Goal: Information Seeking & Learning: Learn about a topic

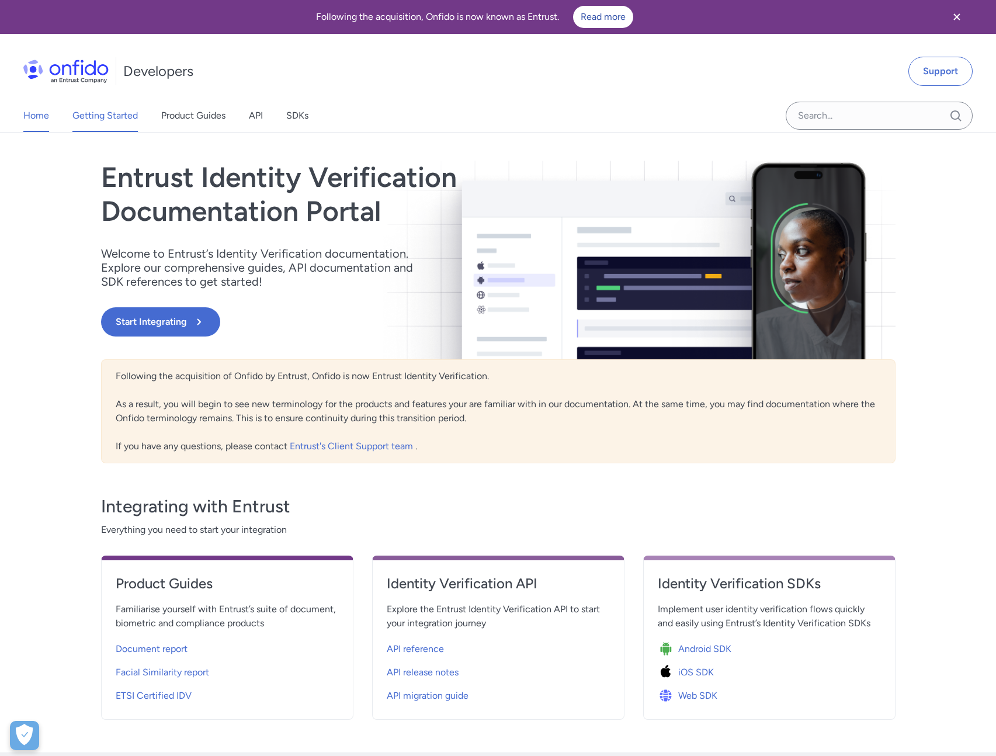
click at [124, 116] on link "Getting Started" at bounding box center [104, 115] width 65 height 33
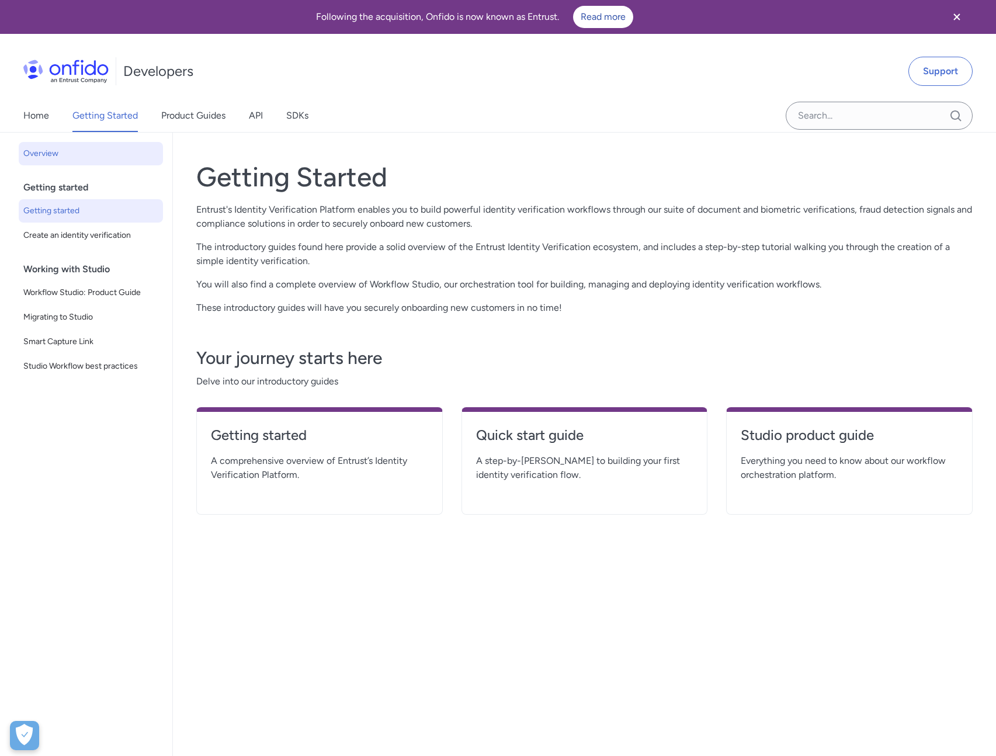
click at [101, 217] on span "Getting started" at bounding box center [90, 211] width 135 height 14
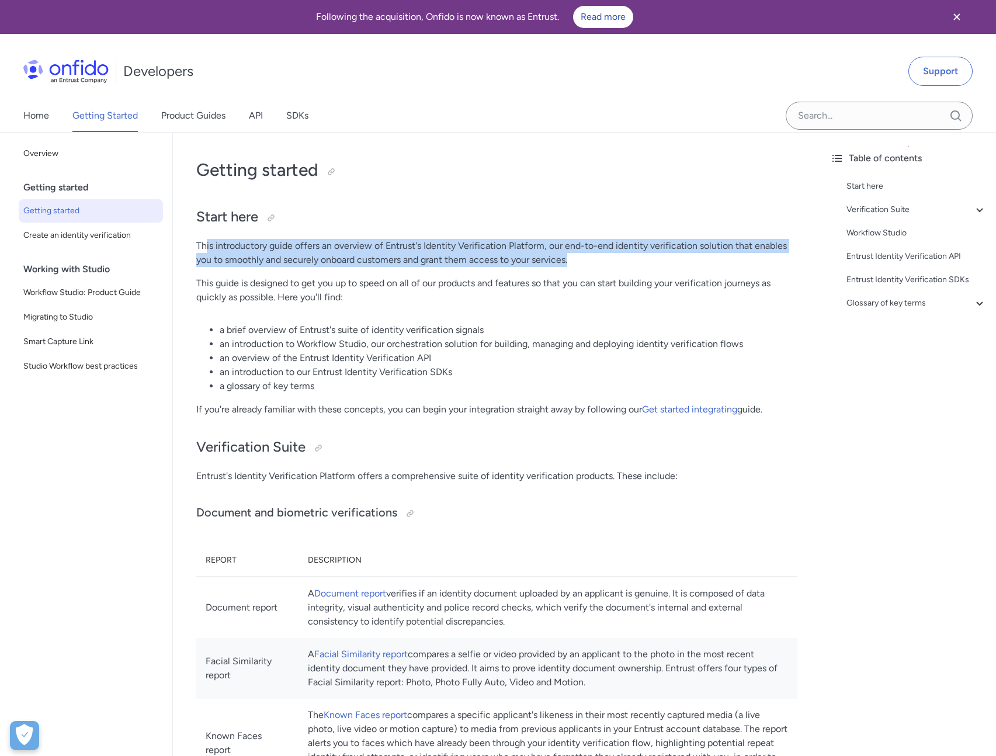
drag, startPoint x: 206, startPoint y: 242, endPoint x: 331, endPoint y: 269, distance: 127.3
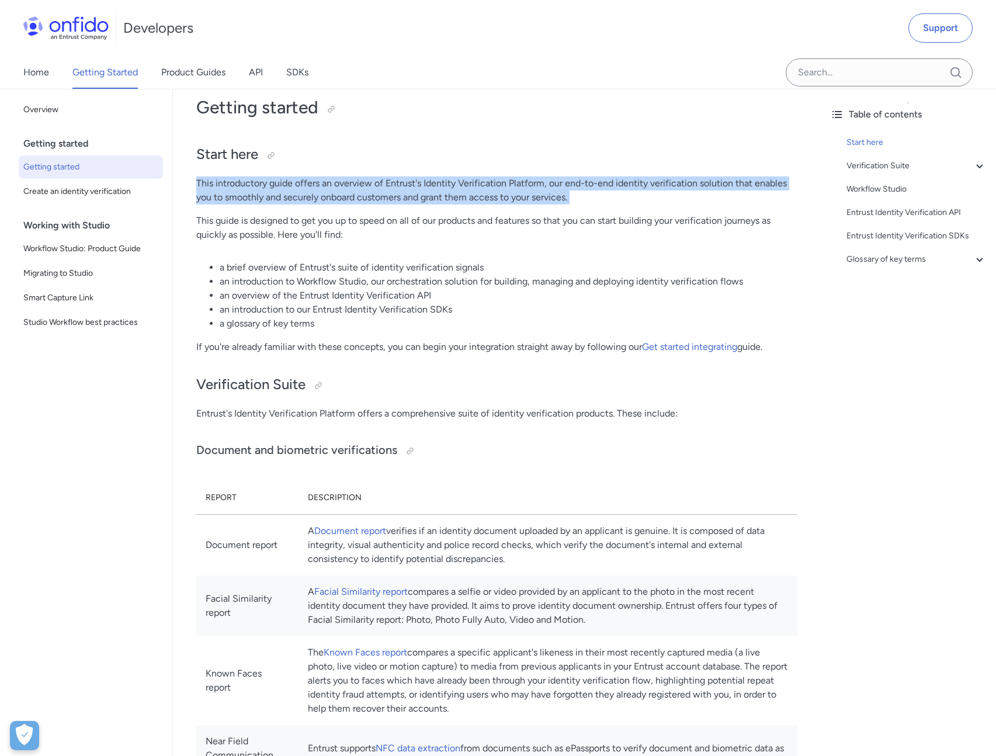
scroll to position [78, 0]
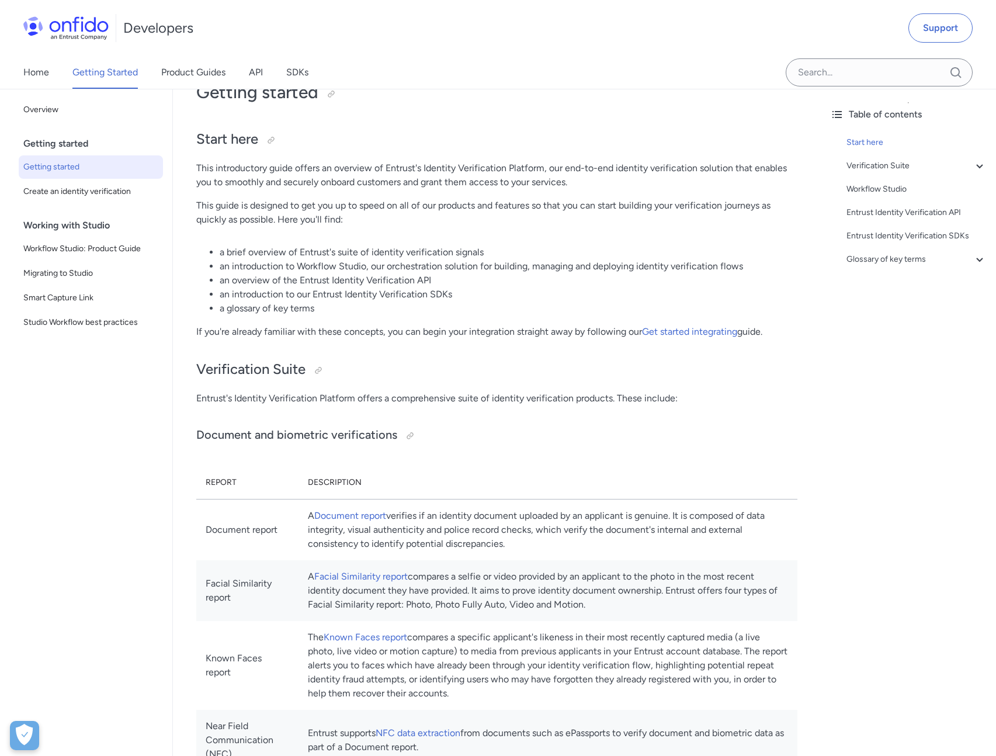
click at [331, 269] on li "an introduction to Workflow Studio, our orchestration solution for building, ma…" at bounding box center [509, 266] width 578 height 14
click at [331, 274] on li "an overview of the Entrust Identity Verification API" at bounding box center [509, 280] width 578 height 14
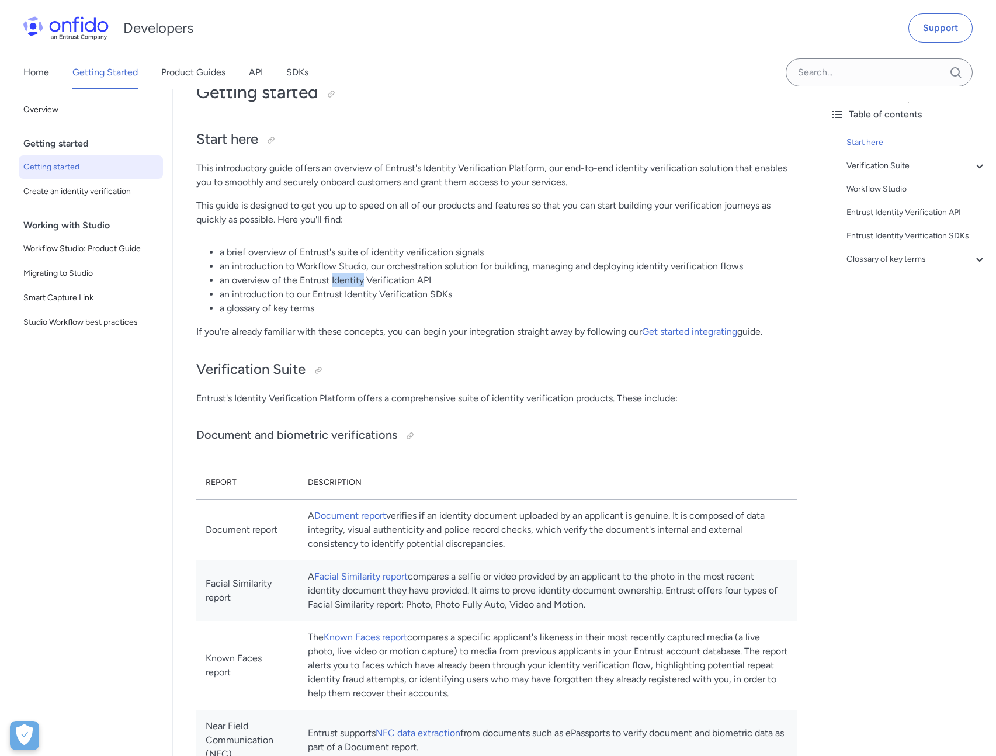
click at [331, 274] on li "an overview of the Entrust Identity Verification API" at bounding box center [509, 280] width 578 height 14
click at [331, 279] on li "an overview of the Entrust Identity Verification API" at bounding box center [509, 280] width 578 height 14
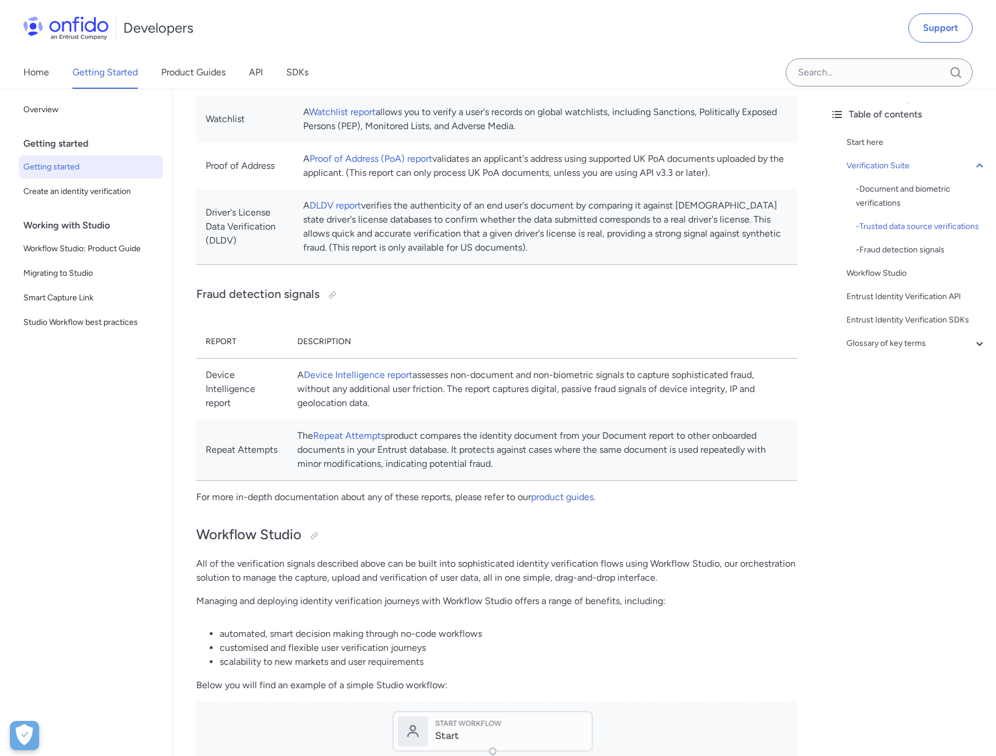
scroll to position [931, 0]
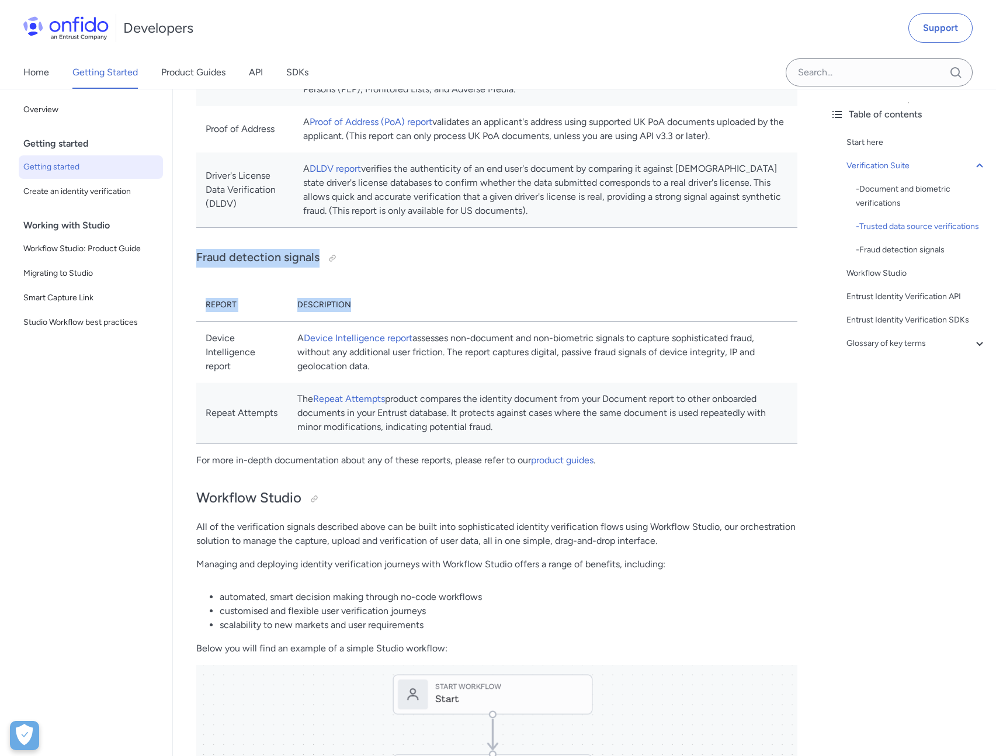
drag, startPoint x: 410, startPoint y: 303, endPoint x: 183, endPoint y: 255, distance: 232.3
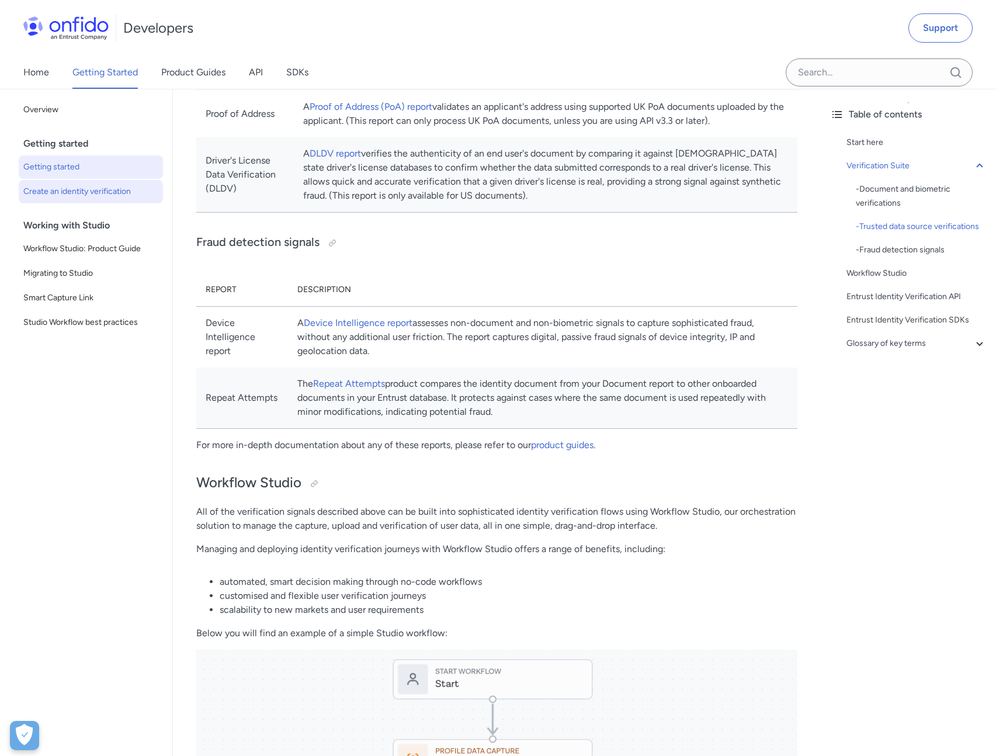
click at [91, 193] on span "Create an identity verification" at bounding box center [90, 192] width 135 height 14
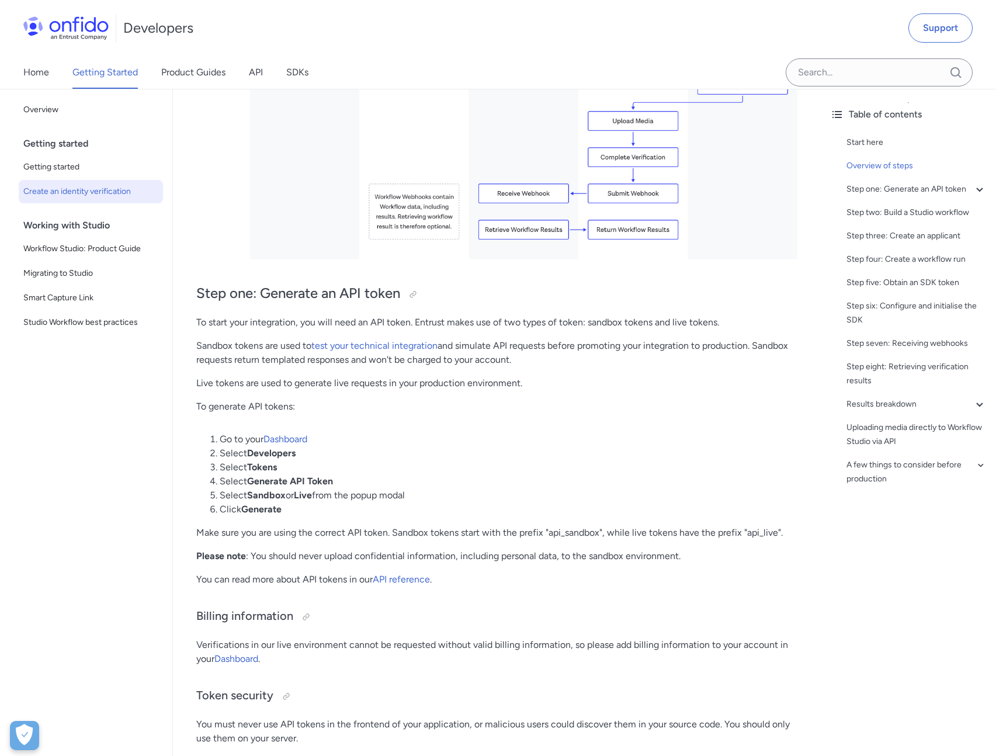
scroll to position [575, 0]
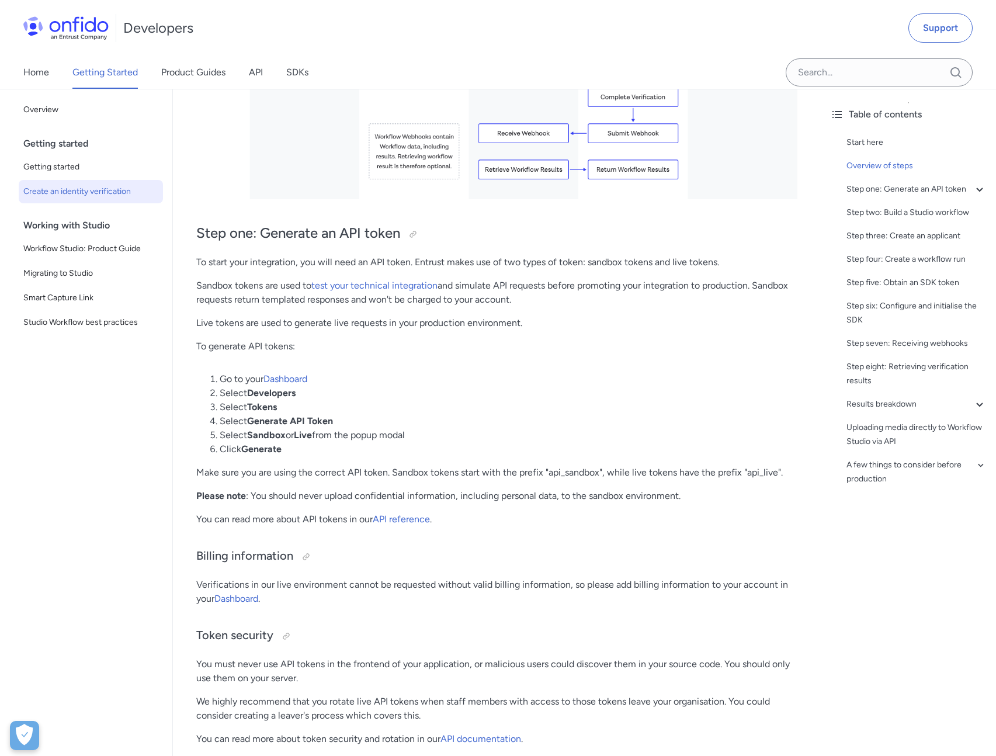
click at [245, 393] on li "Select Developers" at bounding box center [509, 393] width 578 height 14
click at [254, 406] on strong "Tokens" at bounding box center [262, 406] width 30 height 11
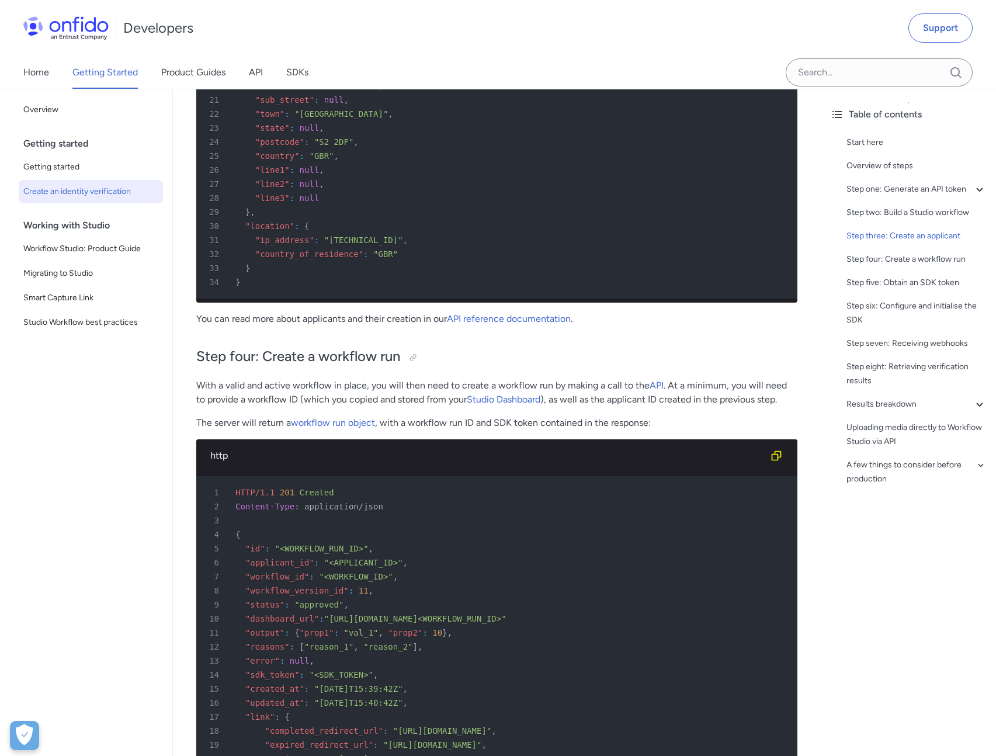
scroll to position [2906, 0]
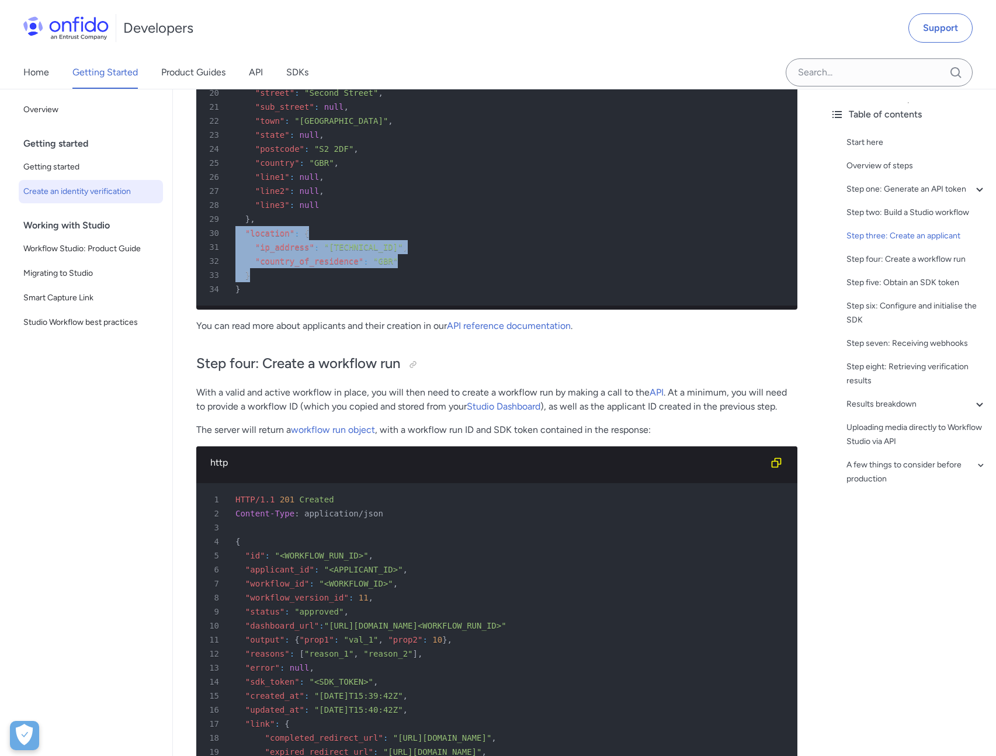
drag, startPoint x: 253, startPoint y: 280, endPoint x: 235, endPoint y: 240, distance: 43.7
click at [235, 240] on pre "1 HTTP/1.1 201 Created 2 Content-Type : application/json 3 4 { 5 "id" : "<APPLI…" at bounding box center [496, 58] width 601 height 496
click at [240, 237] on span at bounding box center [241, 232] width 10 height 9
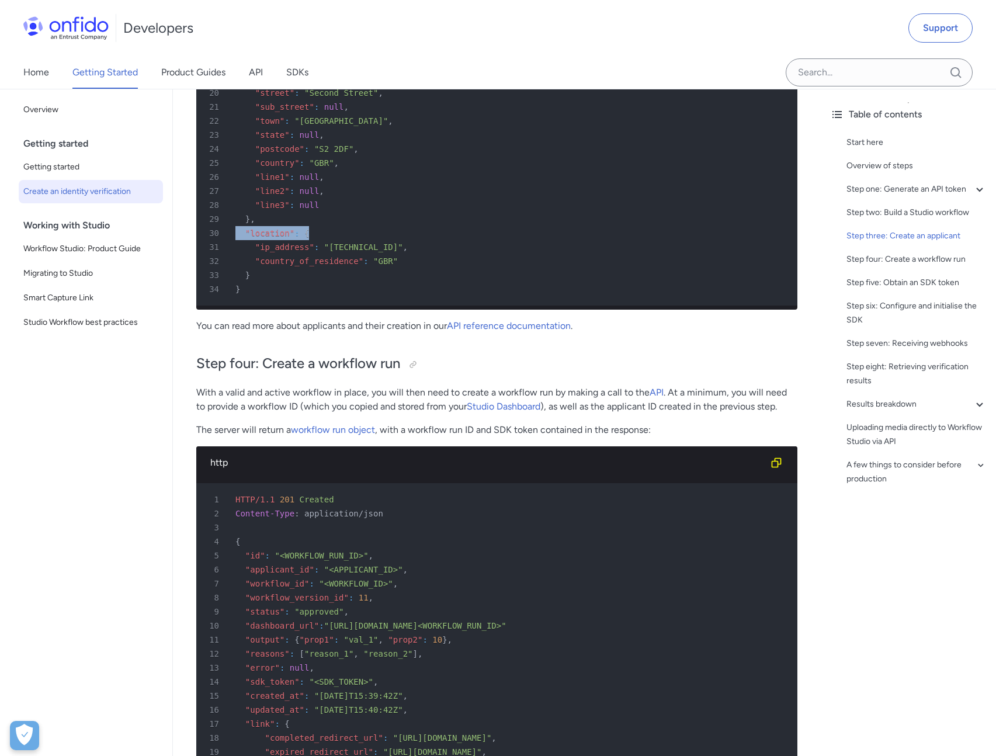
click at [240, 237] on span at bounding box center [241, 232] width 10 height 9
drag, startPoint x: 240, startPoint y: 243, endPoint x: 281, endPoint y: 286, distance: 59.9
click at [281, 286] on pre "1 HTTP/1.1 201 Created 2 Content-Type : application/json 3 4 { 5 "id" : "<APPLI…" at bounding box center [496, 58] width 601 height 496
click at [281, 282] on div "33 }" at bounding box center [491, 275] width 580 height 14
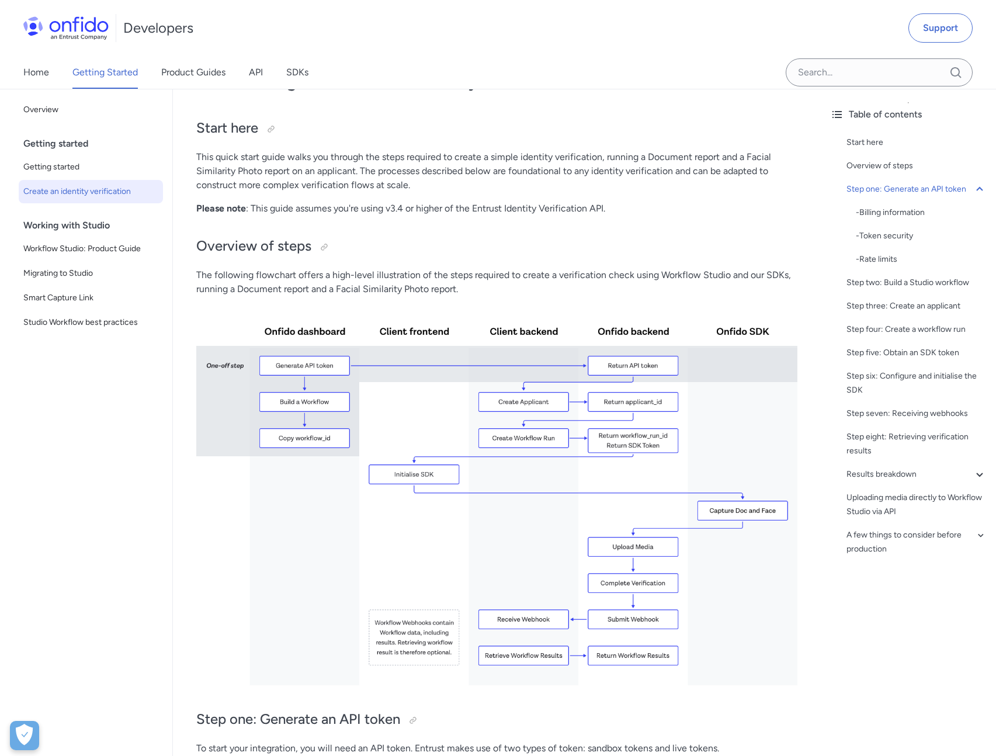
scroll to position [0, 0]
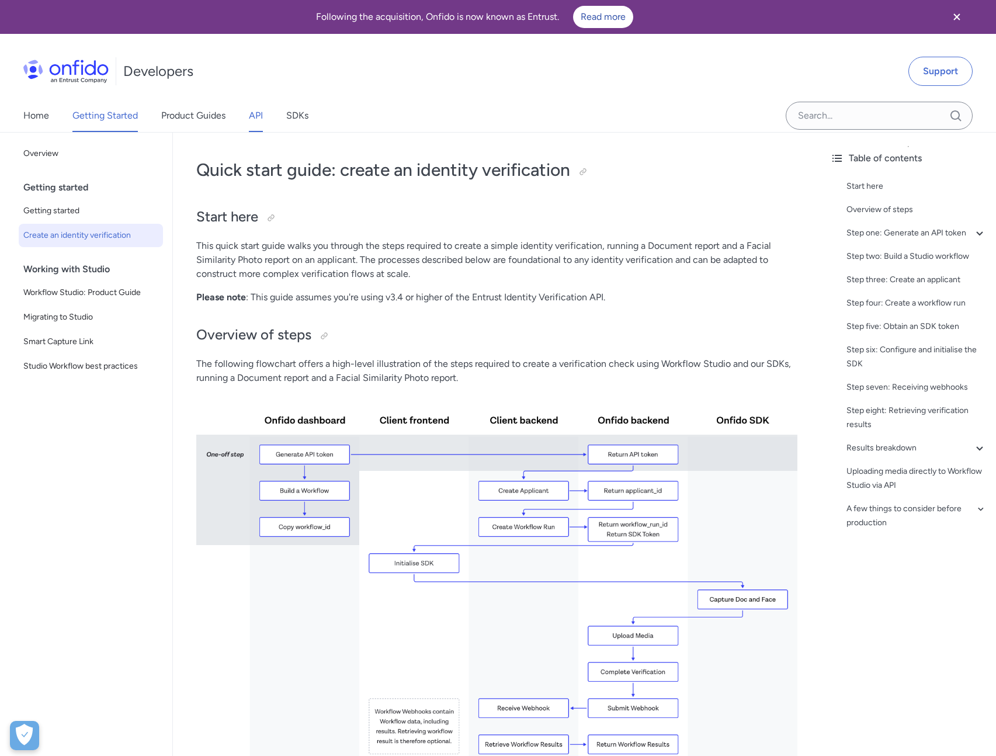
click at [256, 115] on link "API" at bounding box center [256, 115] width 14 height 33
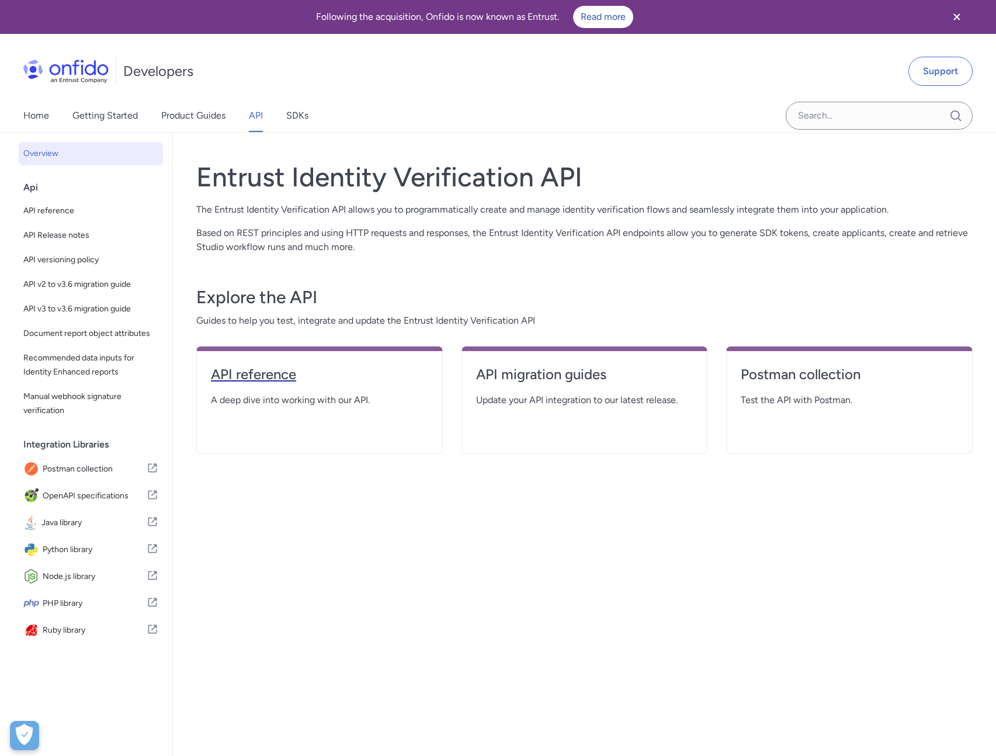
click at [272, 369] on h4 "API reference" at bounding box center [319, 374] width 217 height 19
select select "http"
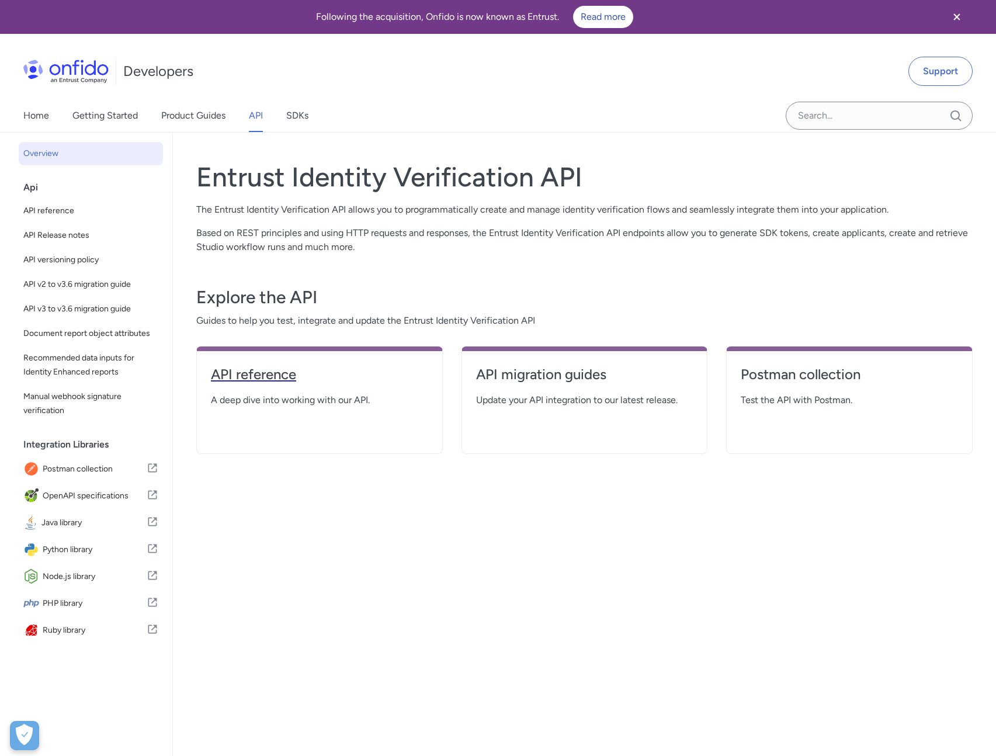
select select "http"
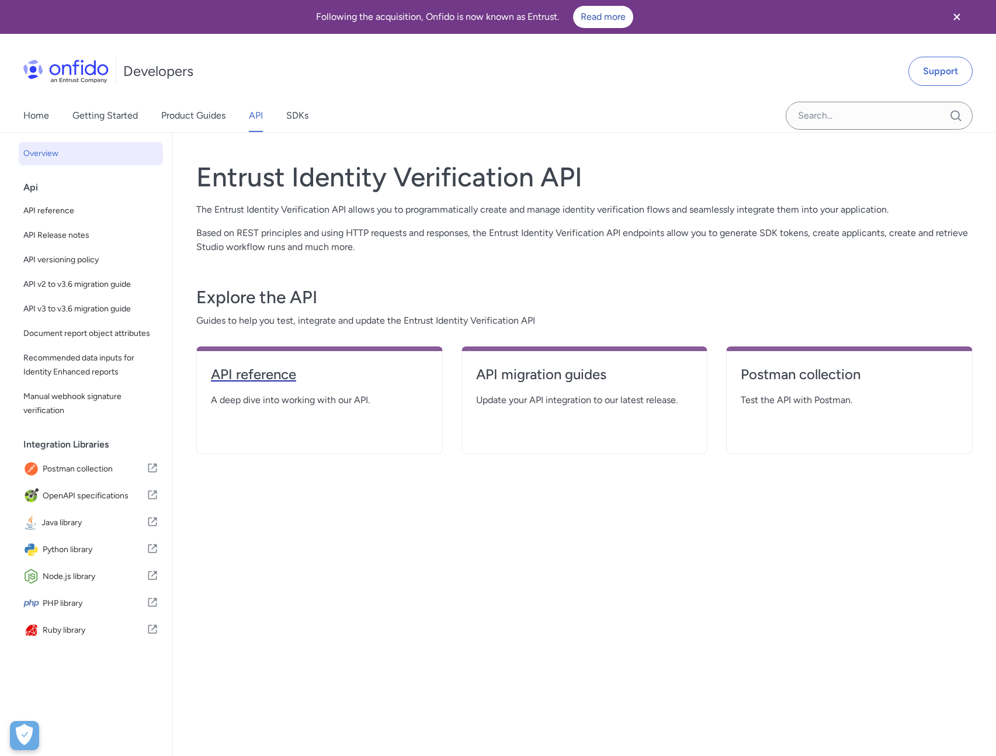
select select "http"
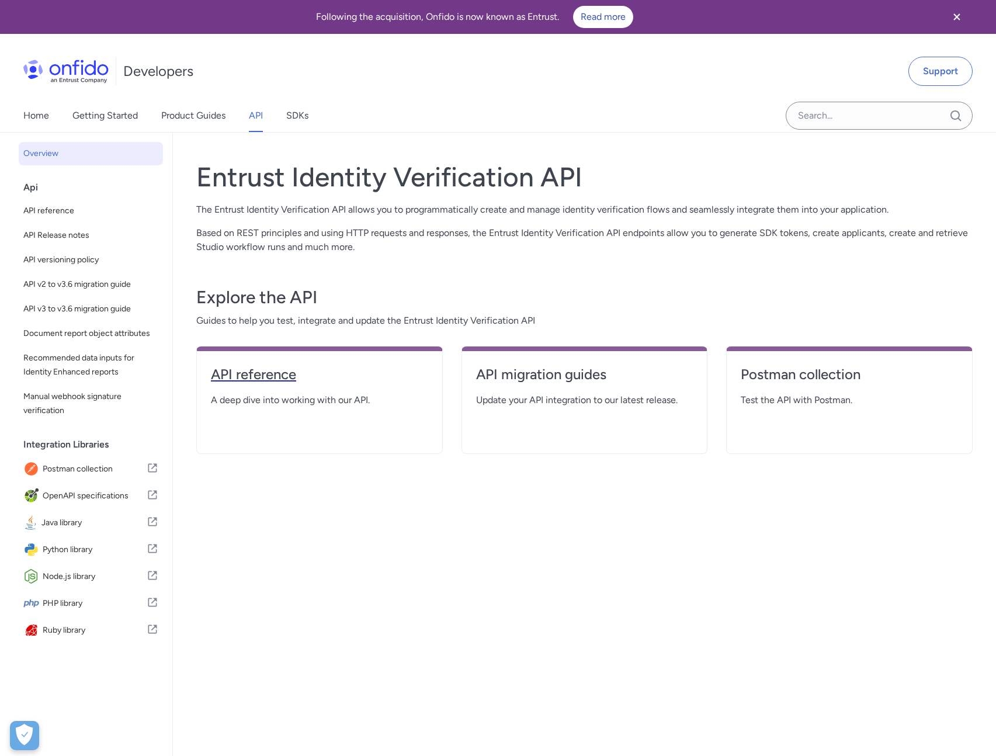
select select "http"
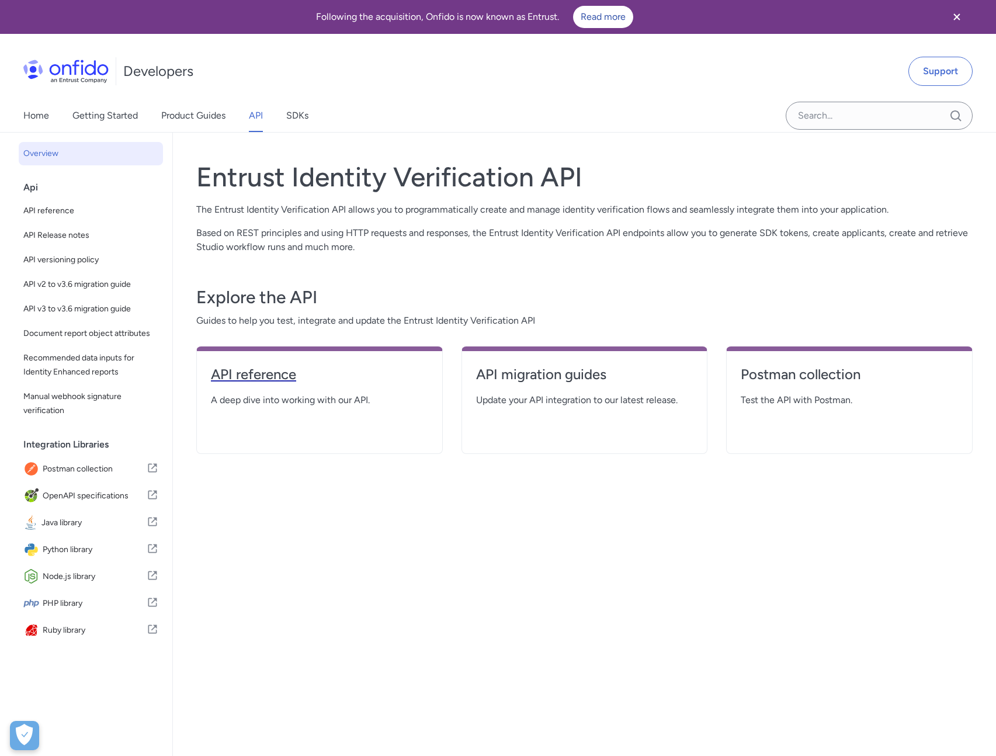
select select "http"
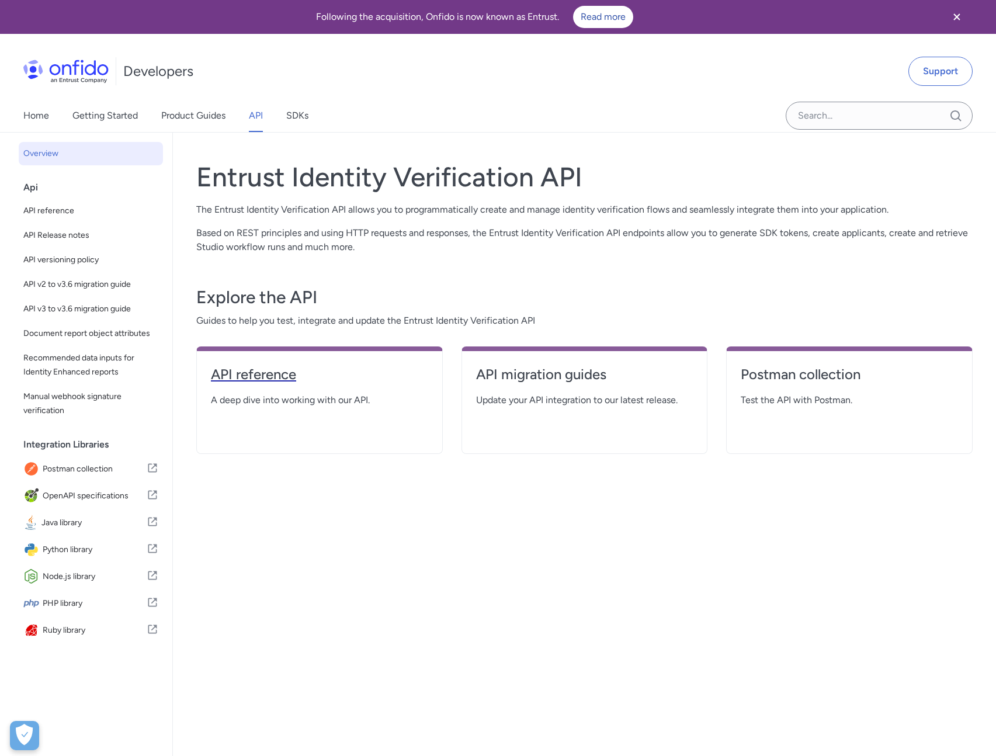
select select "http"
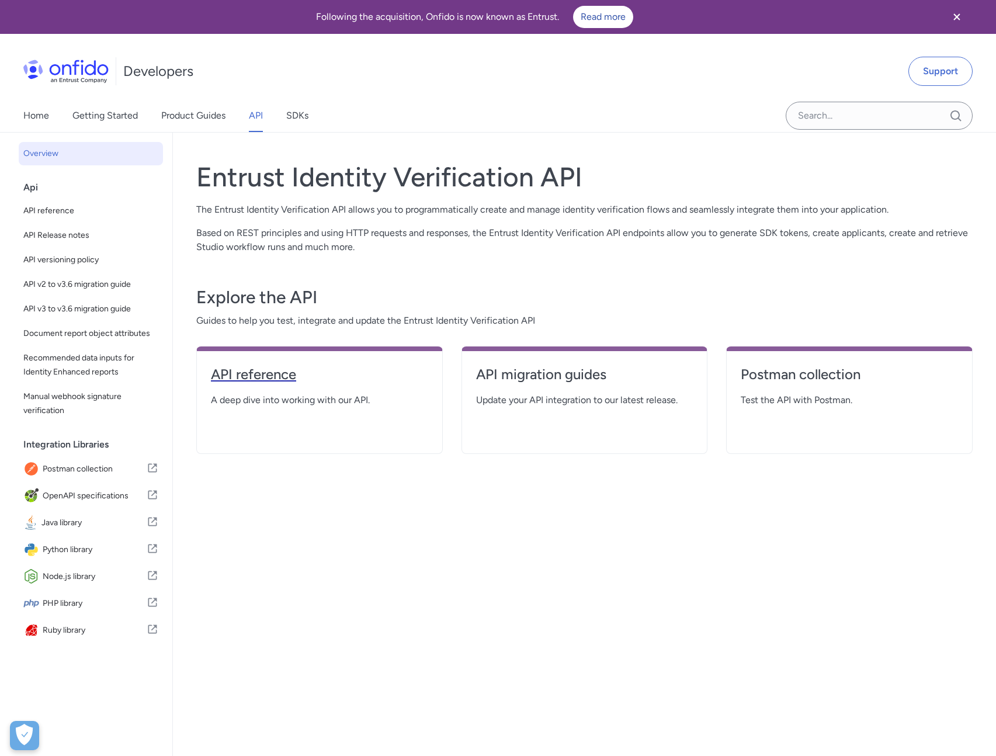
select select "http"
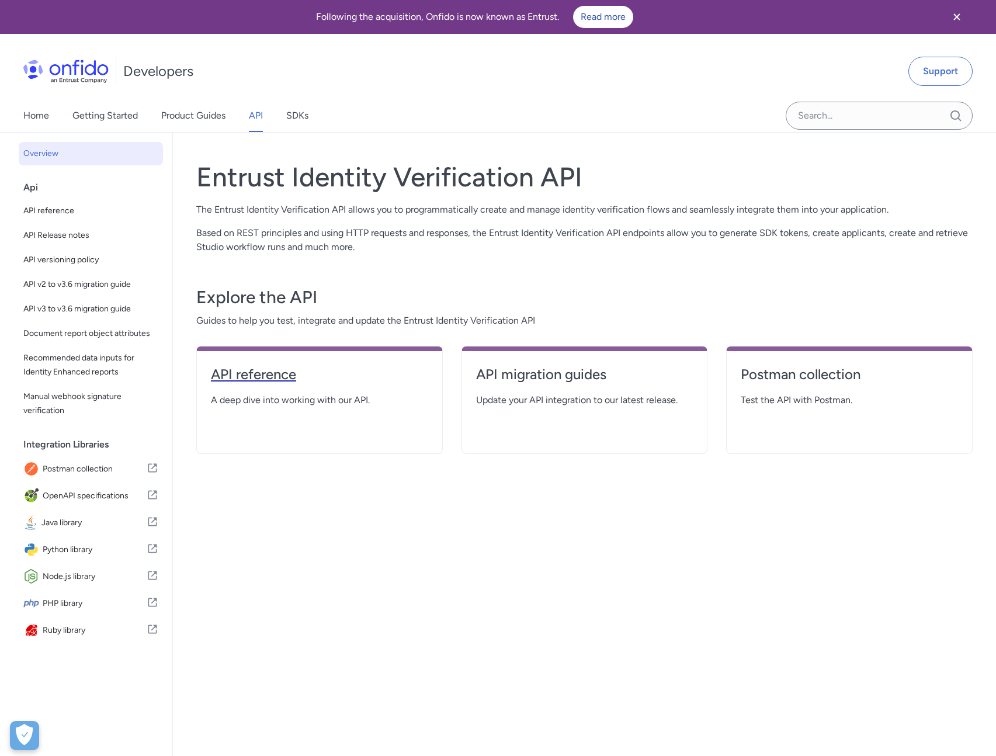
select select "http"
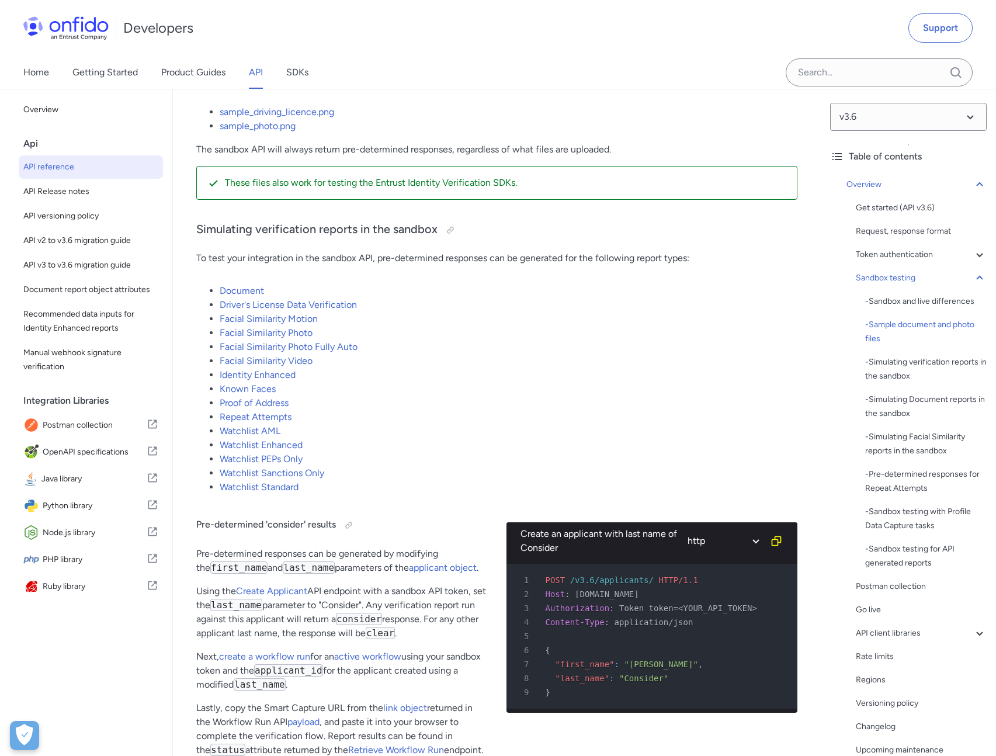
scroll to position [2264, 0]
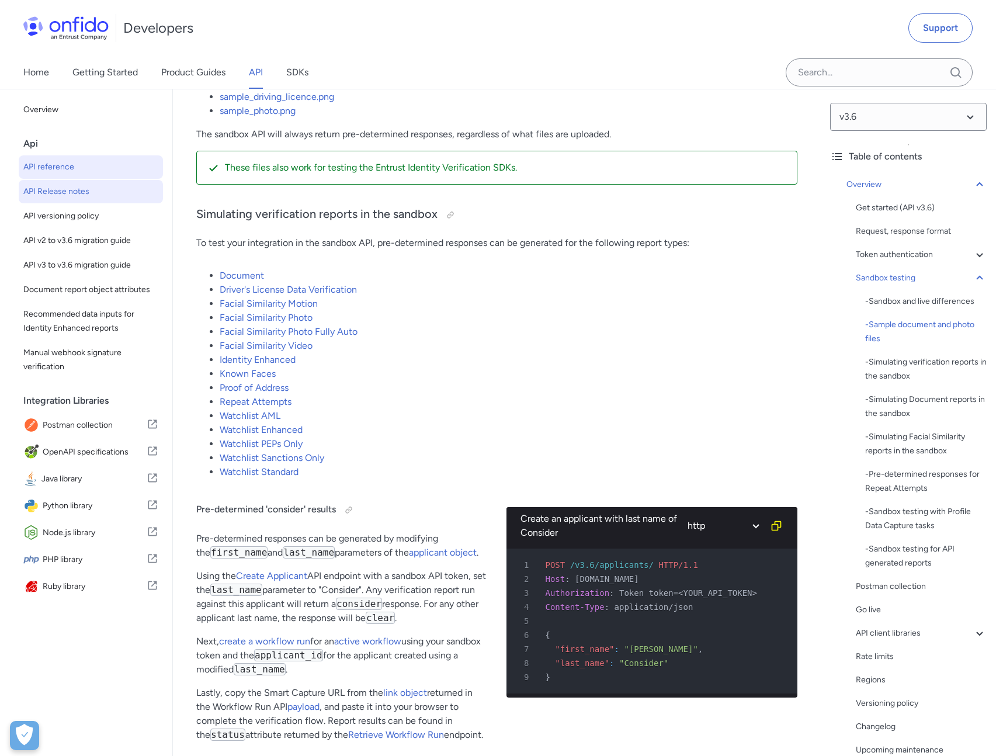
click at [73, 191] on span "API Release notes" at bounding box center [90, 192] width 135 height 14
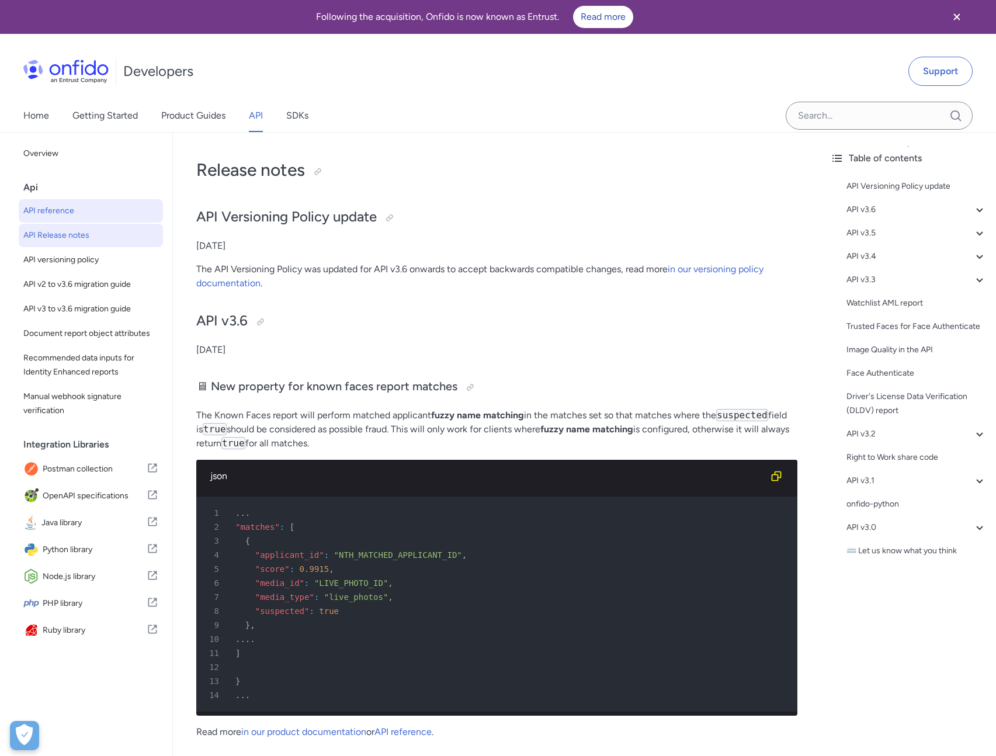
click at [72, 206] on span "API reference" at bounding box center [90, 211] width 135 height 14
select select "http"
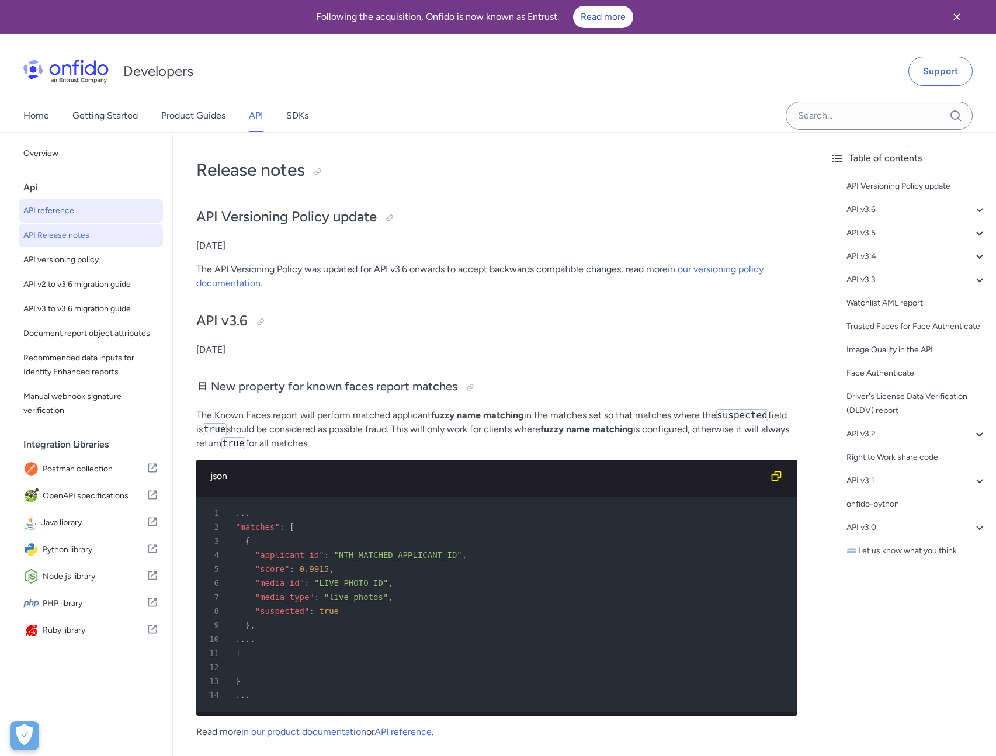
select select "http"
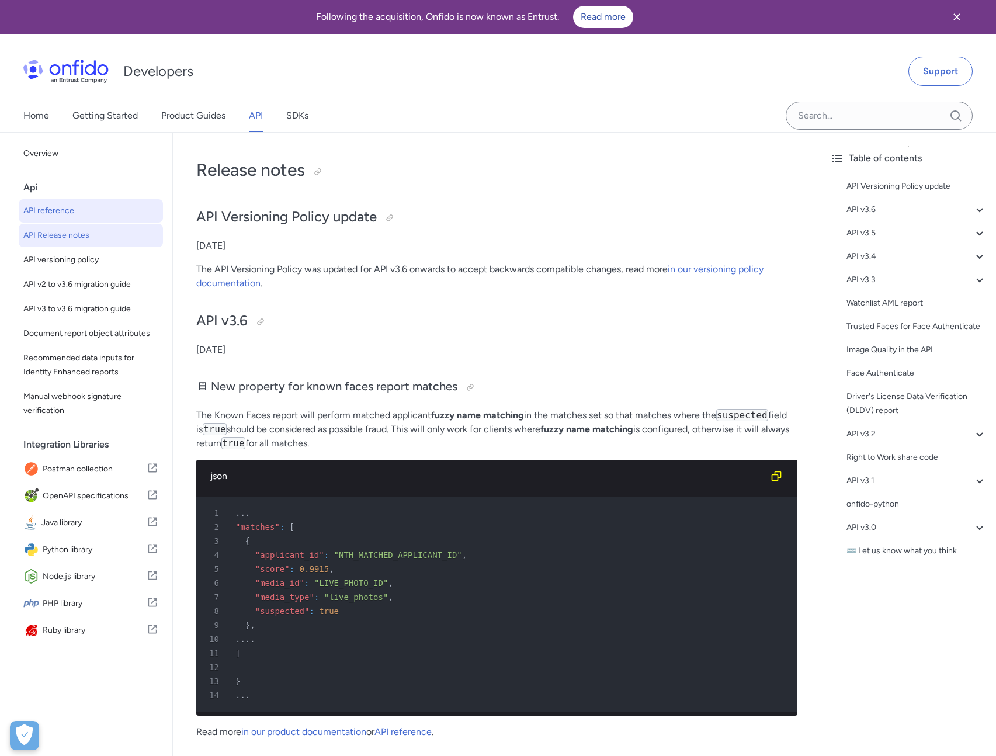
select select "http"
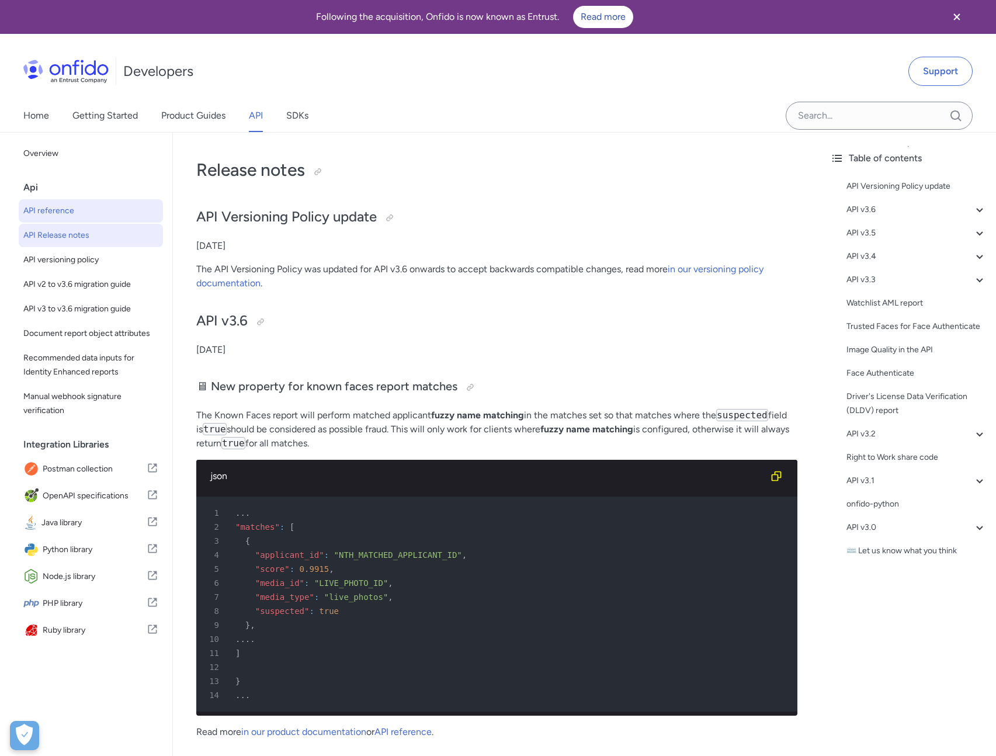
select select "http"
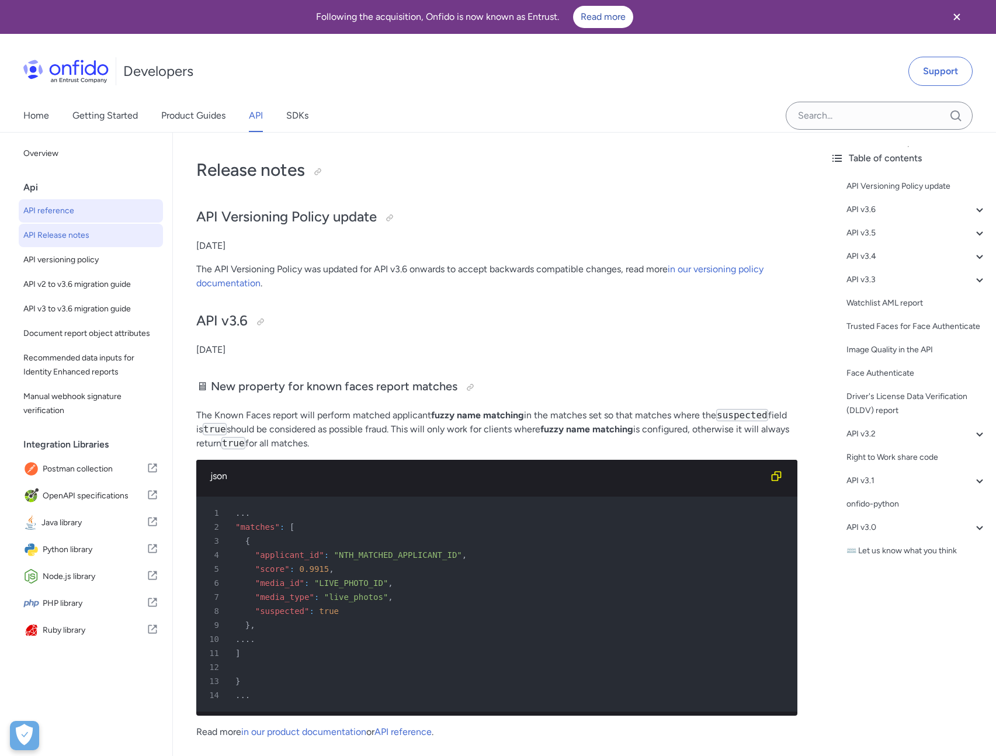
select select "http"
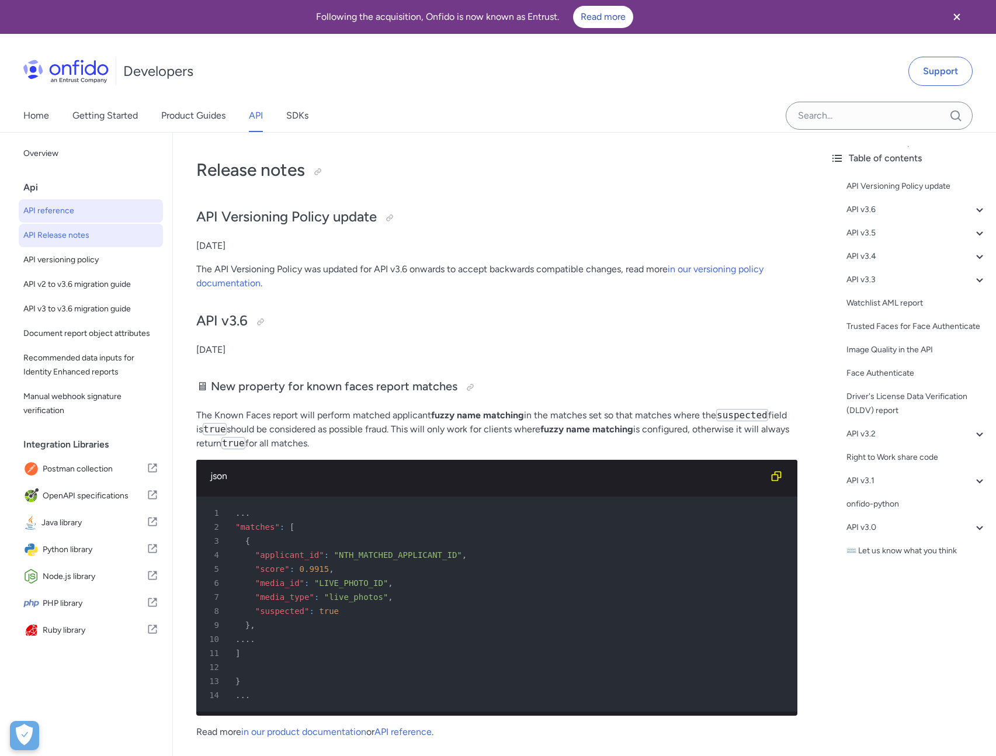
select select "http"
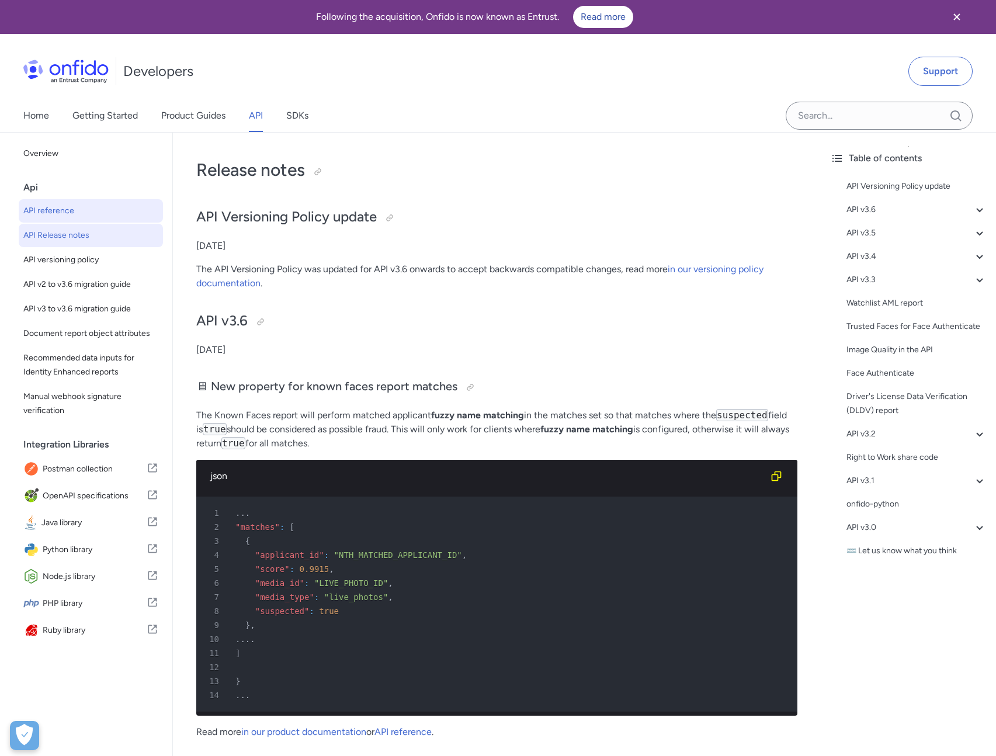
select select "http"
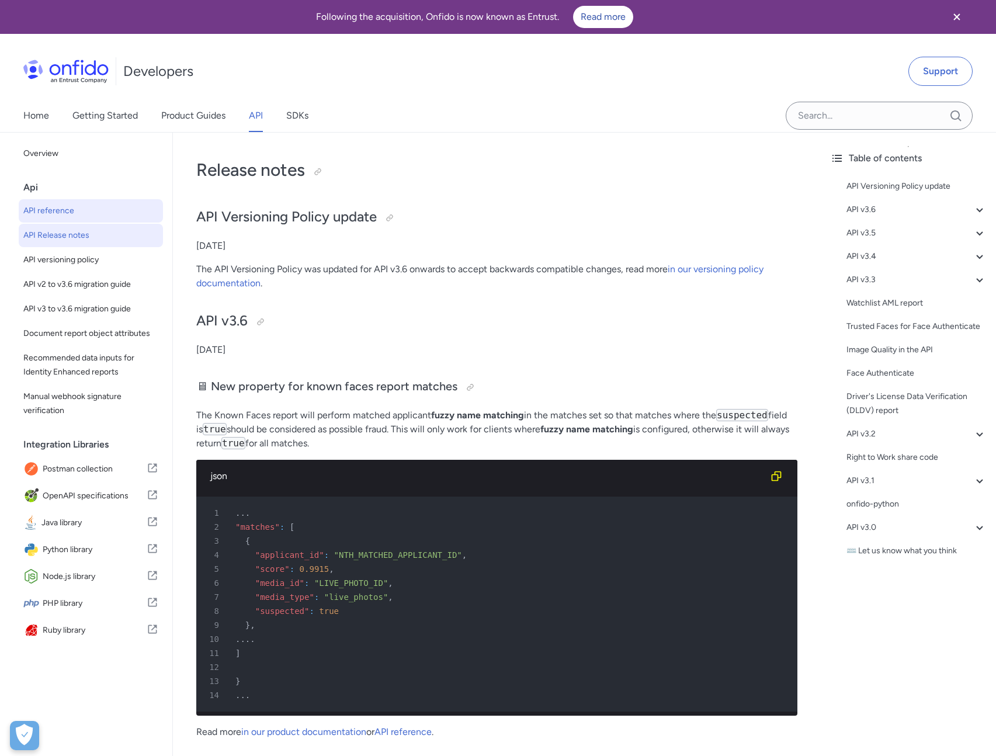
select select "http"
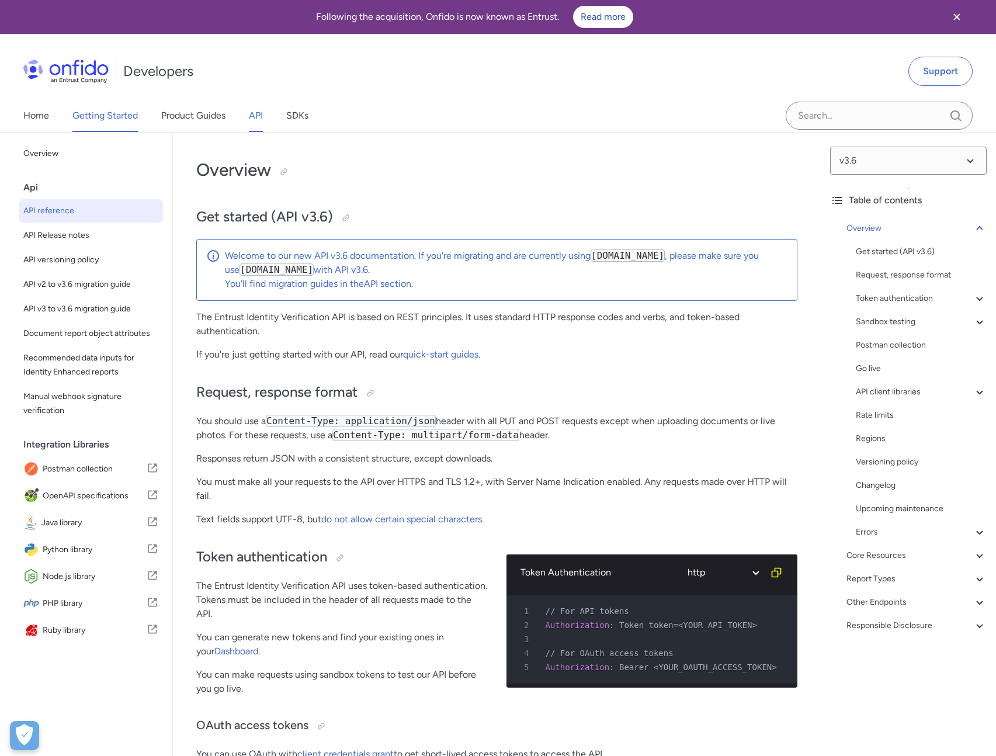
click at [95, 116] on link "Getting Started" at bounding box center [104, 115] width 65 height 33
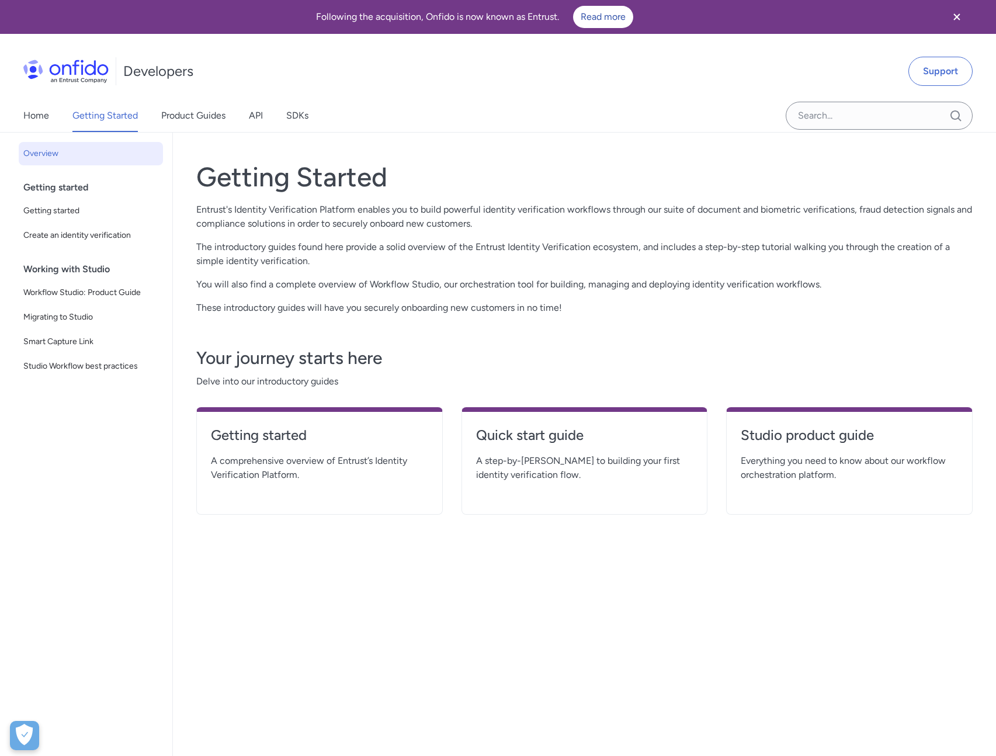
scroll to position [8, 0]
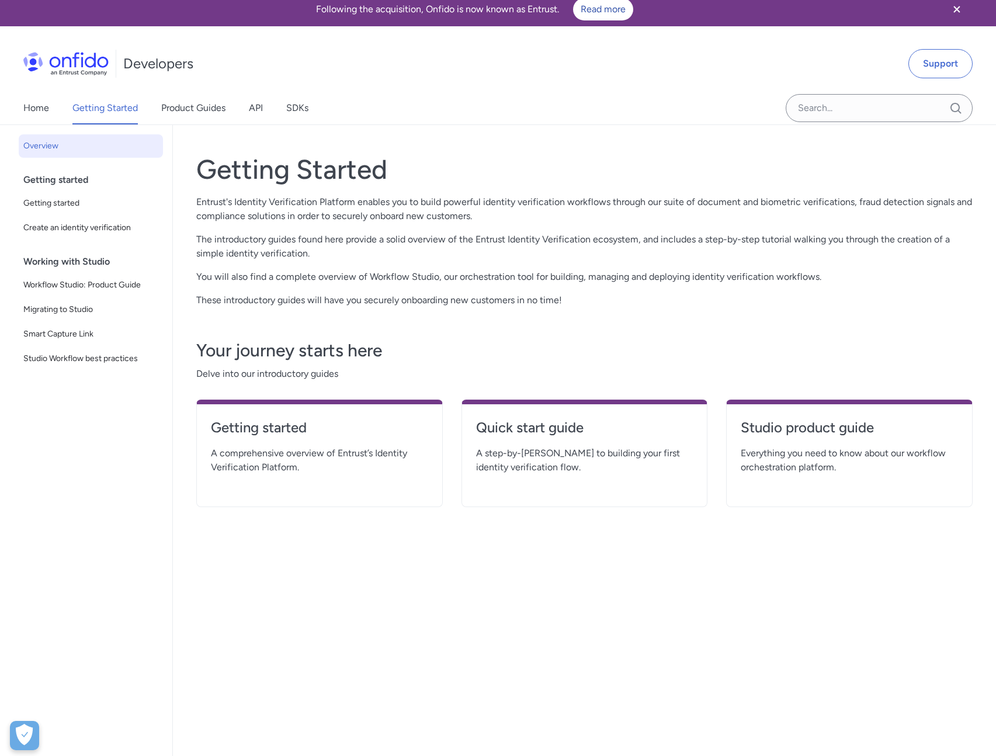
click at [297, 412] on div "Getting started A comprehensive overview of Entrust’s Identity Verification Pla…" at bounding box center [319, 454] width 247 height 108
click at [298, 424] on h4 "Getting started" at bounding box center [319, 427] width 217 height 19
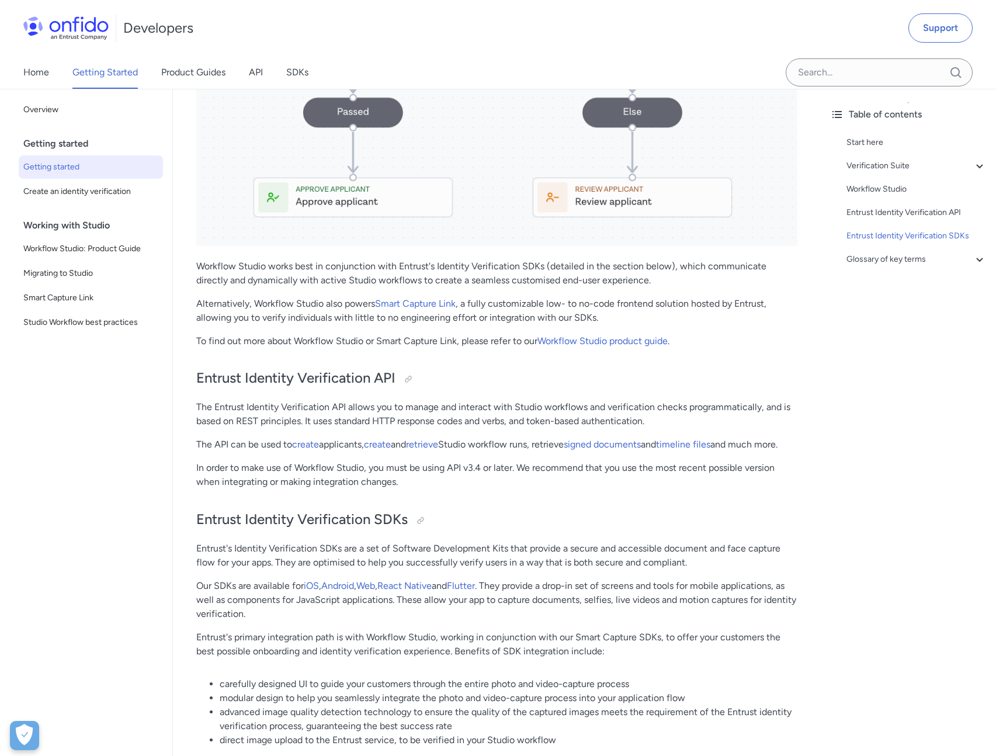
scroll to position [1807, 0]
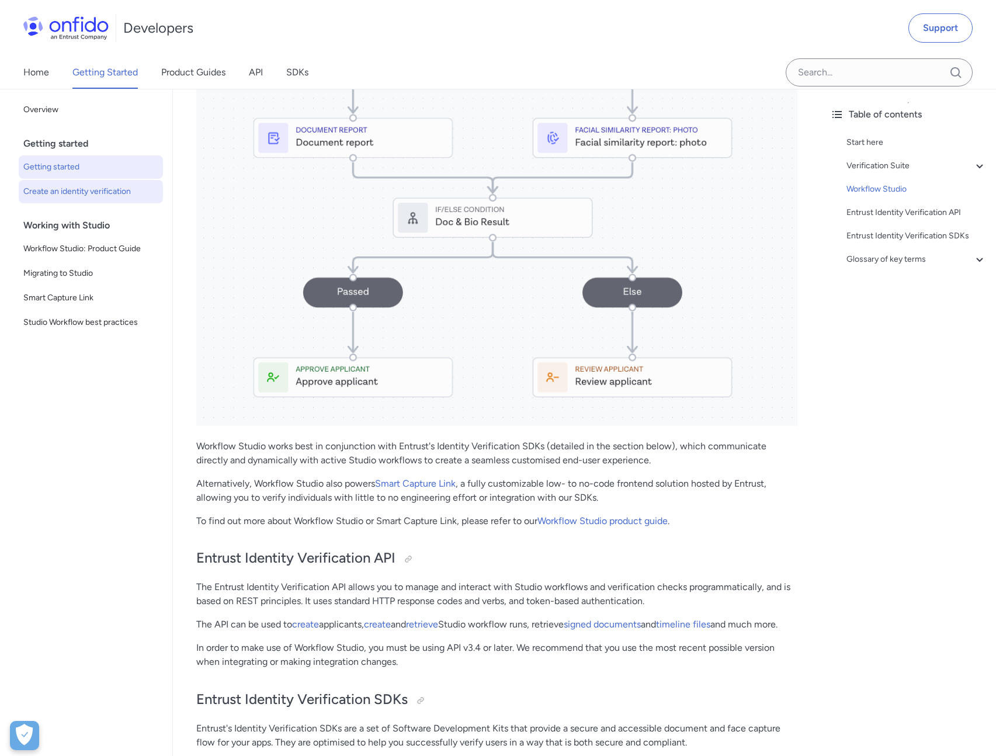
click at [50, 190] on span "Create an identity verification" at bounding box center [90, 192] width 135 height 14
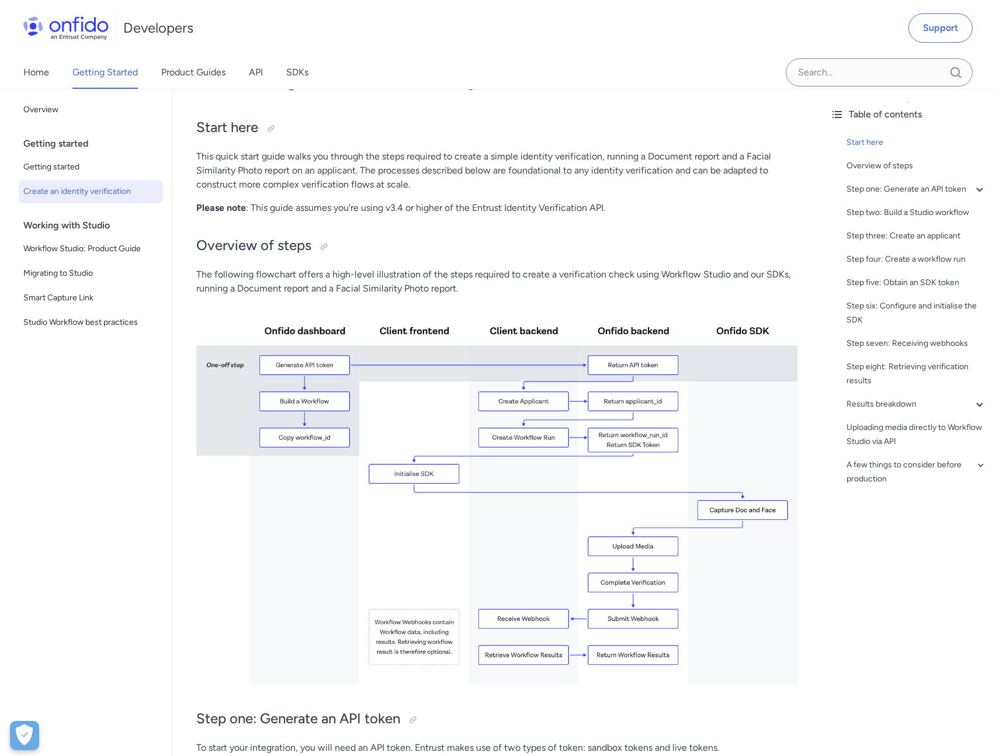
scroll to position [104, 0]
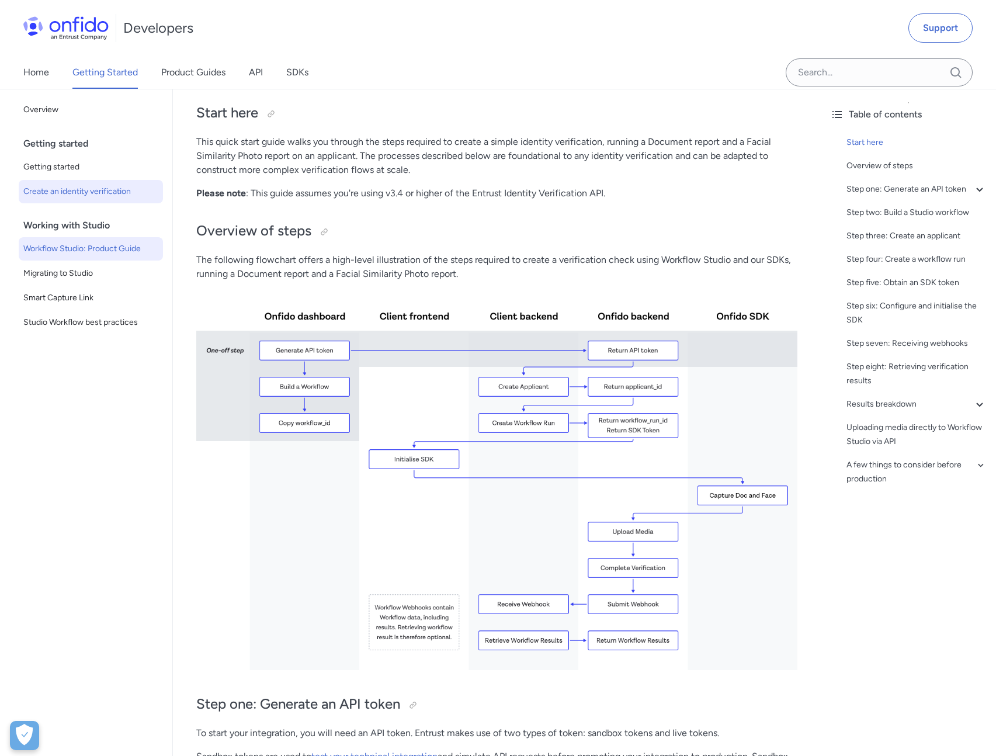
click at [95, 247] on span "Workflow Studio: Product Guide" at bounding box center [90, 249] width 135 height 14
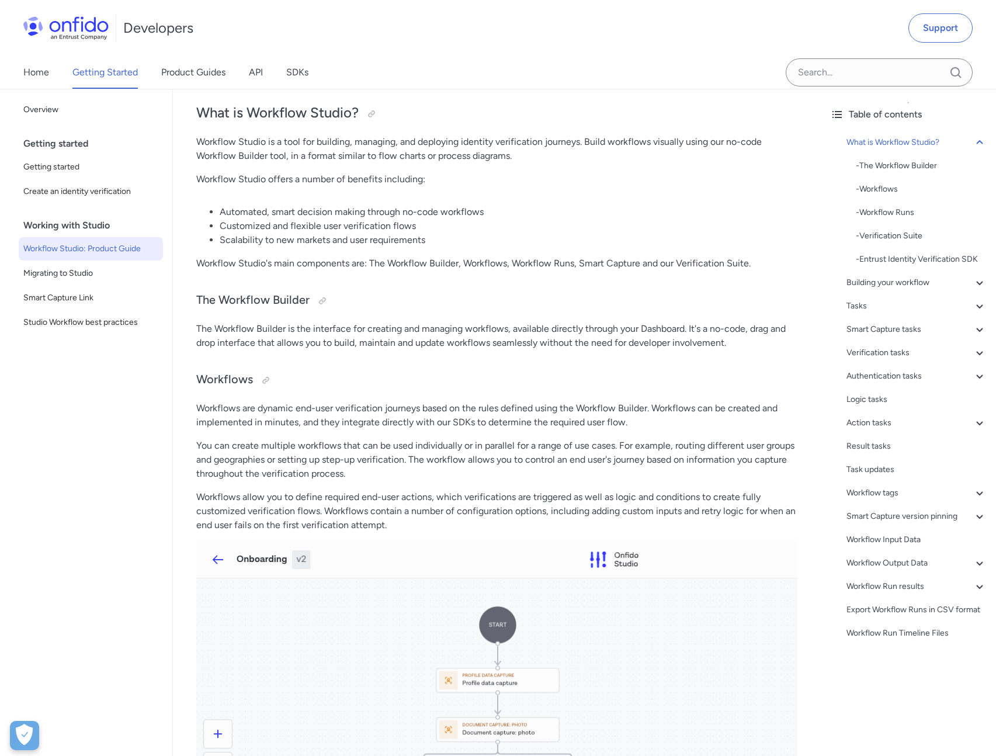
click at [84, 219] on div "Working with Studio" at bounding box center [95, 225] width 144 height 23
click at [85, 223] on div "Working with Studio" at bounding box center [95, 225] width 144 height 23
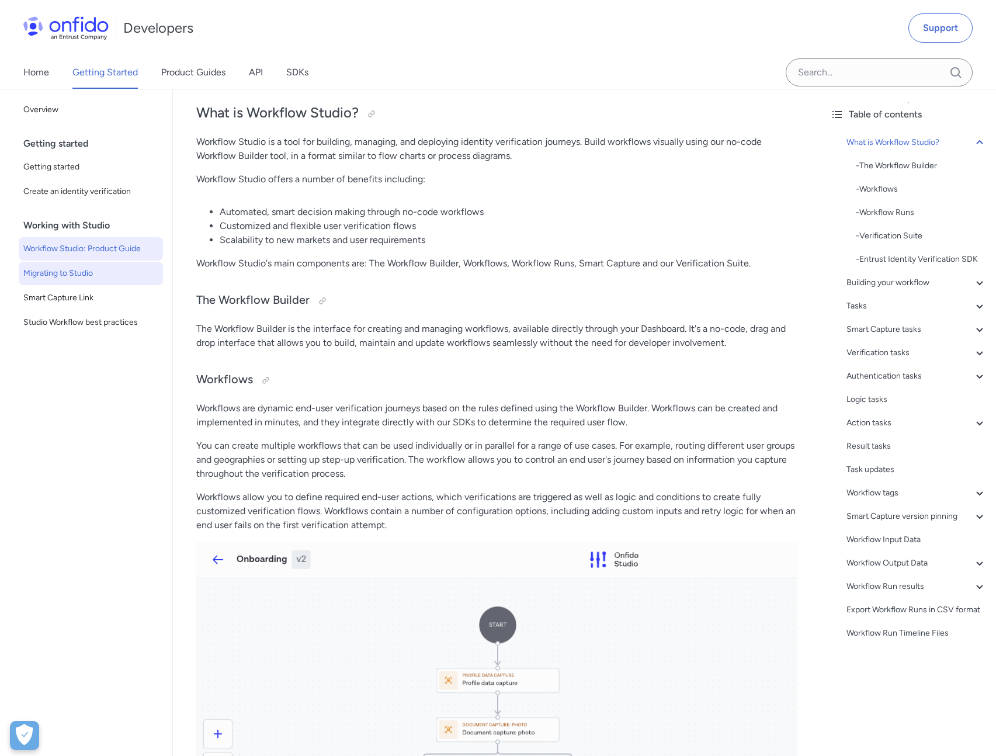
click at [84, 268] on span "Migrating to Studio" at bounding box center [90, 273] width 135 height 14
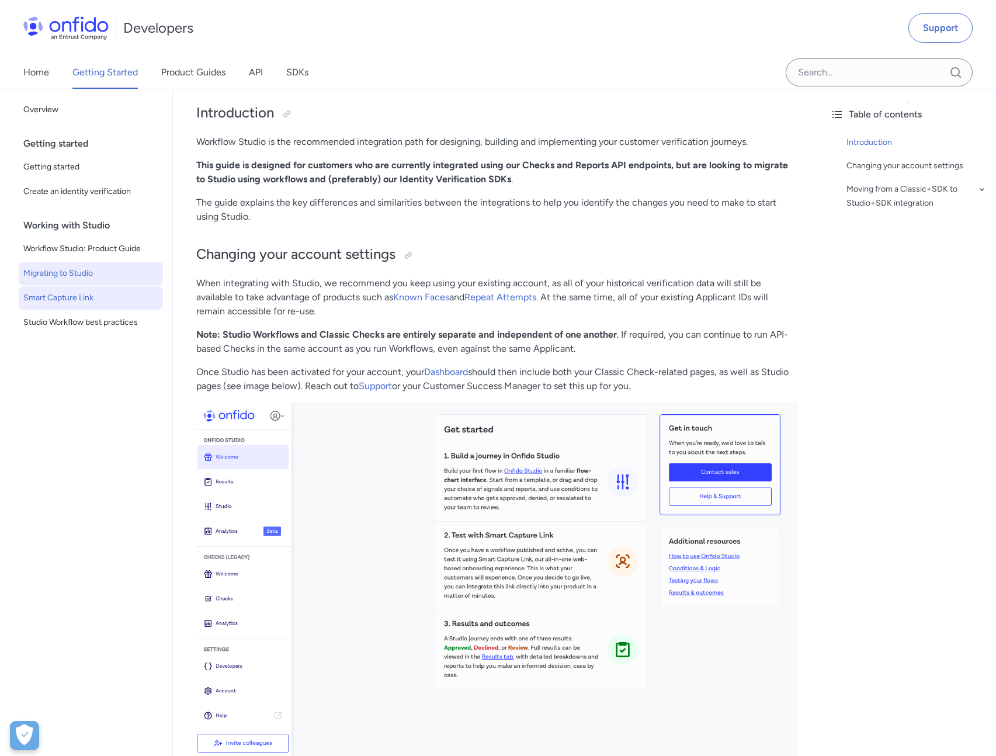
click at [83, 301] on span "Smart Capture Link" at bounding box center [90, 298] width 135 height 14
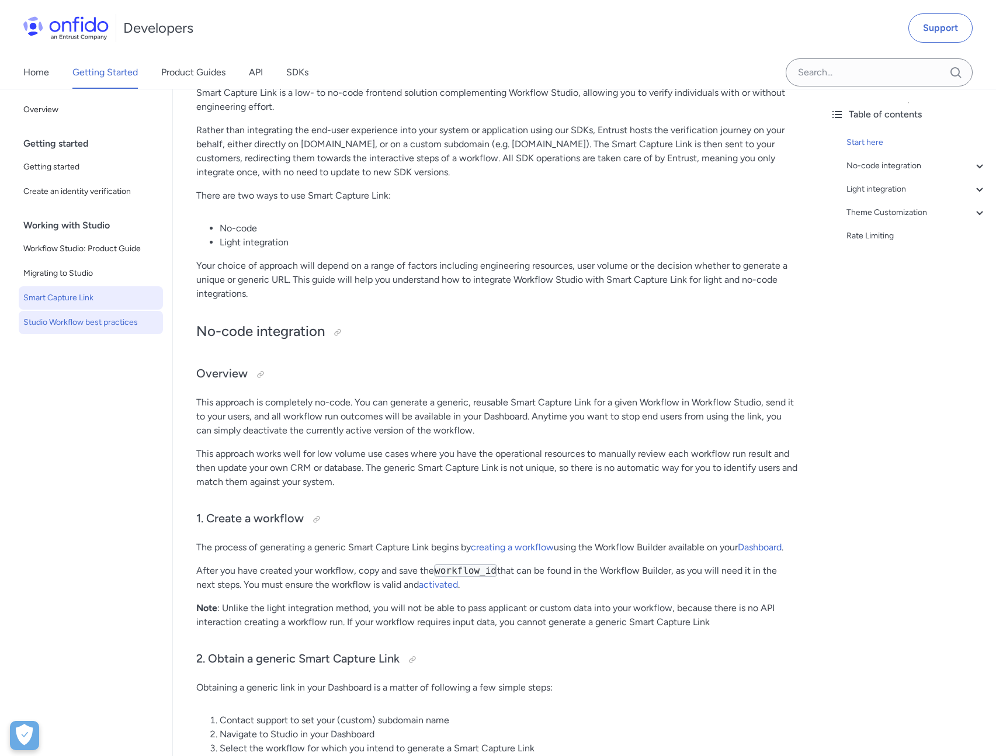
click at [79, 318] on span "Studio Workflow best practices" at bounding box center [90, 323] width 135 height 14
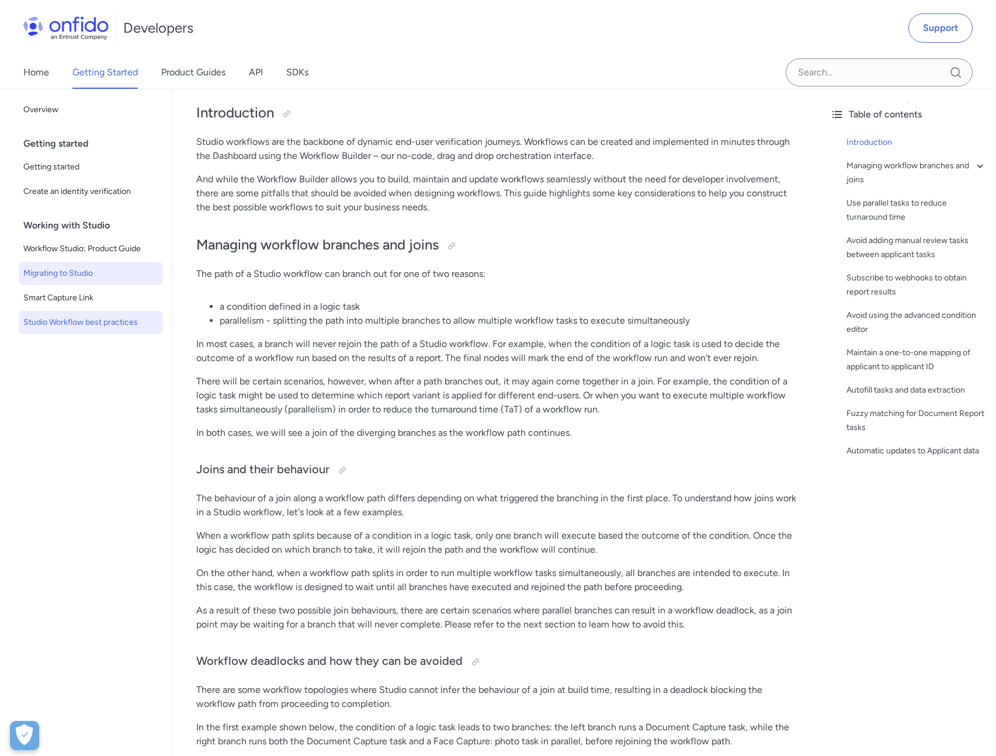
click at [69, 264] on link "Migrating to Studio" at bounding box center [91, 273] width 144 height 23
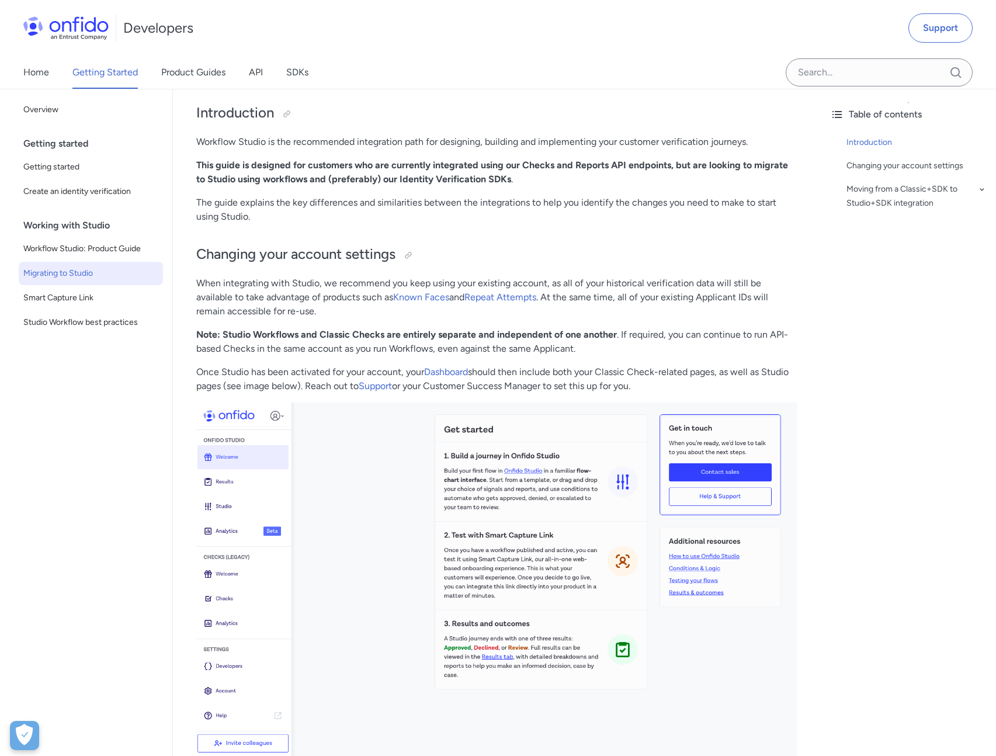
click at [67, 254] on span "Workflow Studio: Product Guide" at bounding box center [90, 249] width 135 height 14
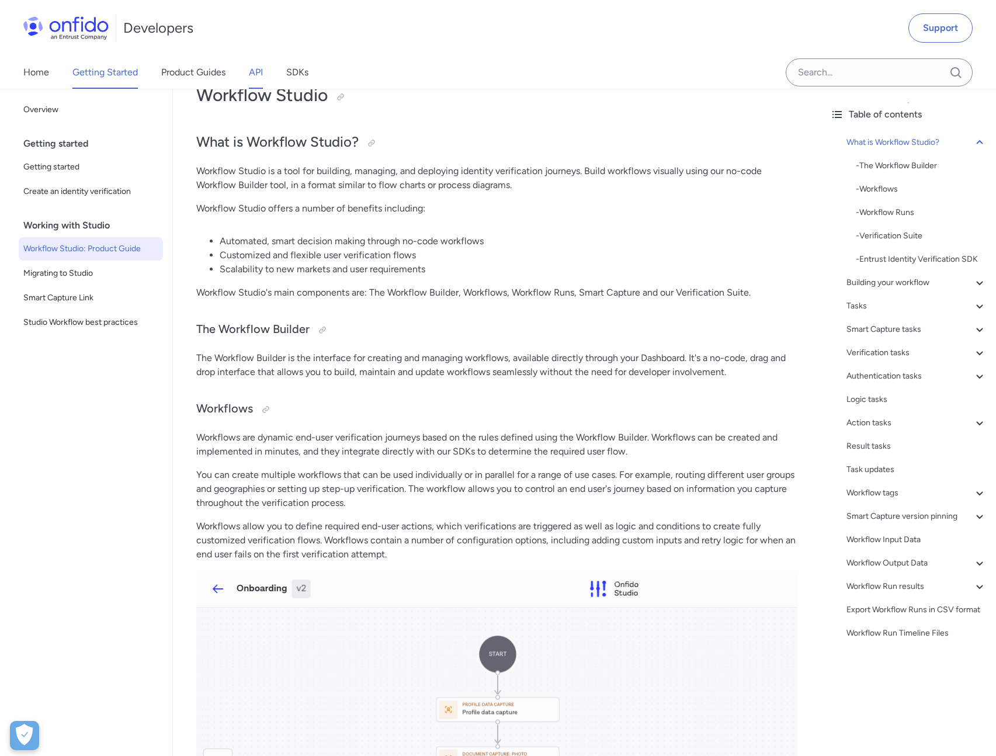
scroll to position [60, 0]
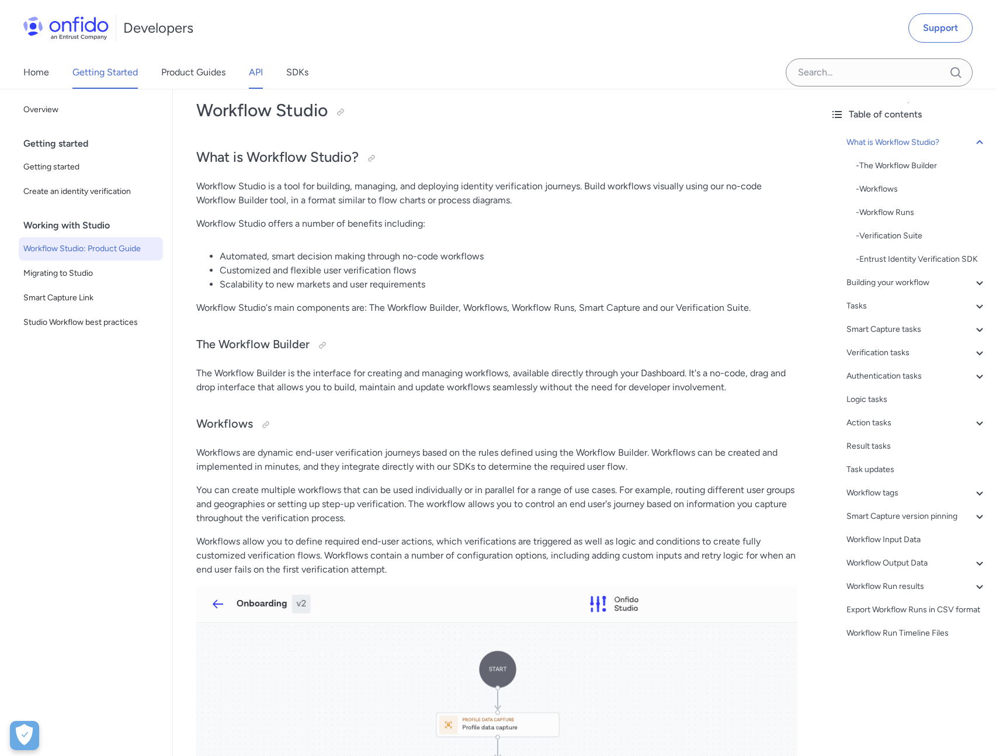
click at [251, 75] on link "API" at bounding box center [256, 72] width 14 height 33
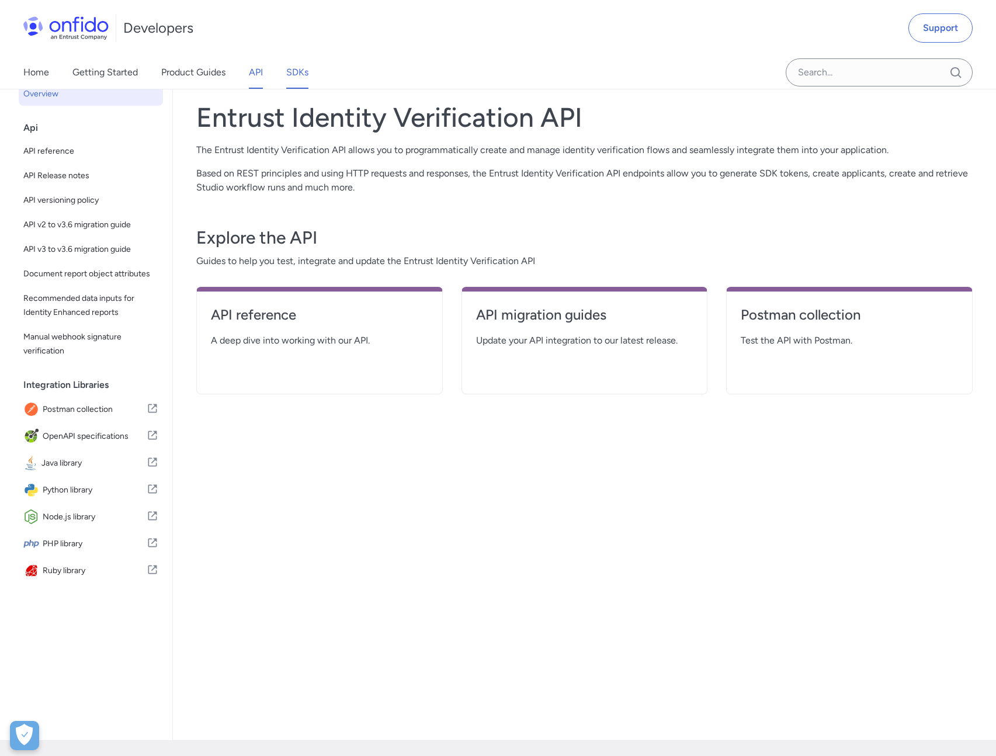
click at [292, 81] on link "SDKs" at bounding box center [297, 72] width 22 height 33
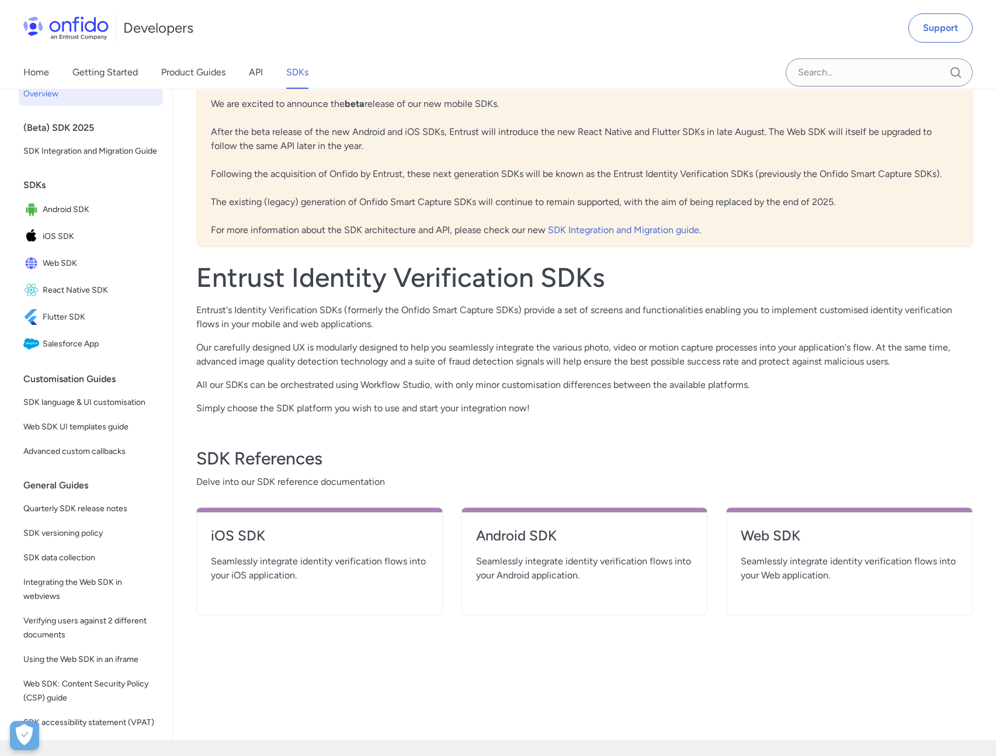
click at [282, 76] on div "Home Getting Started Product Guides API SDKs" at bounding box center [177, 72] width 355 height 33
click at [269, 75] on div "Home Getting Started Product Guides API SDKs" at bounding box center [177, 72] width 355 height 33
click at [263, 74] on link "API" at bounding box center [256, 72] width 14 height 33
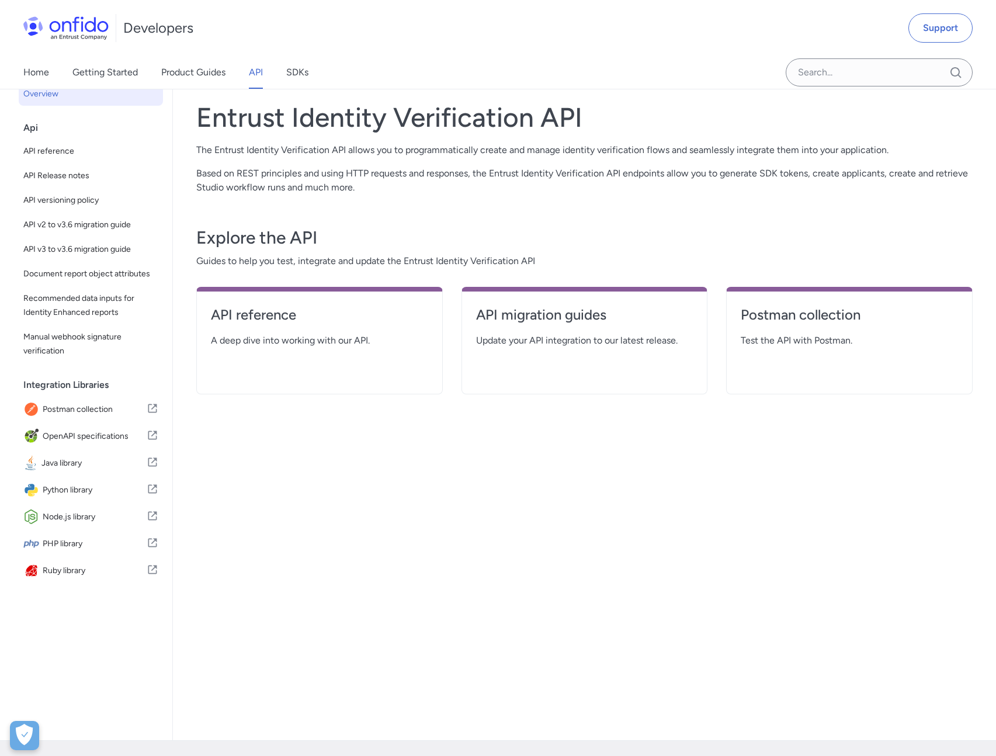
scroll to position [67, 0]
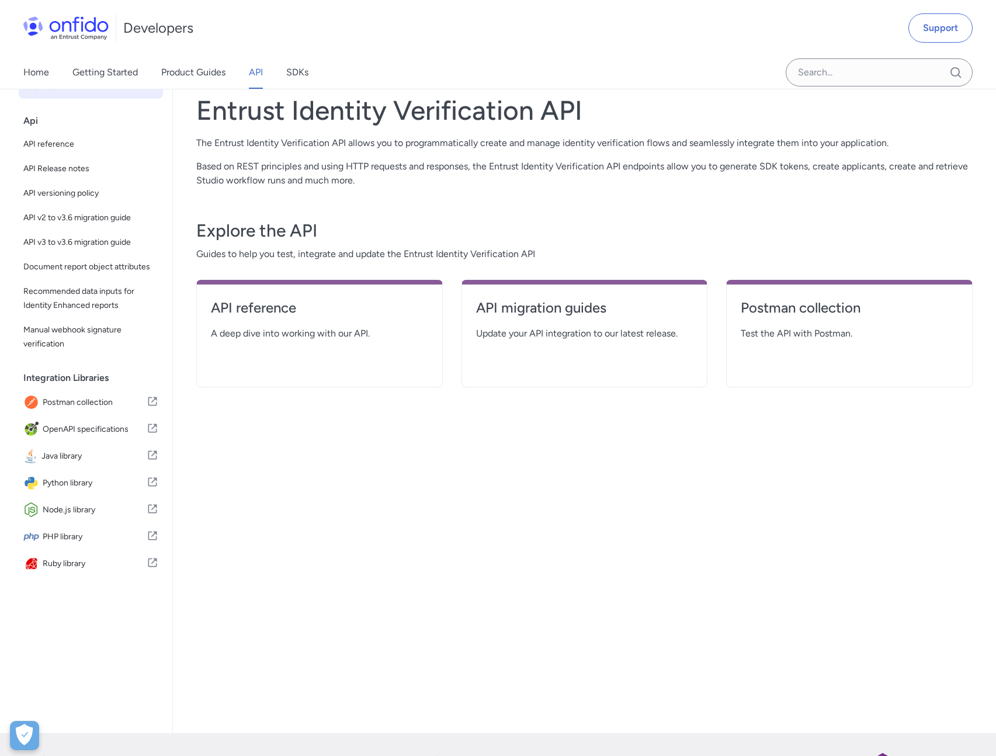
click at [301, 229] on h3 "Explore the API" at bounding box center [584, 230] width 777 height 23
click at [298, 225] on h3 "Explore the API" at bounding box center [584, 230] width 777 height 23
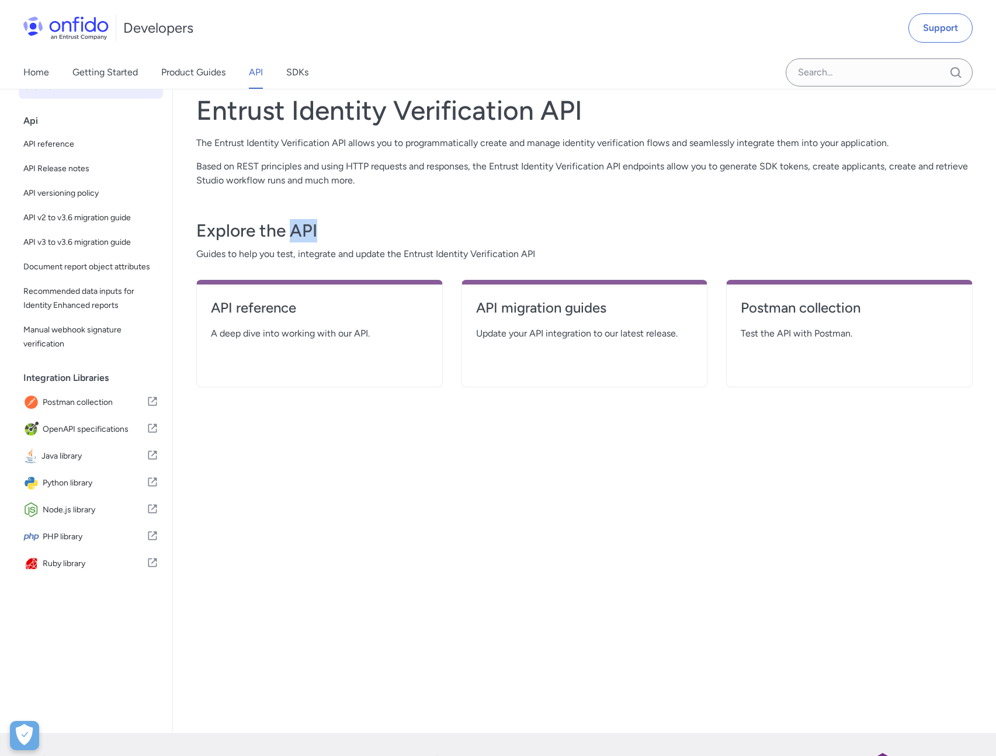
click at [298, 225] on h3 "Explore the API" at bounding box center [584, 230] width 777 height 23
drag, startPoint x: 297, startPoint y: 224, endPoint x: 286, endPoint y: 201, distance: 25.4
click at [286, 202] on div "Explore the API Guides to help you test, integrate and update the Entrust Ident…" at bounding box center [584, 295] width 777 height 186
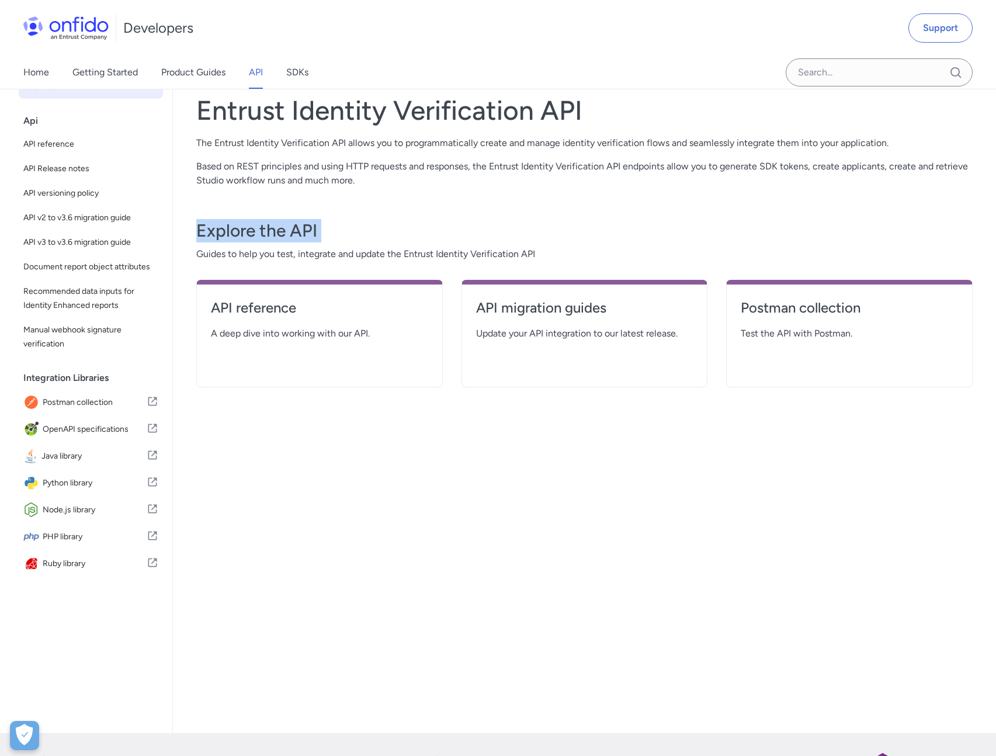
click at [230, 206] on div "Explore the API Guides to help you test, integrate and update the Entrust Ident…" at bounding box center [584, 295] width 777 height 186
drag, startPoint x: 238, startPoint y: 234, endPoint x: 233, endPoint y: 207, distance: 26.9
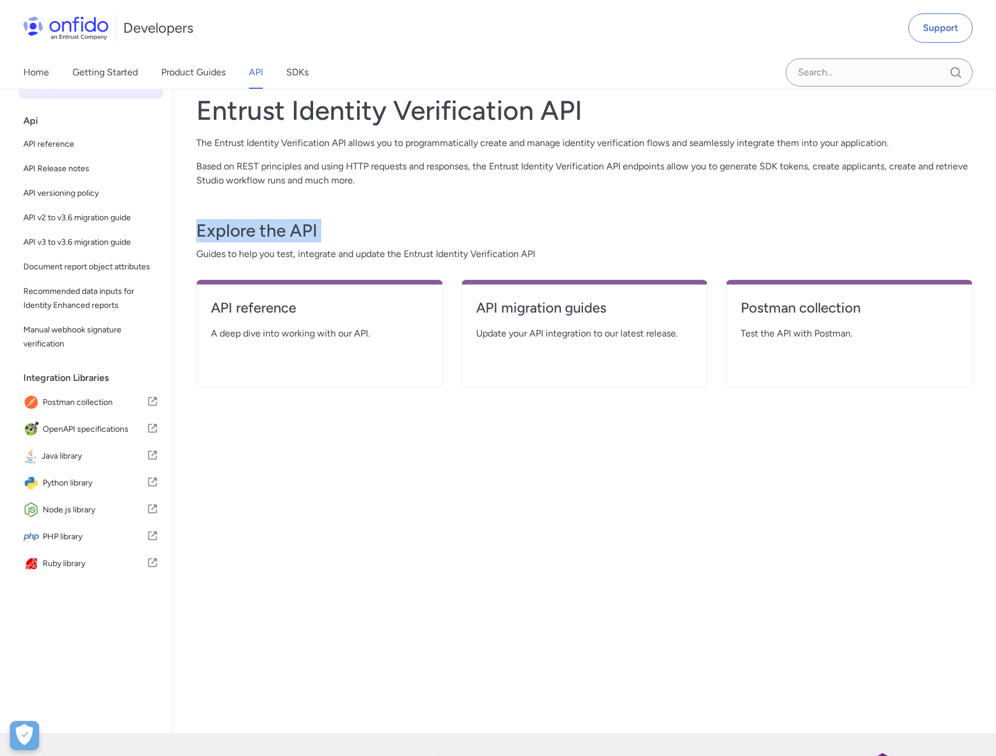
click at [233, 207] on div "Explore the API Guides to help you test, integrate and update the Entrust Ident…" at bounding box center [584, 295] width 777 height 186
click at [234, 213] on div "Explore the API Guides to help you test, integrate and update the Entrust Ident…" at bounding box center [584, 295] width 777 height 186
click at [236, 224] on h3 "Explore the API" at bounding box center [584, 230] width 777 height 23
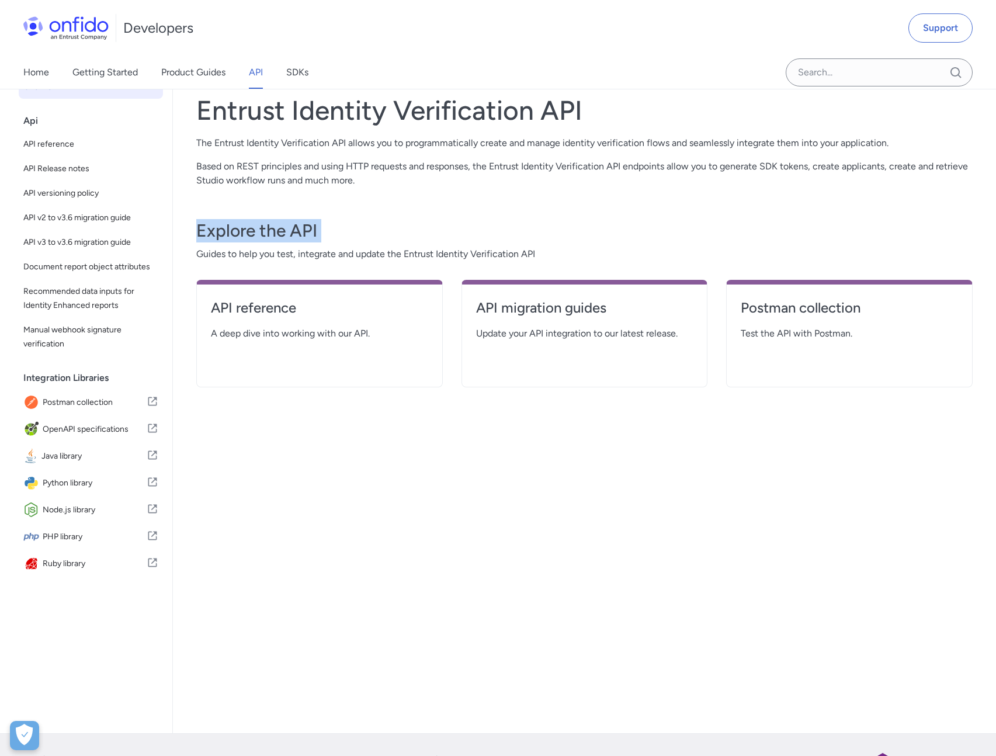
drag, startPoint x: 237, startPoint y: 225, endPoint x: 233, endPoint y: 217, distance: 8.9
click at [232, 214] on div "Explore the API Guides to help you test, integrate and update the Entrust Ident…" at bounding box center [584, 295] width 777 height 186
drag, startPoint x: 232, startPoint y: 236, endPoint x: 229, endPoint y: 222, distance: 13.8
click at [229, 222] on h3 "Explore the API" at bounding box center [584, 230] width 777 height 23
click at [230, 227] on h3 "Explore the API" at bounding box center [584, 230] width 777 height 23
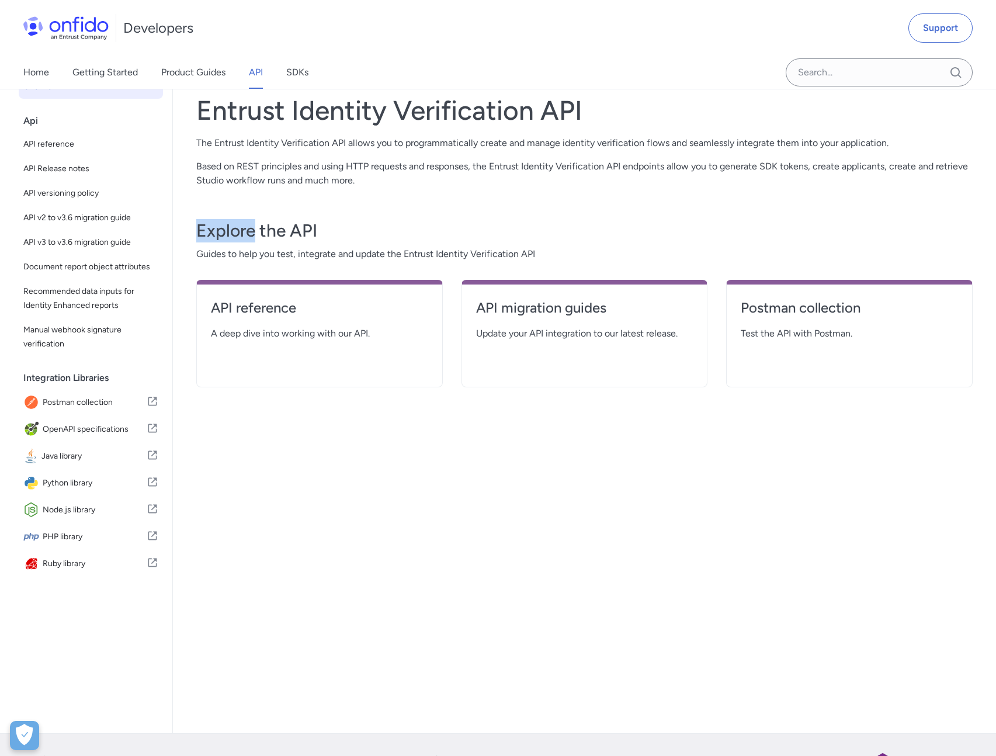
click at [230, 227] on h3 "Explore the API" at bounding box center [584, 230] width 777 height 23
click at [224, 206] on div "Explore the API Guides to help you test, integrate and update the Entrust Ident…" at bounding box center [584, 295] width 777 height 186
click at [73, 176] on link "API Release notes" at bounding box center [91, 168] width 144 height 23
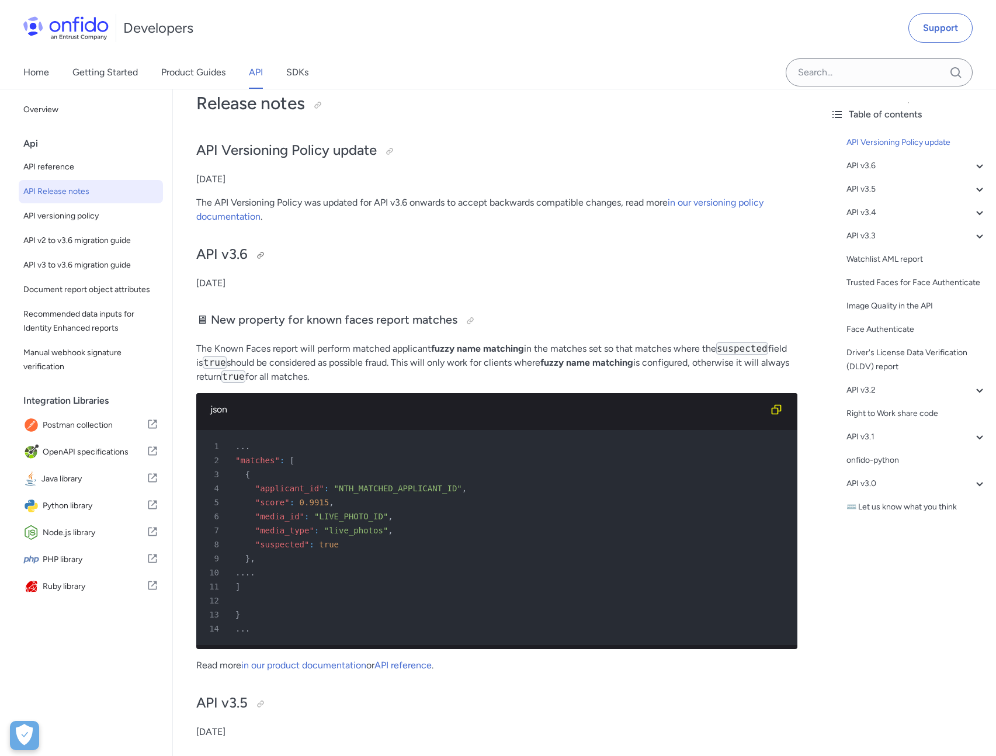
click at [232, 251] on h2 "API v3.6" at bounding box center [496, 255] width 601 height 20
click at [209, 148] on h2 "API Versioning Policy update" at bounding box center [496, 151] width 601 height 20
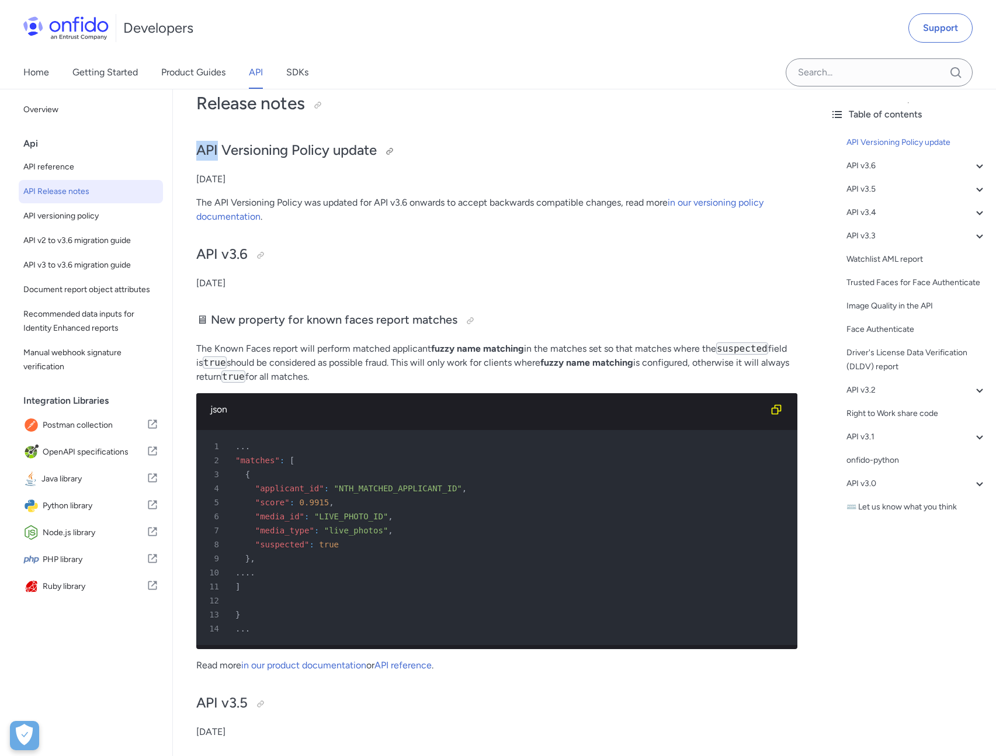
click at [209, 148] on h2 "API Versioning Policy update" at bounding box center [496, 151] width 601 height 20
click at [220, 179] on p "[DATE]" at bounding box center [496, 179] width 601 height 14
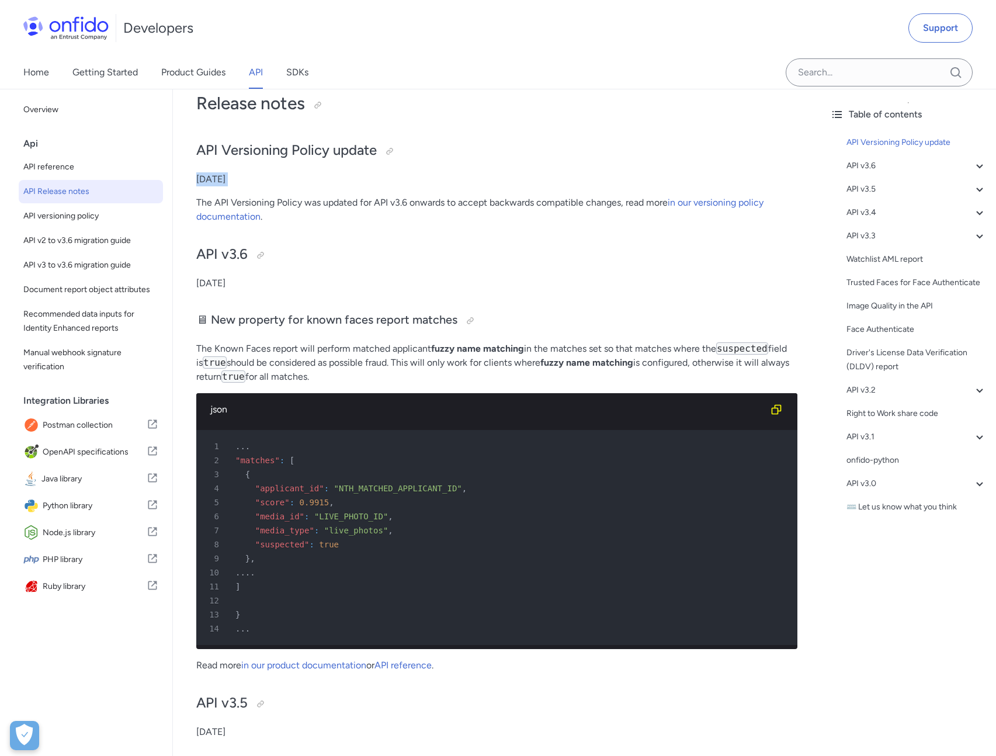
click at [220, 179] on p "[DATE]" at bounding box center [496, 179] width 601 height 14
click at [206, 150] on h2 "API Versioning Policy update" at bounding box center [496, 151] width 601 height 20
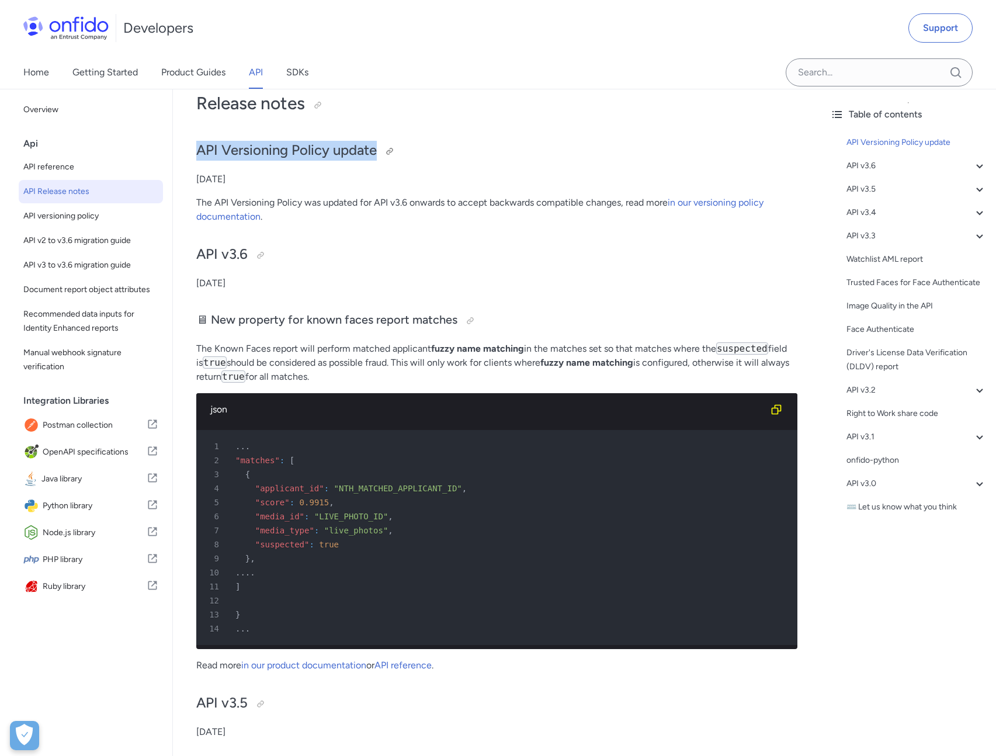
click at [206, 150] on h2 "API Versioning Policy update" at bounding box center [496, 151] width 601 height 20
click at [219, 112] on h1 "Release notes" at bounding box center [496, 103] width 601 height 23
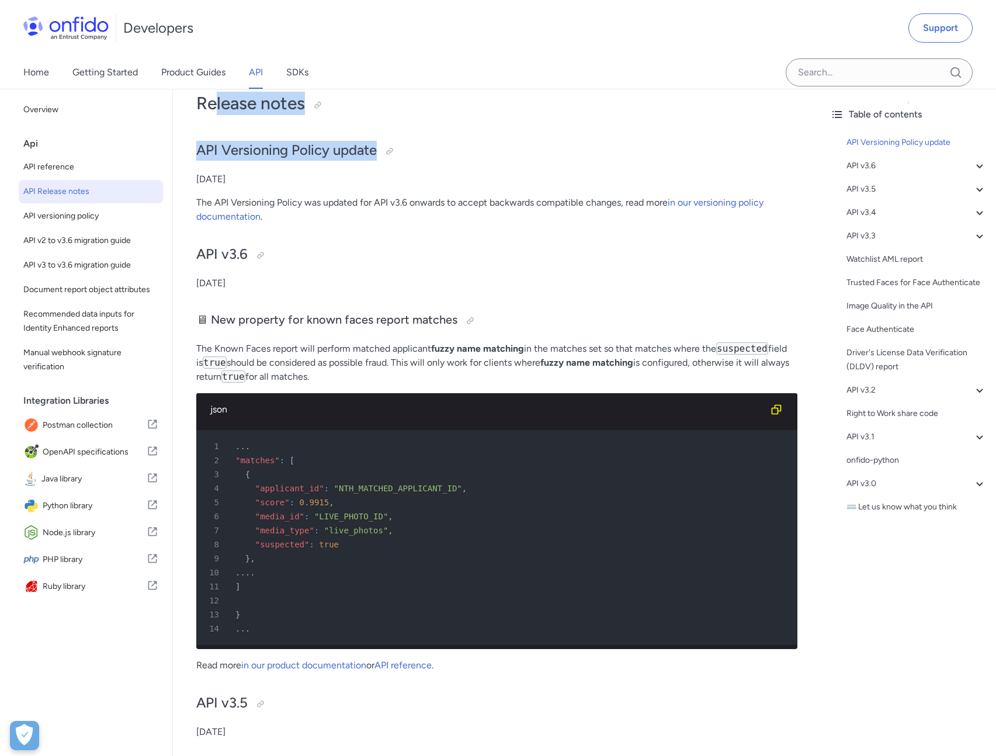
drag, startPoint x: 219, startPoint y: 109, endPoint x: 227, endPoint y: 129, distance: 21.2
click at [208, 106] on h1 "Release notes" at bounding box center [496, 103] width 601 height 23
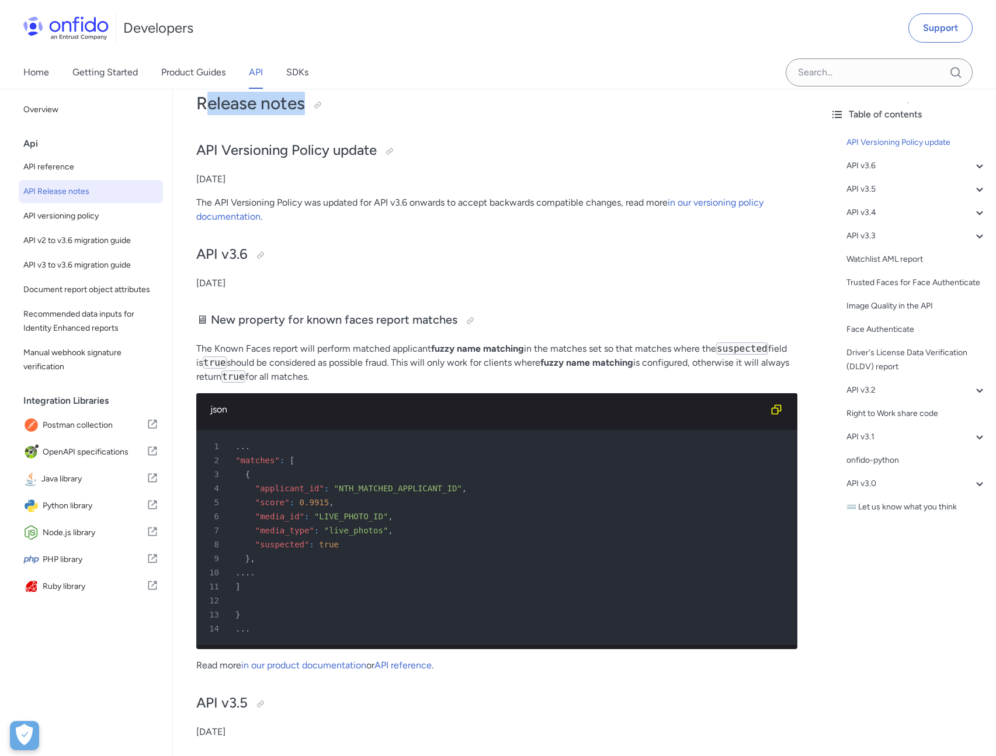
drag, startPoint x: 212, startPoint y: 104, endPoint x: 216, endPoint y: 126, distance: 22.0
click at [215, 199] on p "The API Versioning Policy was updated for API v3.6 onwards to accept backwards …" at bounding box center [496, 210] width 601 height 28
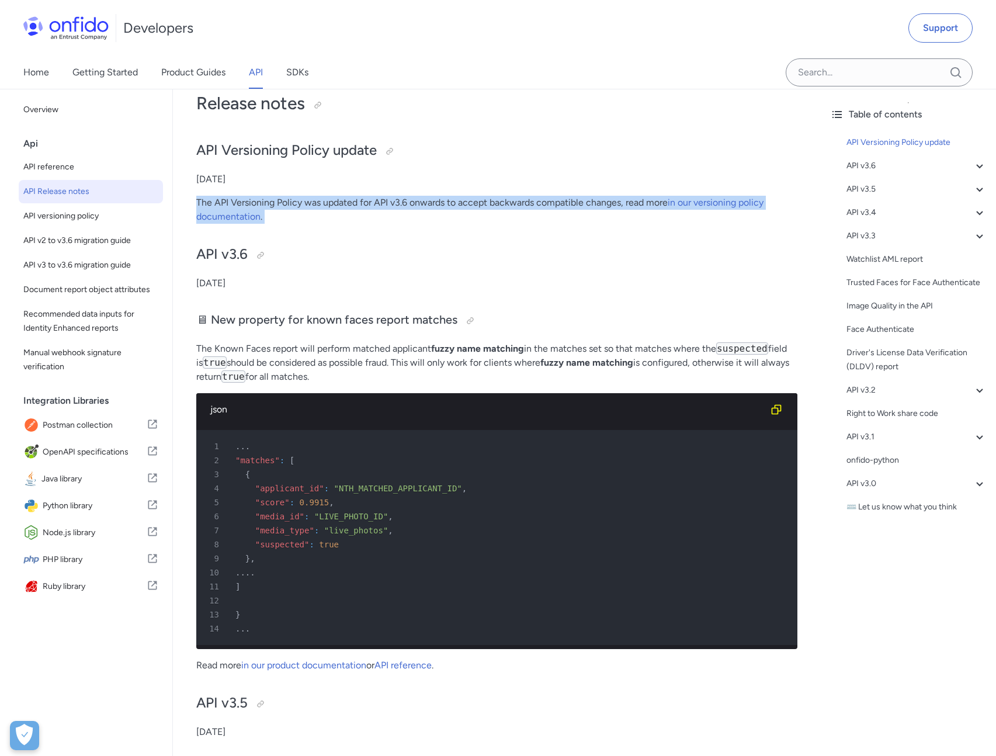
click at [215, 199] on p "The API Versioning Policy was updated for API v3.6 onwards to accept backwards …" at bounding box center [496, 210] width 601 height 28
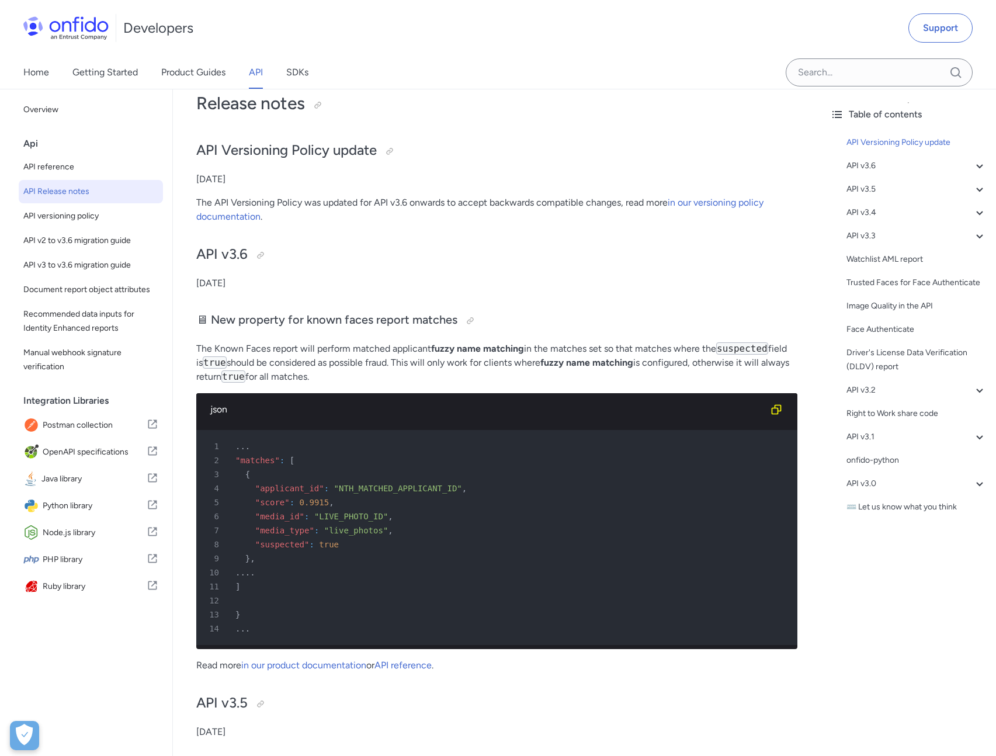
click at [212, 182] on p "[DATE]" at bounding box center [496, 179] width 601 height 14
click at [210, 146] on h2 "API Versioning Policy update" at bounding box center [496, 151] width 601 height 20
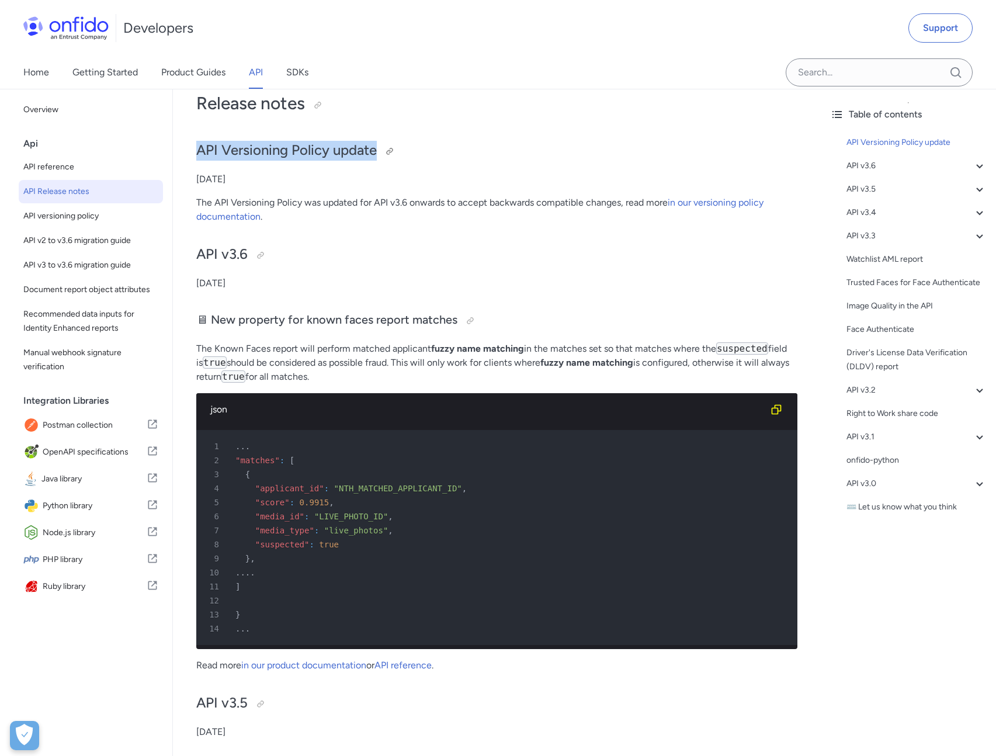
click at [210, 146] on h2 "API Versioning Policy update" at bounding box center [496, 151] width 601 height 20
click at [212, 102] on h1 "Release notes" at bounding box center [496, 103] width 601 height 23
drag, startPoint x: 213, startPoint y: 102, endPoint x: 203, endPoint y: 106, distance: 10.5
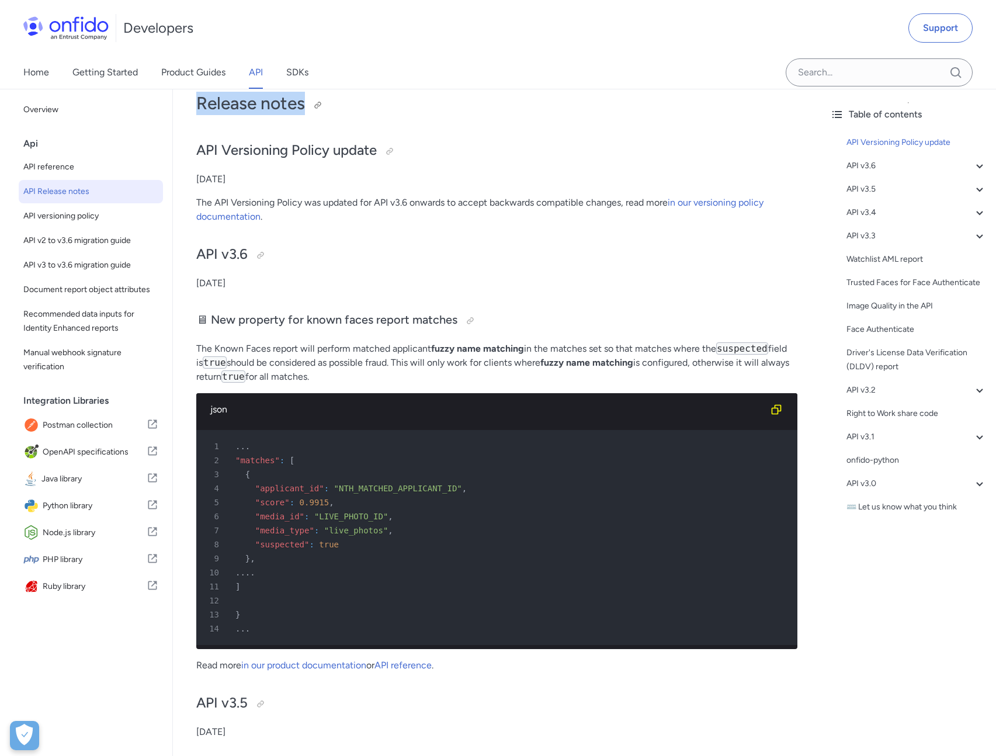
click at [203, 106] on h1 "Release notes" at bounding box center [496, 103] width 601 height 23
click at [210, 105] on h1 "Release notes" at bounding box center [496, 103] width 601 height 23
click at [209, 102] on h1 "Release notes" at bounding box center [496, 103] width 601 height 23
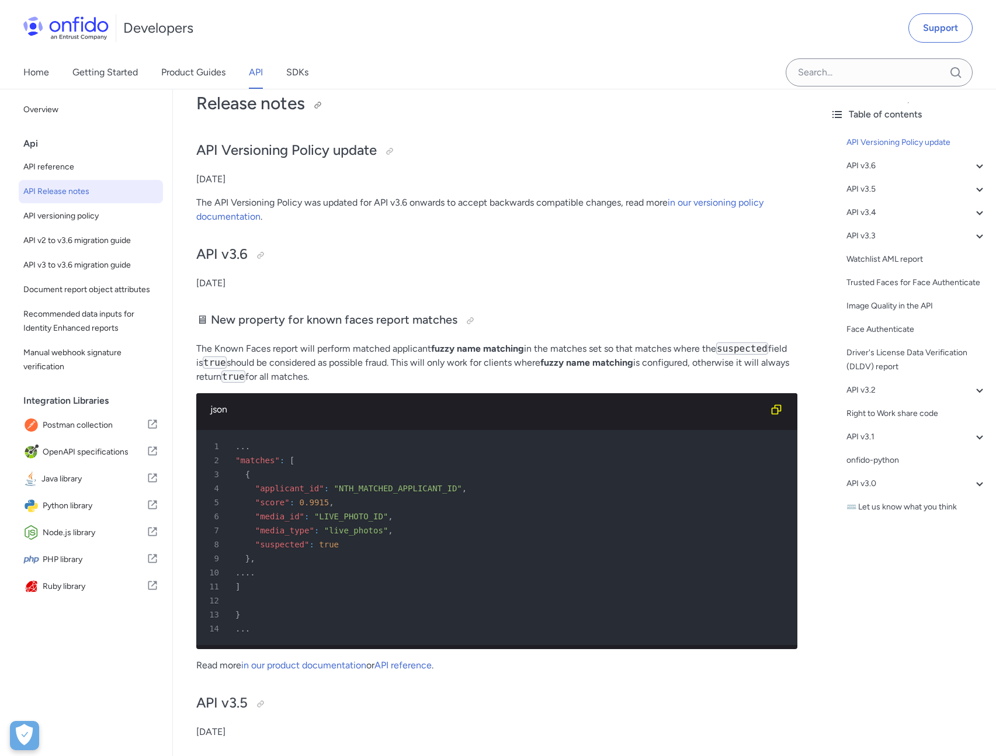
click at [209, 102] on h1 "Release notes" at bounding box center [496, 103] width 601 height 23
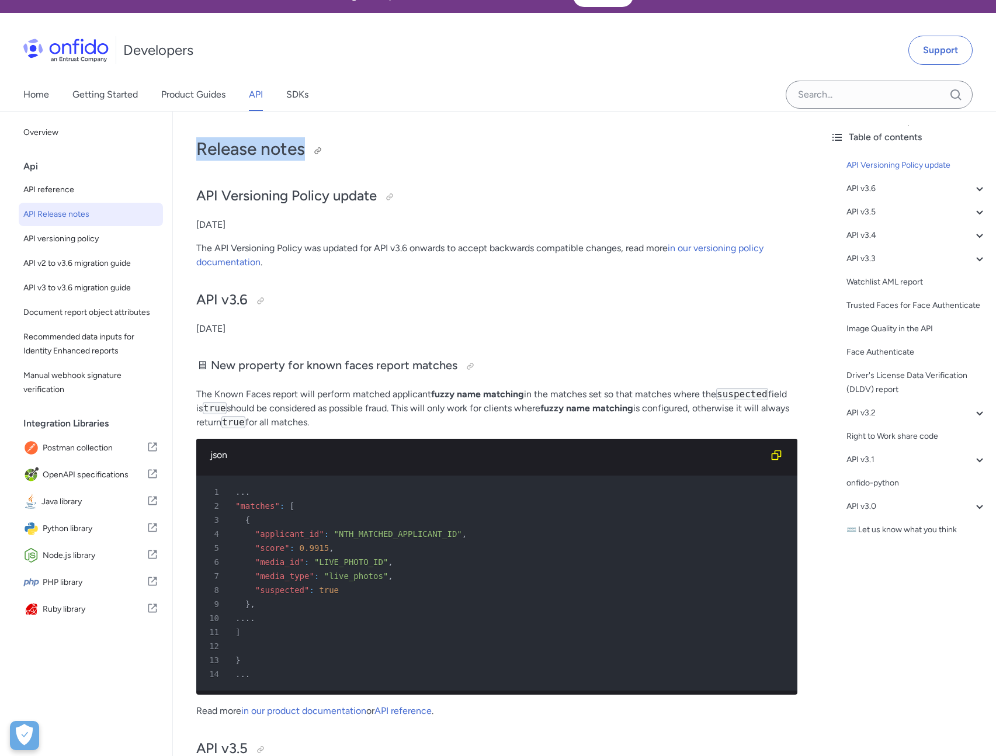
scroll to position [13, 0]
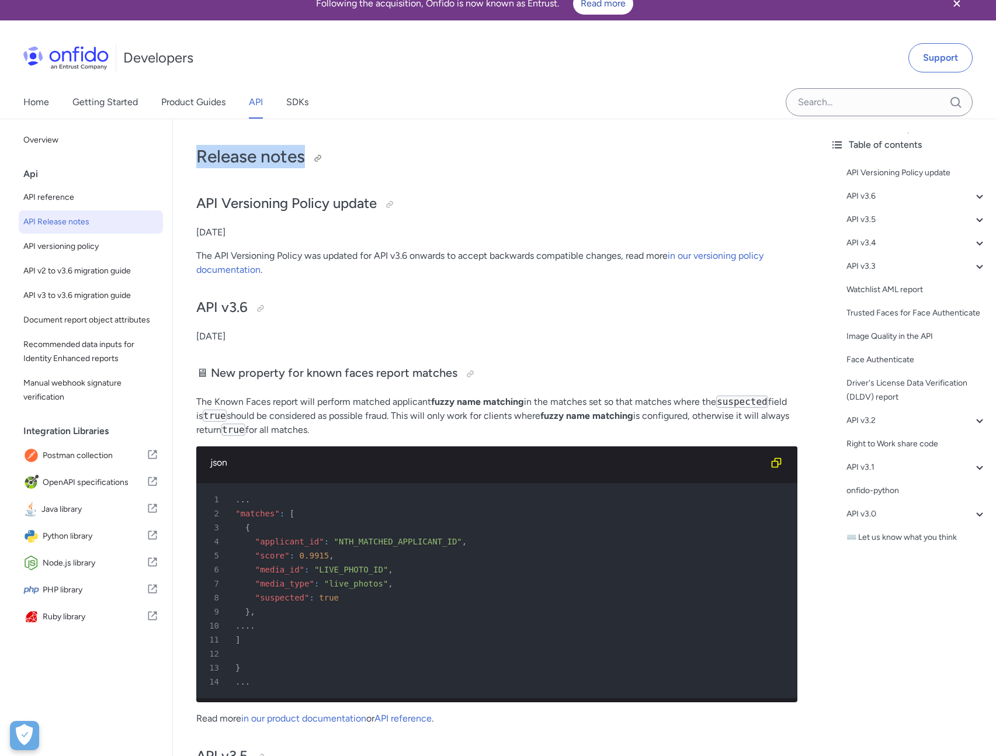
drag, startPoint x: 213, startPoint y: 153, endPoint x: 206, endPoint y: 148, distance: 8.6
click at [205, 147] on h1 "Release notes" at bounding box center [496, 156] width 601 height 23
click at [203, 153] on h1 "Release notes" at bounding box center [496, 156] width 601 height 23
drag, startPoint x: 199, startPoint y: 152, endPoint x: 320, endPoint y: 155, distance: 120.4
click at [320, 155] on h1 "Release notes" at bounding box center [496, 156] width 601 height 23
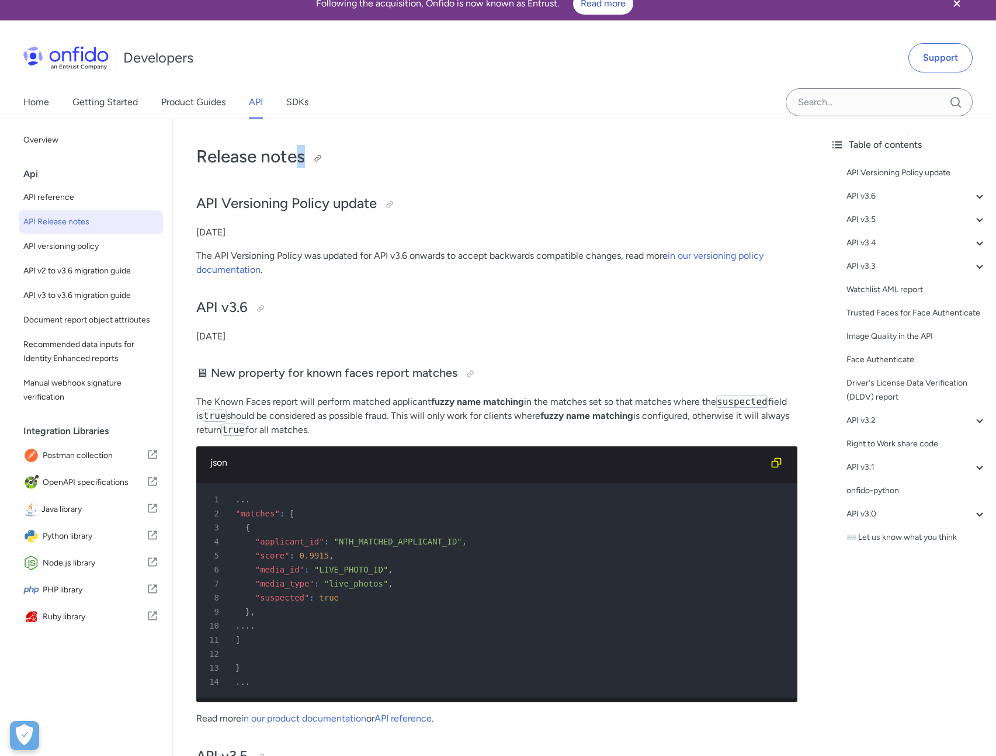
drag, startPoint x: 293, startPoint y: 153, endPoint x: 308, endPoint y: 149, distance: 15.2
click at [308, 149] on h1 "Release notes" at bounding box center [496, 156] width 601 height 23
click at [293, 158] on h1 "Release notes" at bounding box center [496, 156] width 601 height 23
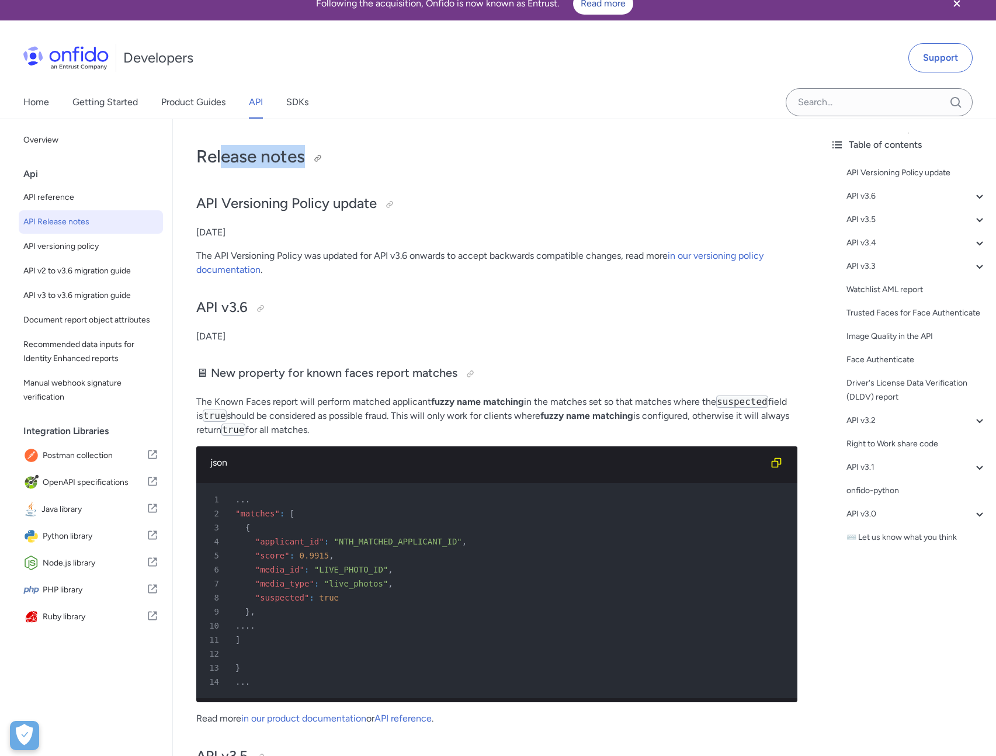
click at [223, 153] on h1 "Release notes" at bounding box center [496, 156] width 601 height 23
drag, startPoint x: 223, startPoint y: 154, endPoint x: 211, endPoint y: 127, distance: 29.6
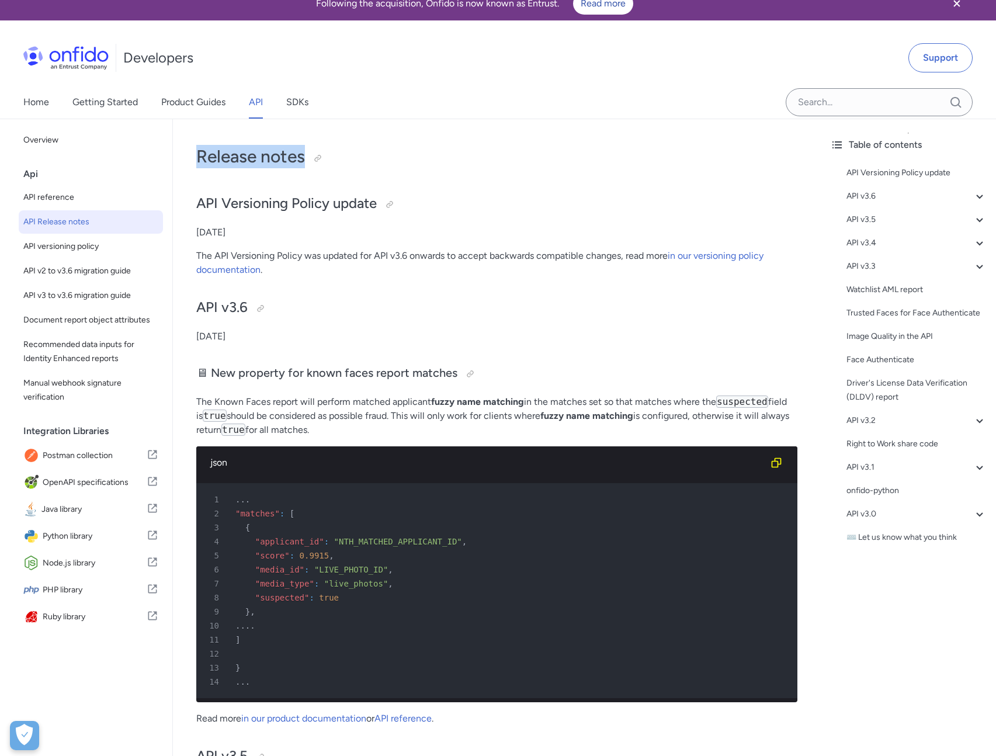
drag, startPoint x: 213, startPoint y: 152, endPoint x: 210, endPoint y: 138, distance: 13.9
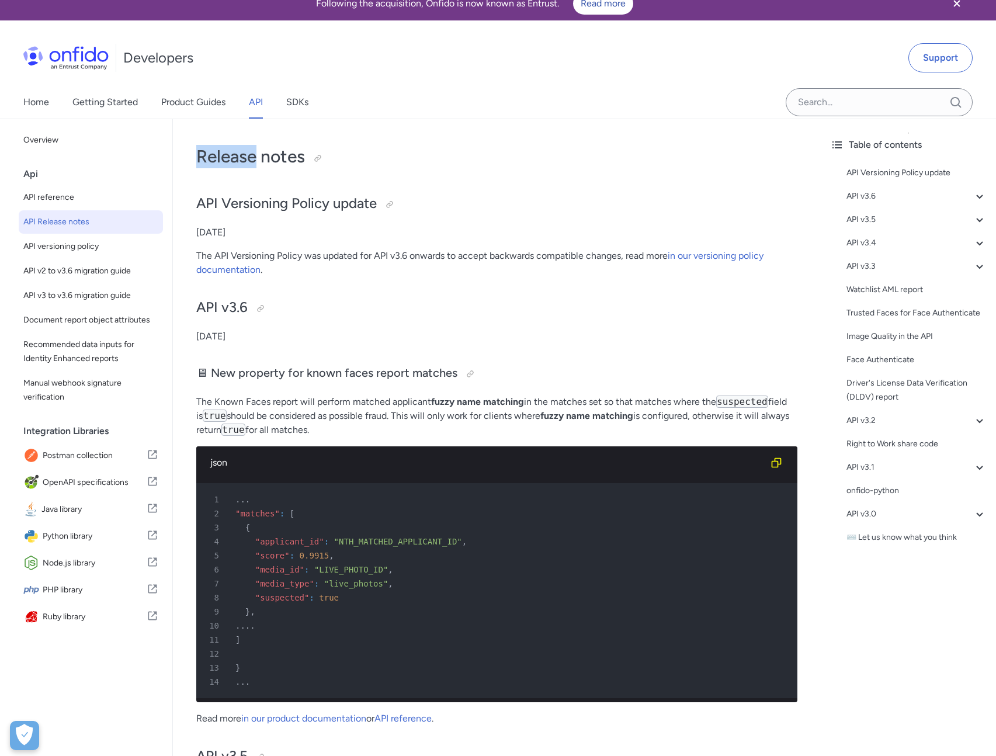
click at [54, 240] on span "API versioning policy" at bounding box center [90, 247] width 135 height 14
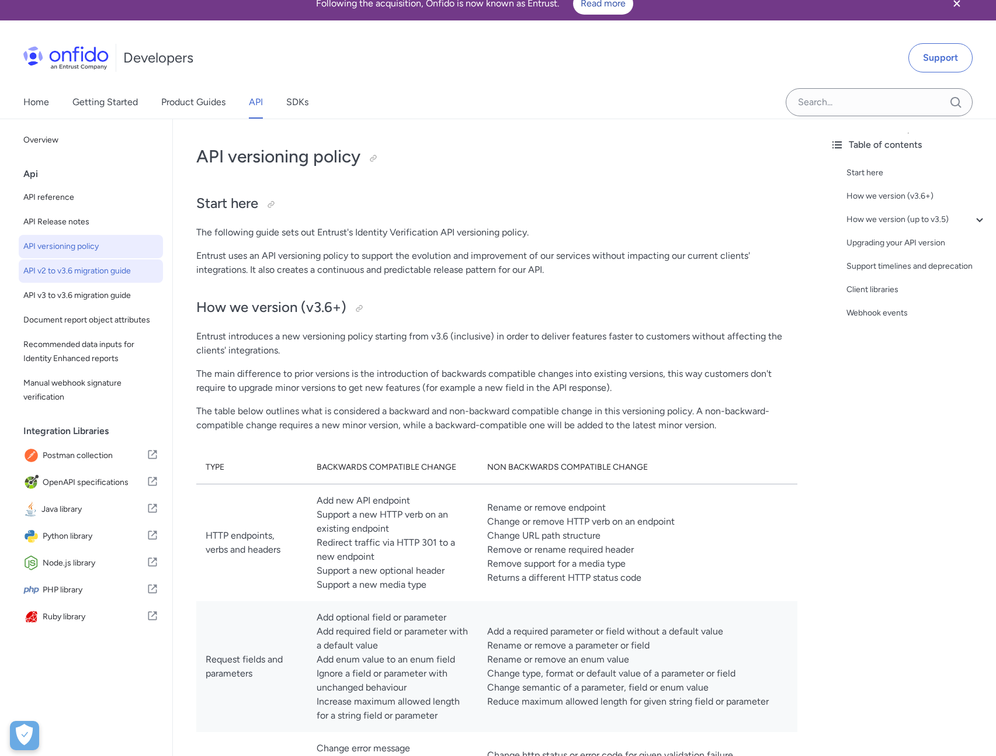
click at [76, 272] on span "API v2 to v3.6 migration guide" at bounding box center [90, 271] width 135 height 14
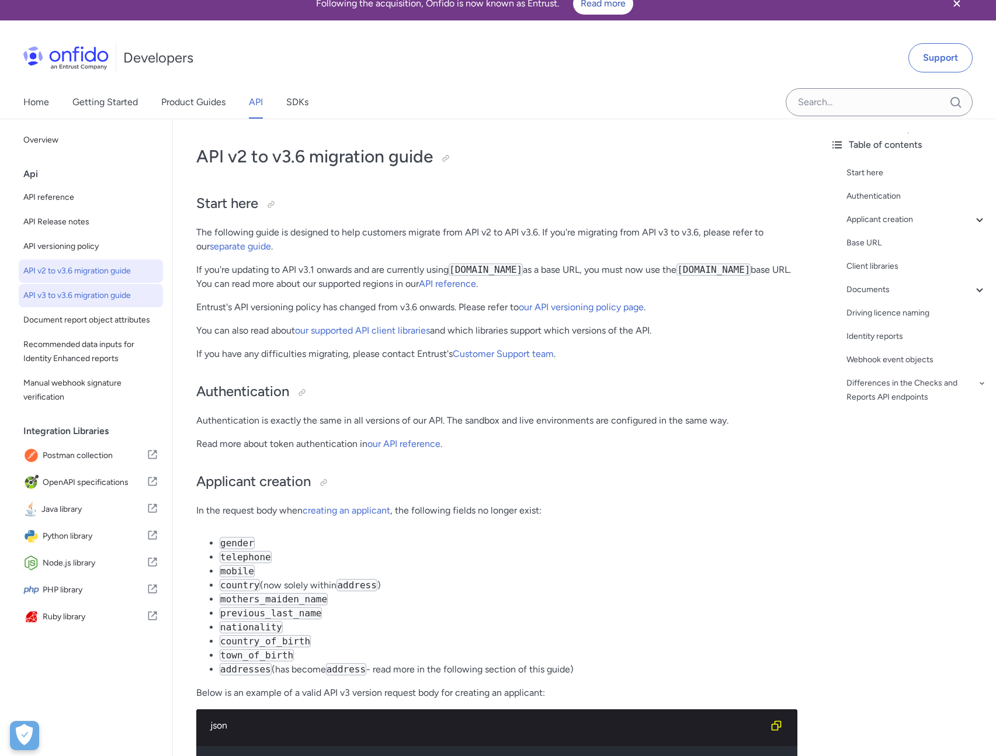
click at [75, 293] on span "API v3 to v3.6 migration guide" at bounding box center [90, 296] width 135 height 14
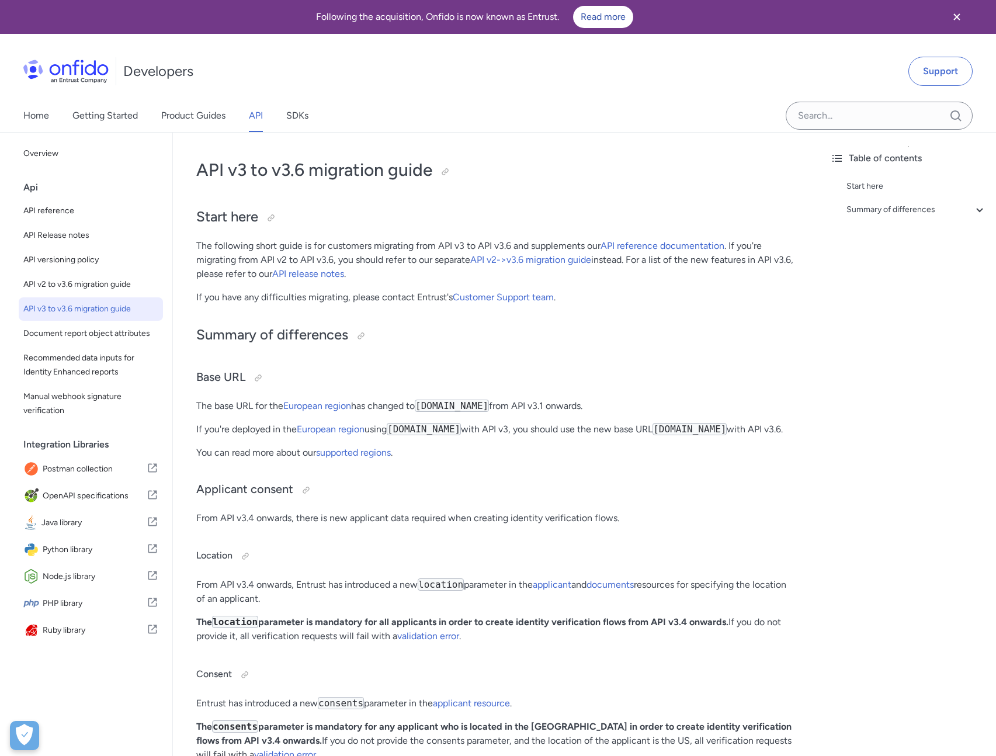
click at [74, 285] on span "API v2 to v3.6 migration guide" at bounding box center [90, 285] width 135 height 14
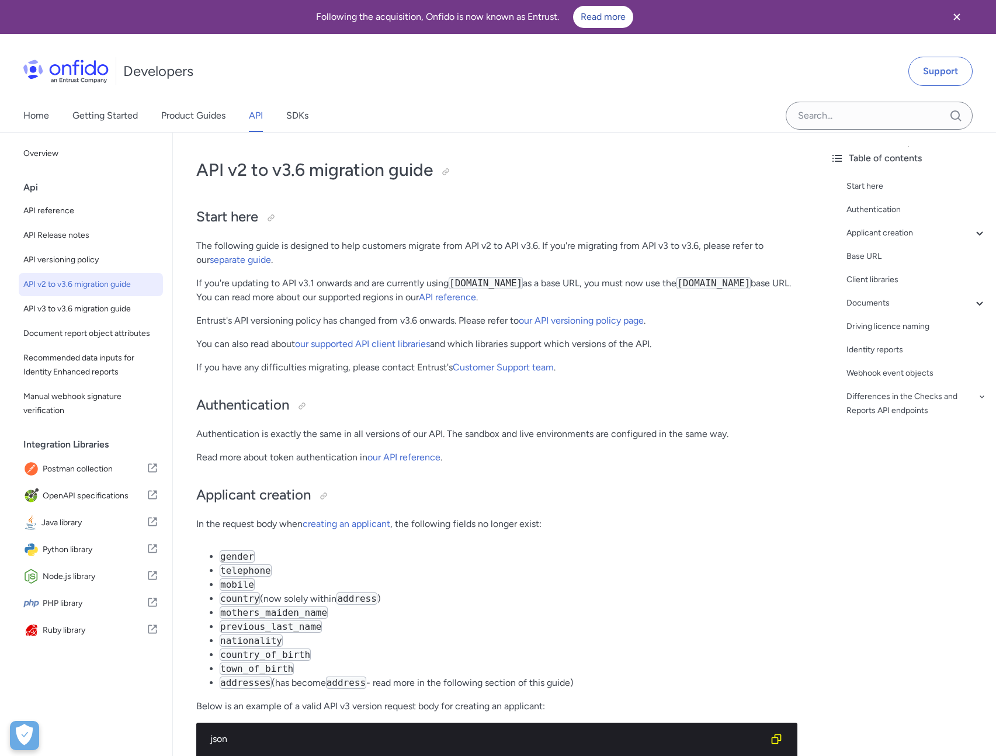
click at [60, 289] on span "API v2 to v3.6 migration guide" at bounding box center [90, 285] width 135 height 14
click at [60, 250] on link "API versioning policy" at bounding box center [91, 259] width 144 height 23
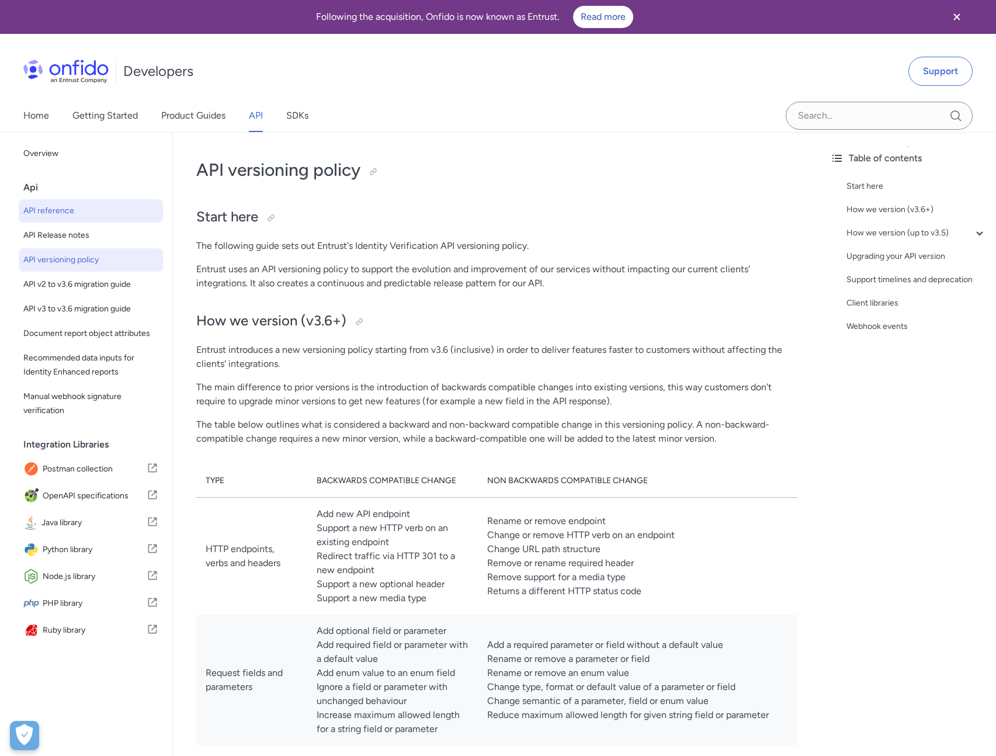
click at [59, 214] on span "API reference" at bounding box center [90, 211] width 135 height 14
click at [64, 231] on span "API Release notes" at bounding box center [90, 235] width 135 height 14
select select "http"
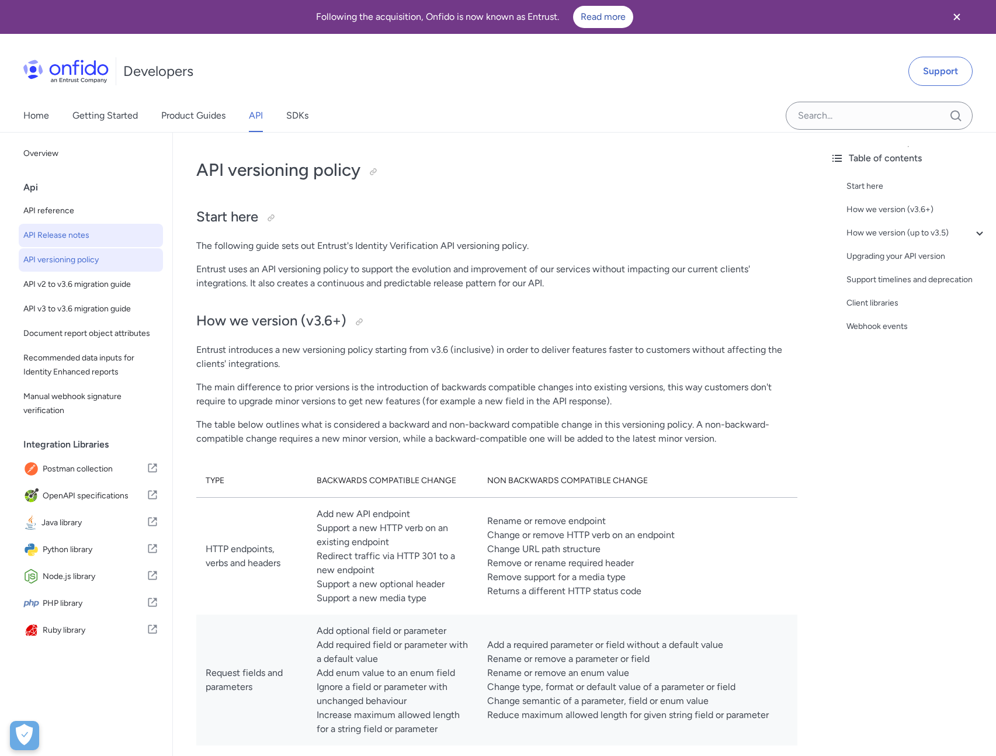
select select "http"
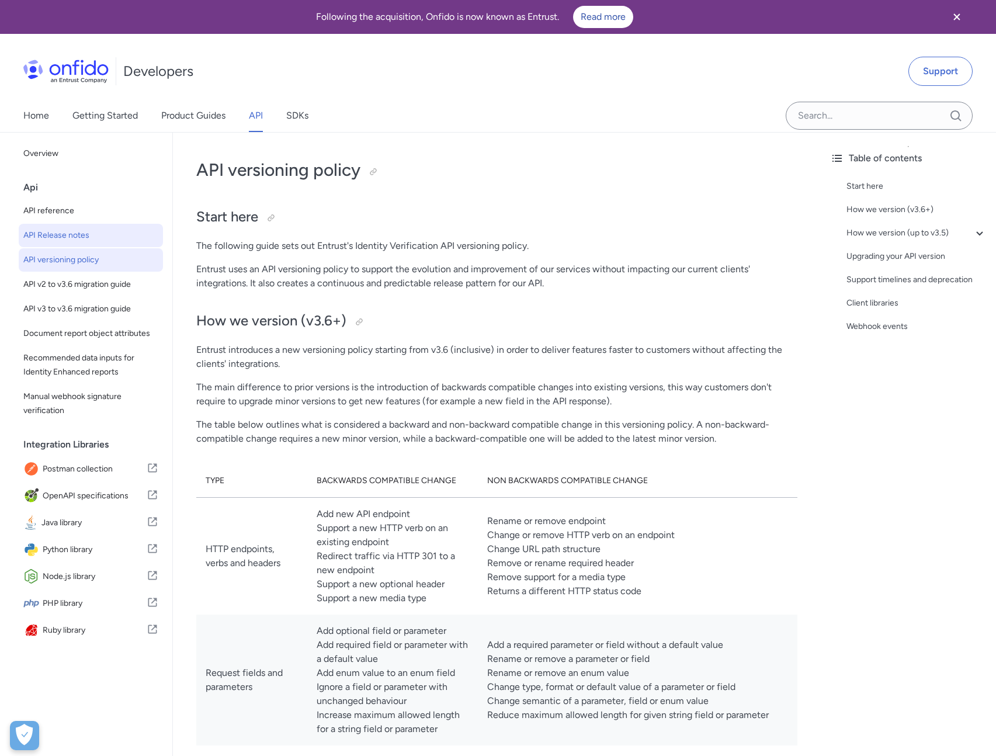
select select "http"
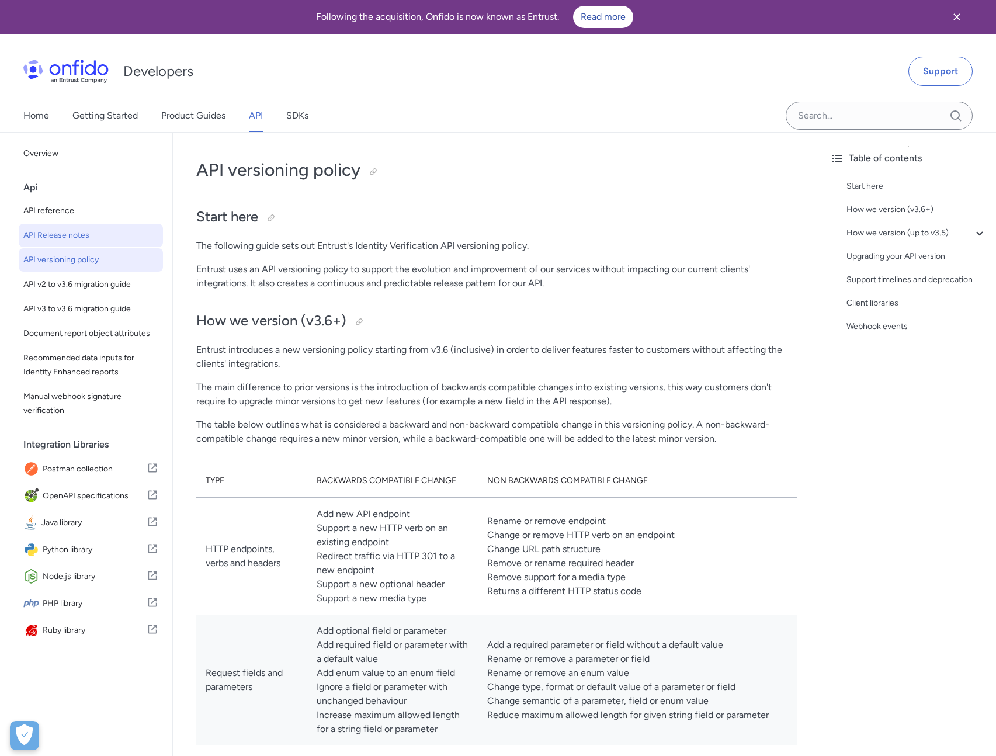
select select "http"
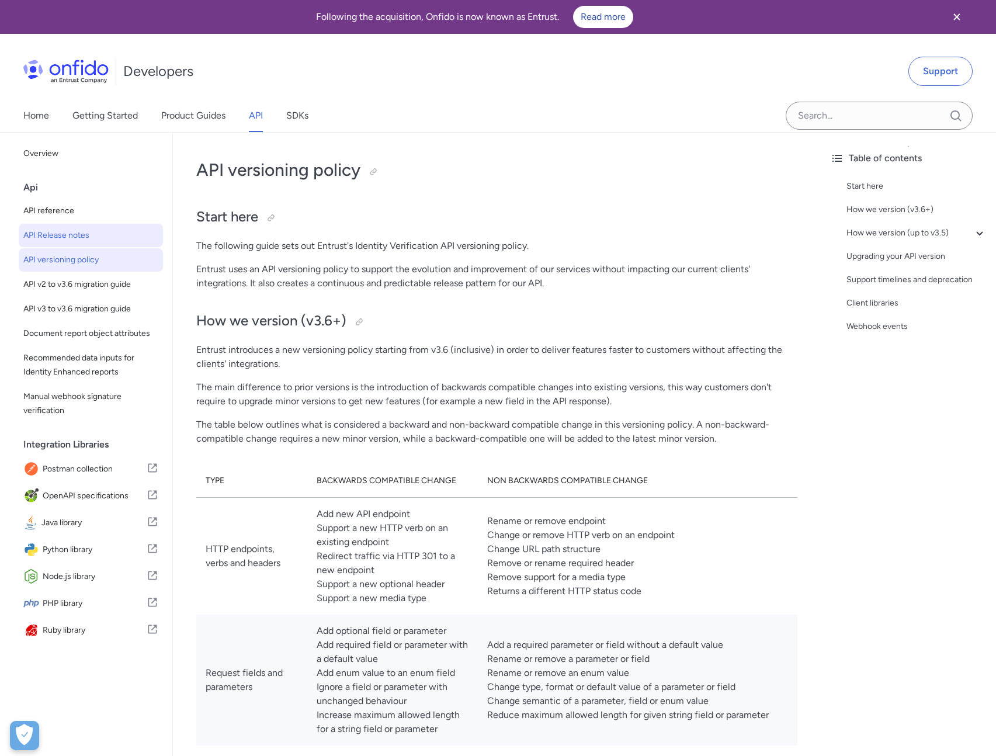
select select "http"
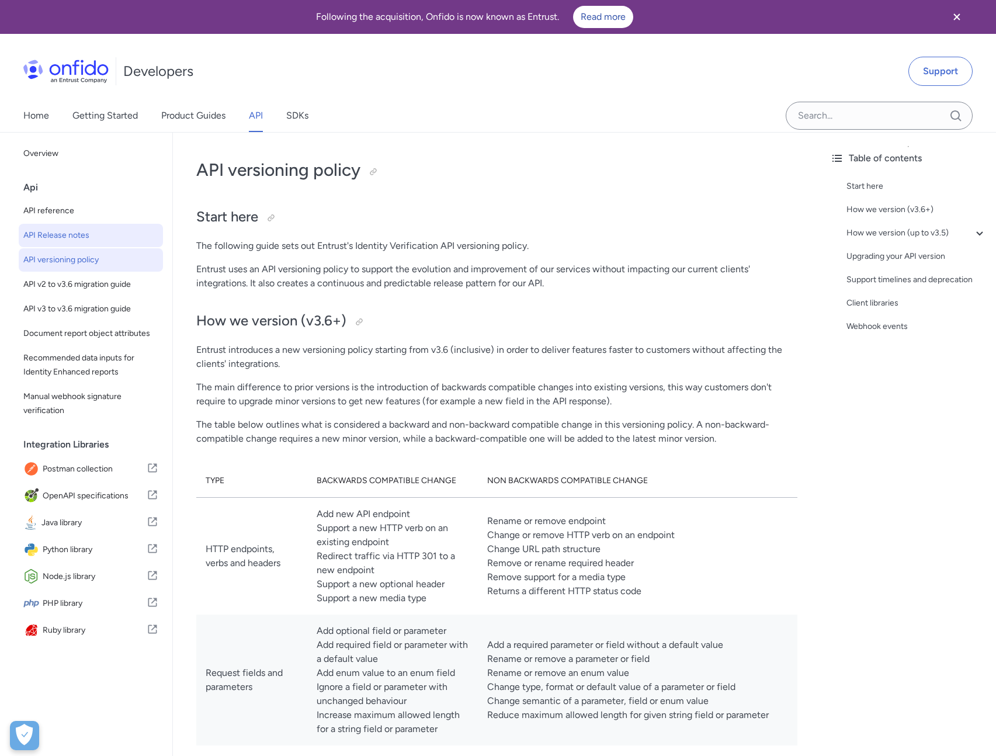
select select "http"
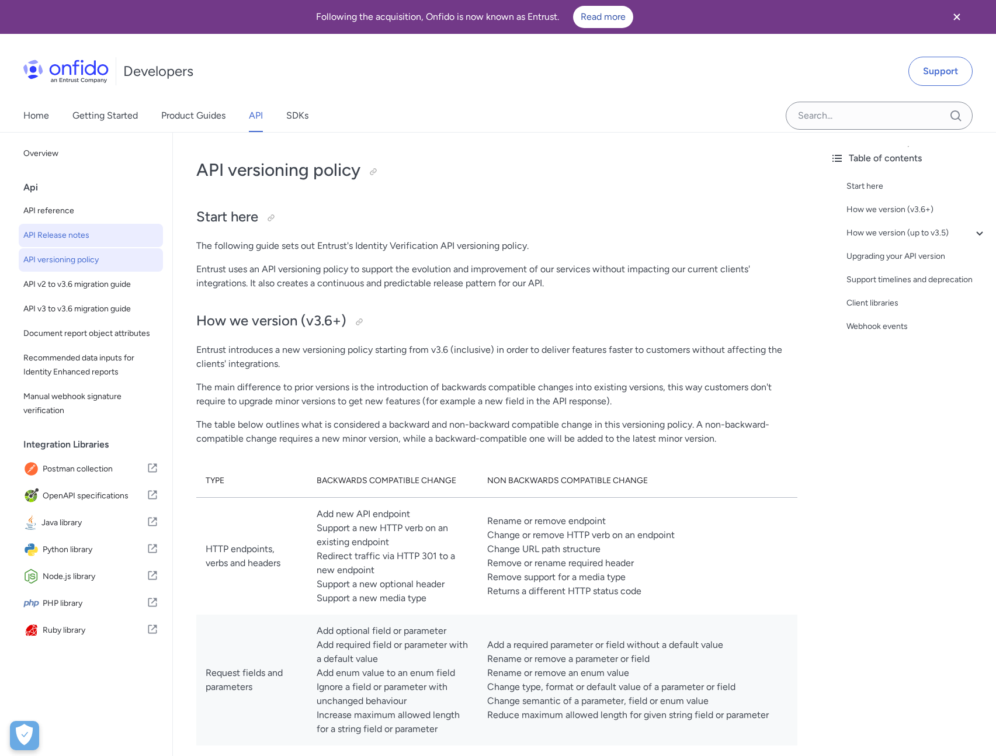
select select "http"
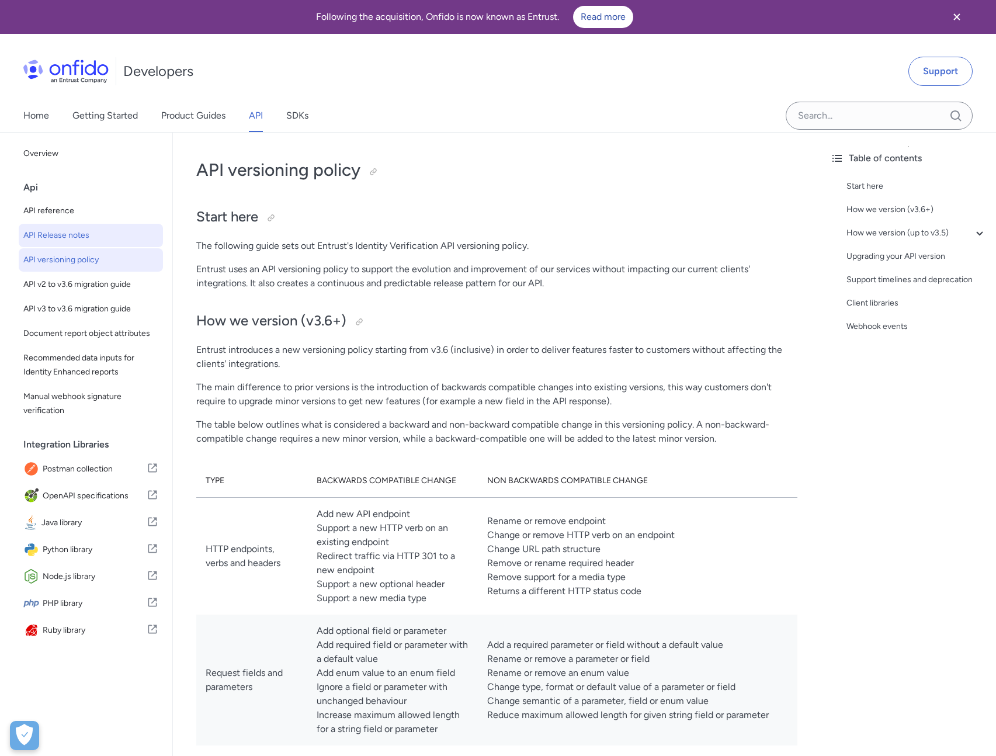
select select "http"
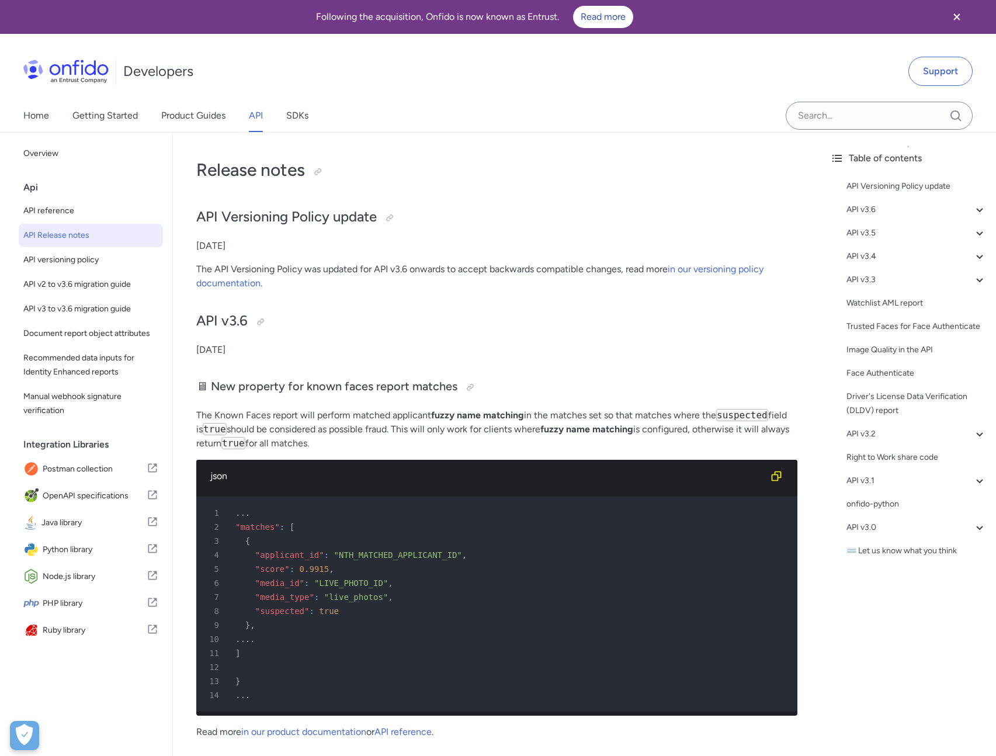
click at [58, 206] on span "API reference" at bounding box center [90, 211] width 135 height 14
select select "http"
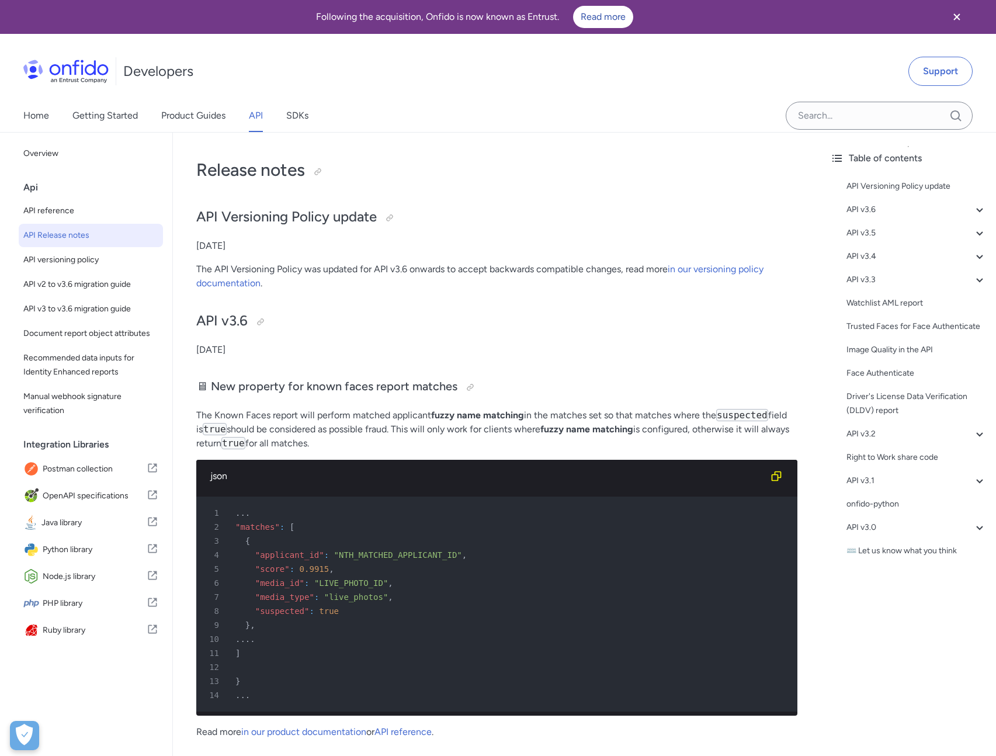
select select "http"
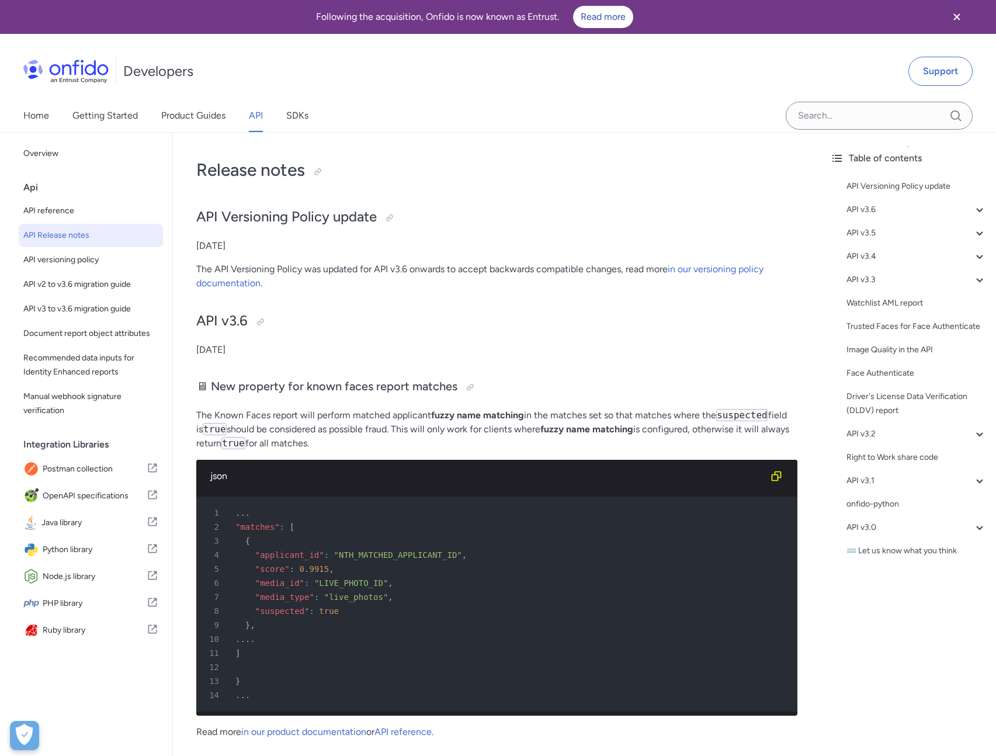
select select "http"
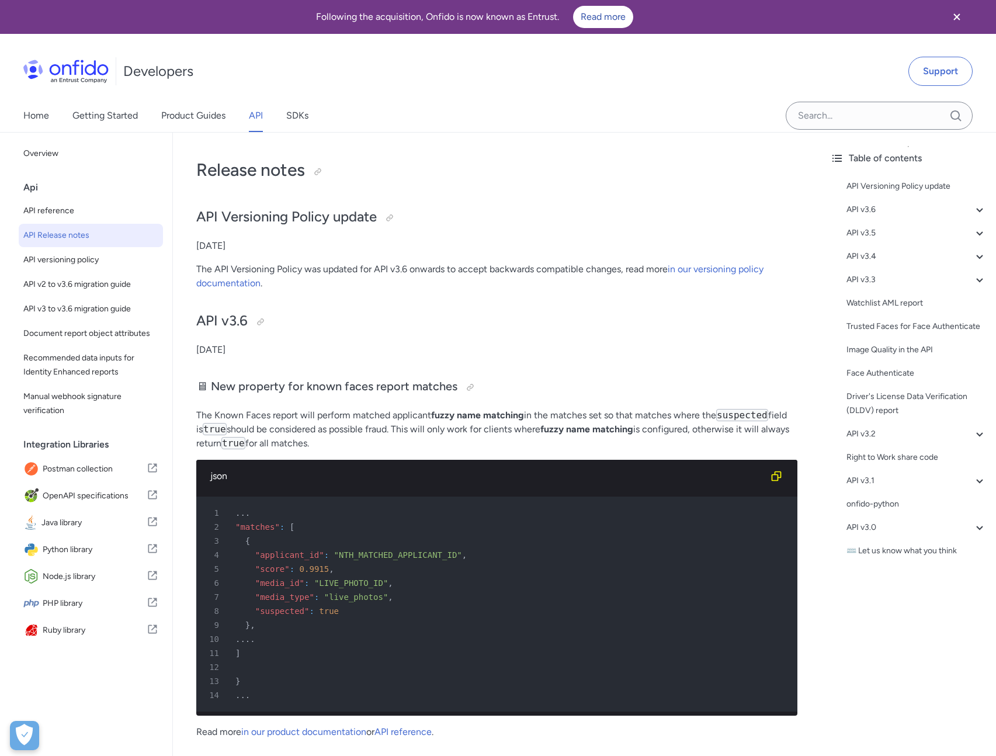
select select "http"
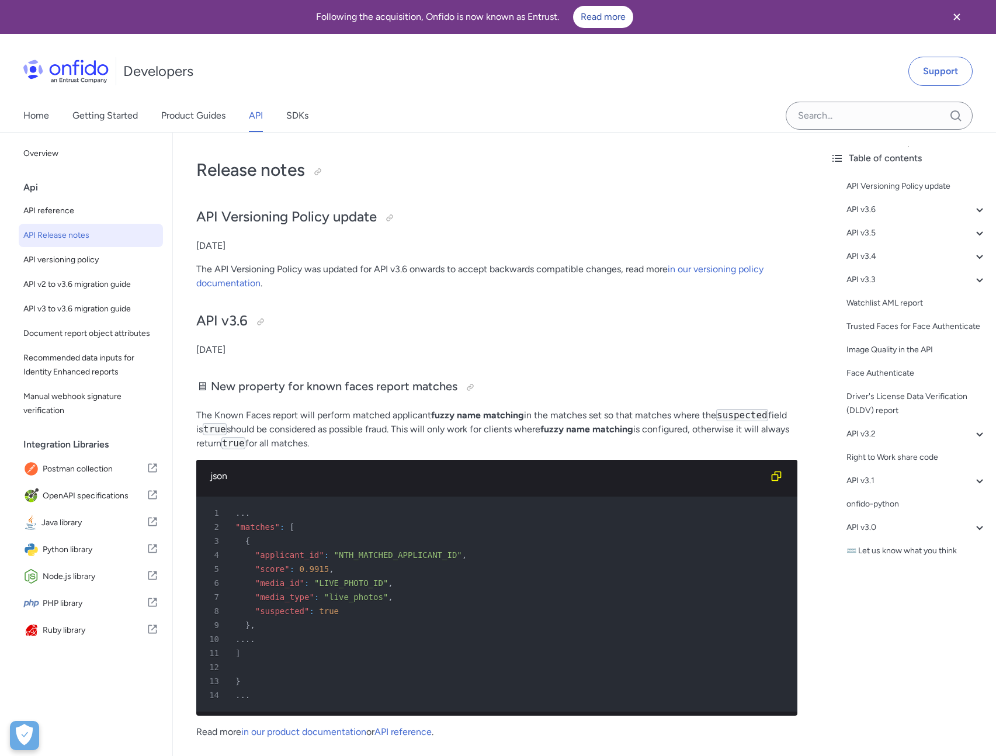
select select "http"
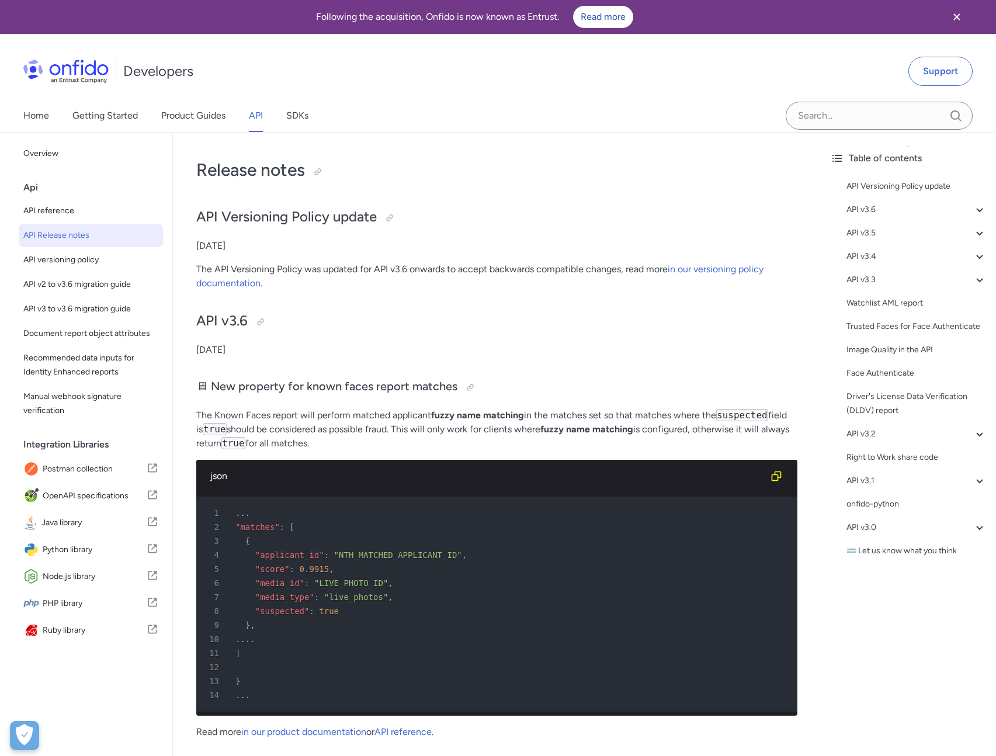
select select "http"
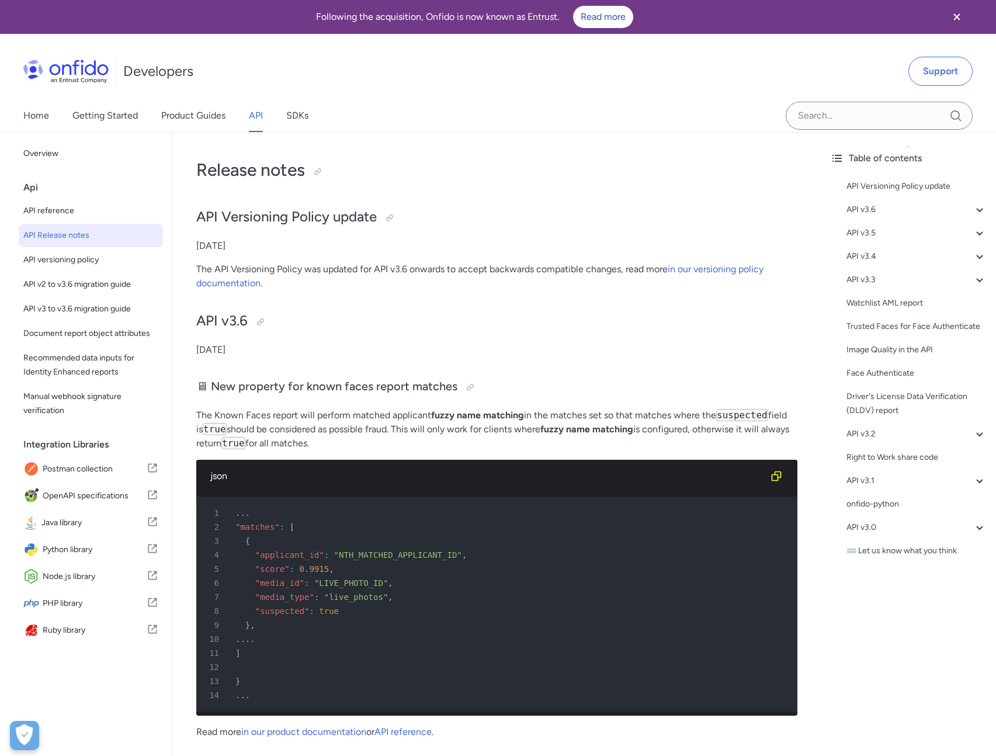
select select "http"
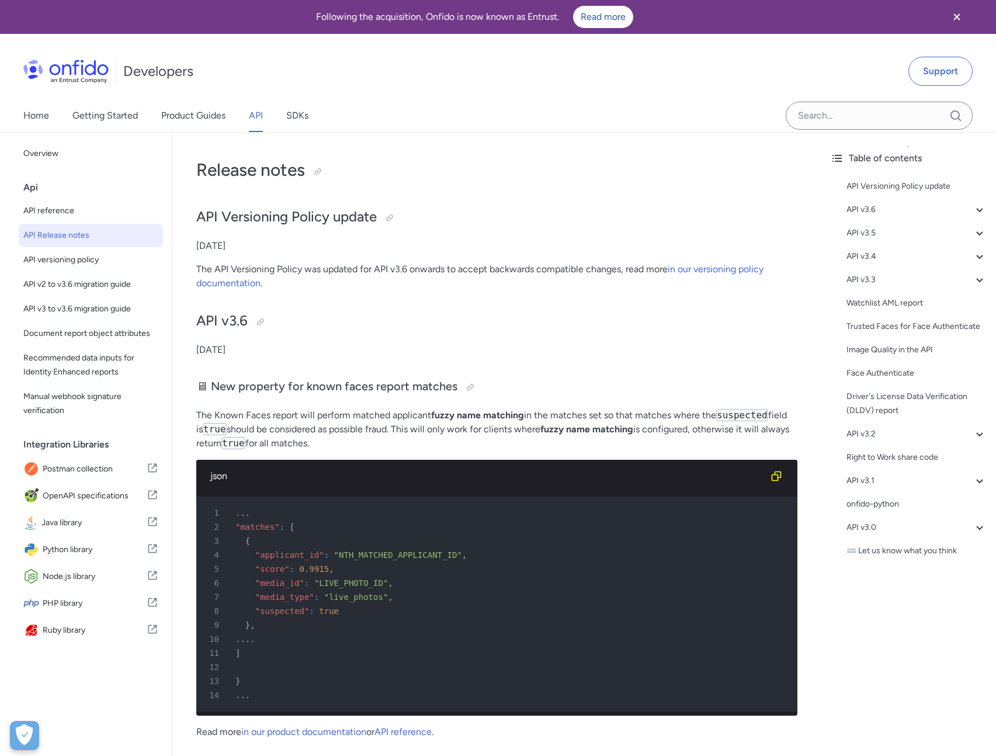
select select "http"
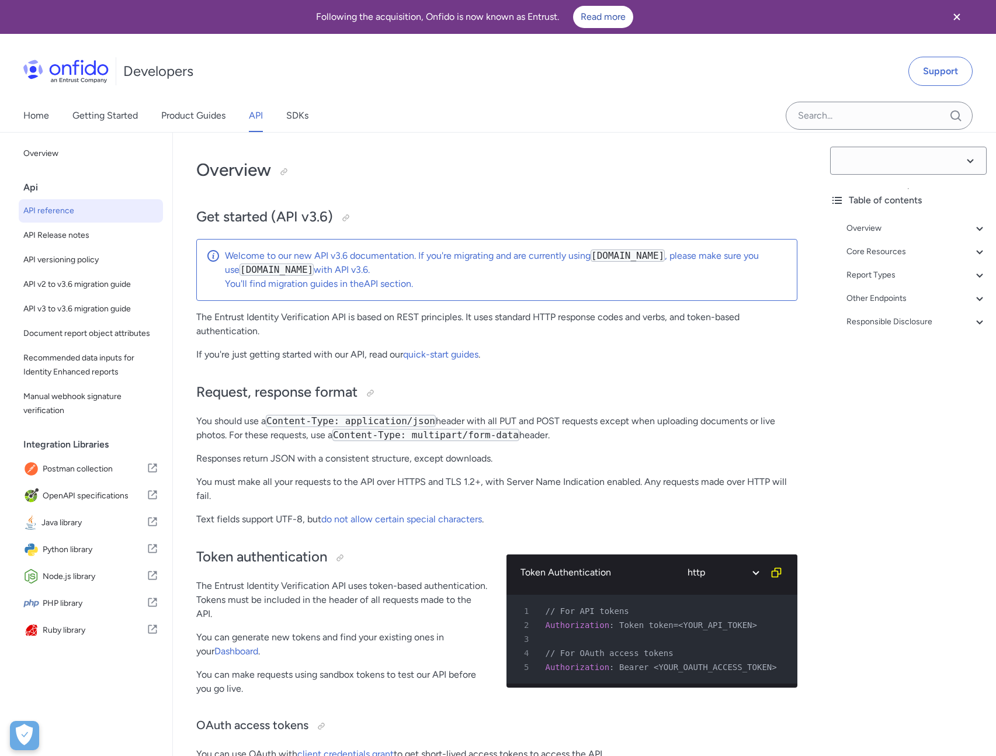
click at [64, 226] on link "API Release notes" at bounding box center [91, 235] width 144 height 23
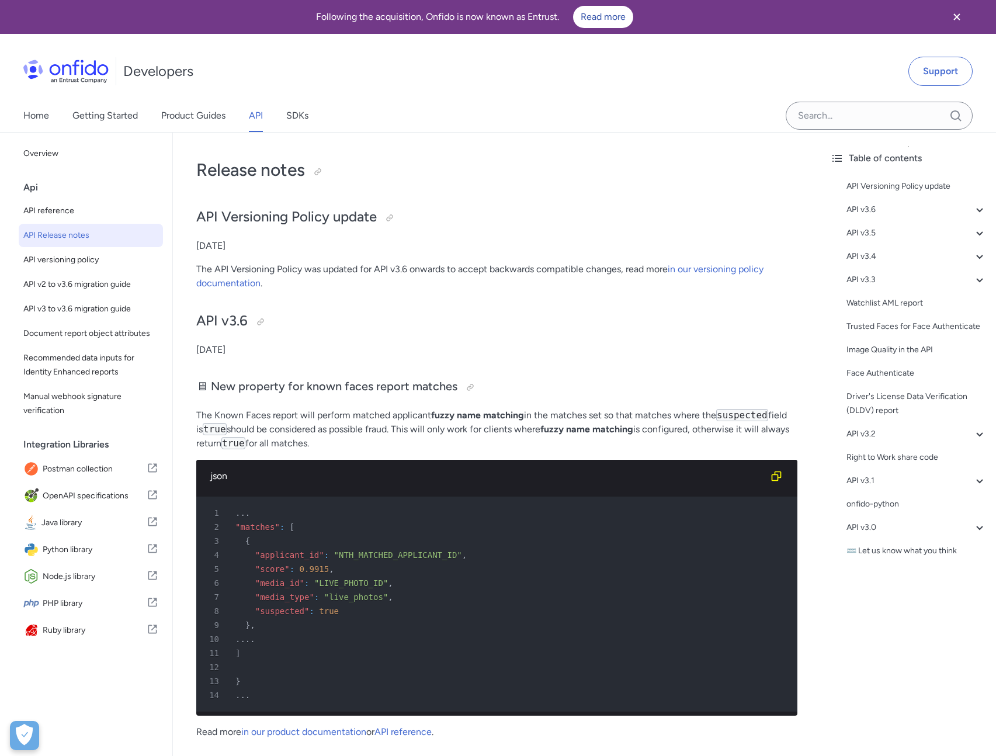
click at [66, 234] on span "API Release notes" at bounding box center [90, 235] width 135 height 14
click at [55, 213] on span "API reference" at bounding box center [90, 211] width 135 height 14
select select "http"
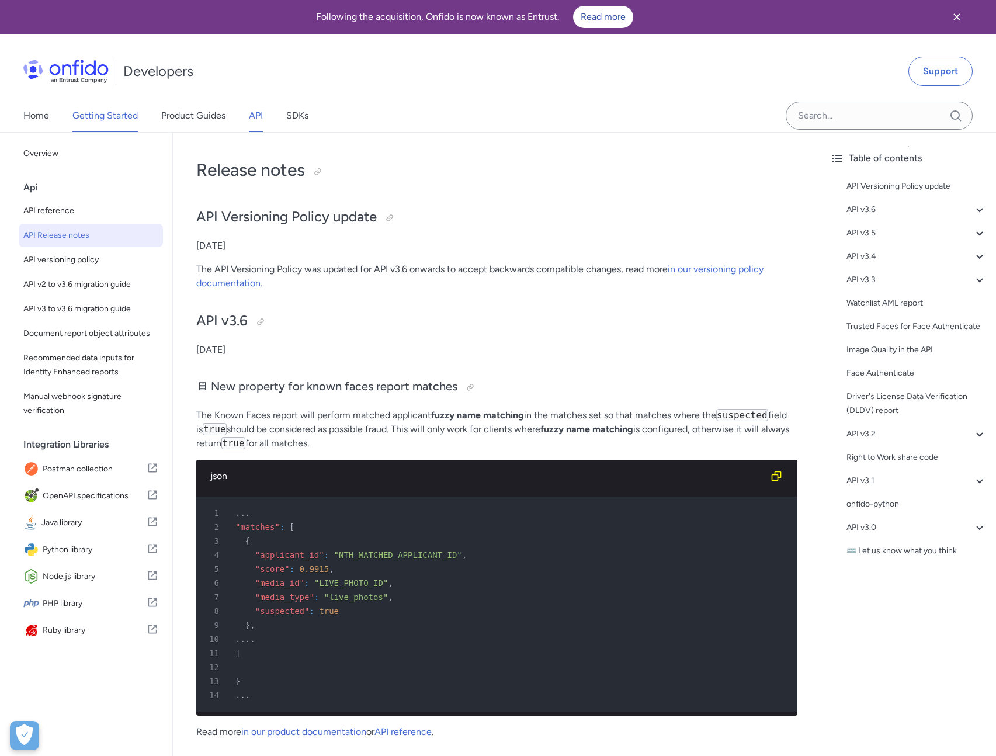
select select "http"
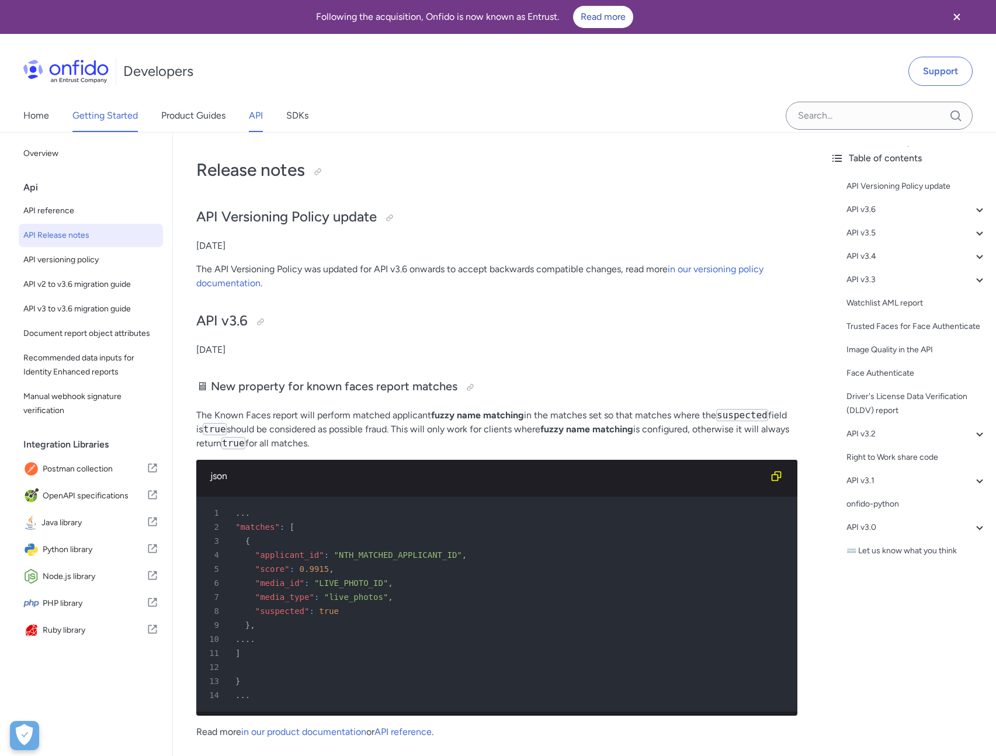
select select "http"
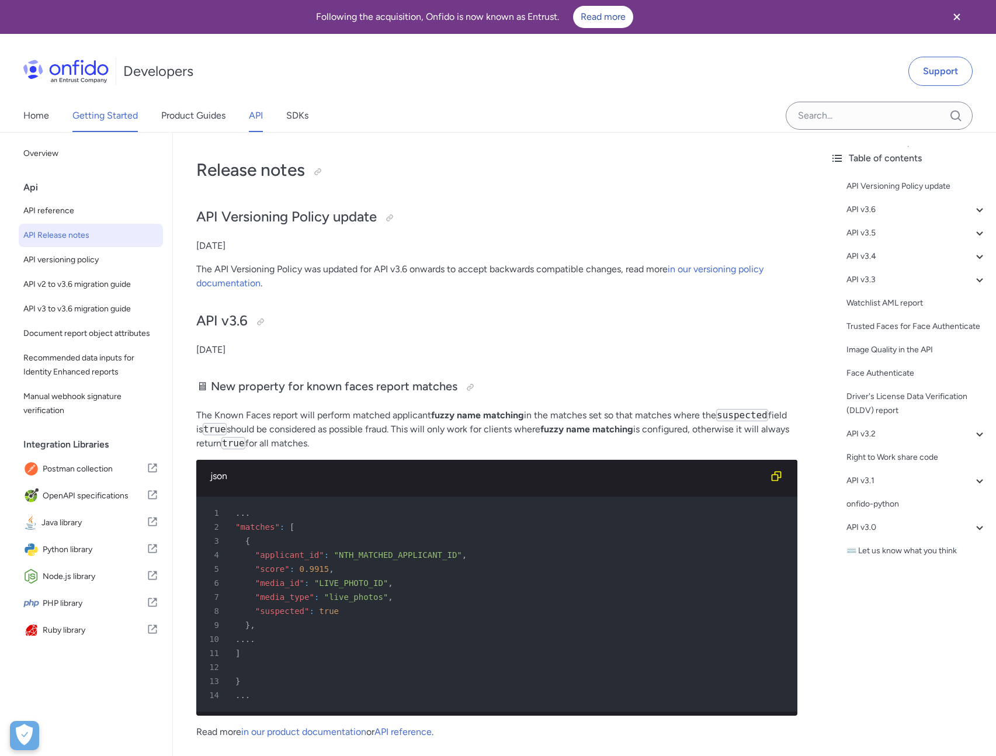
select select "http"
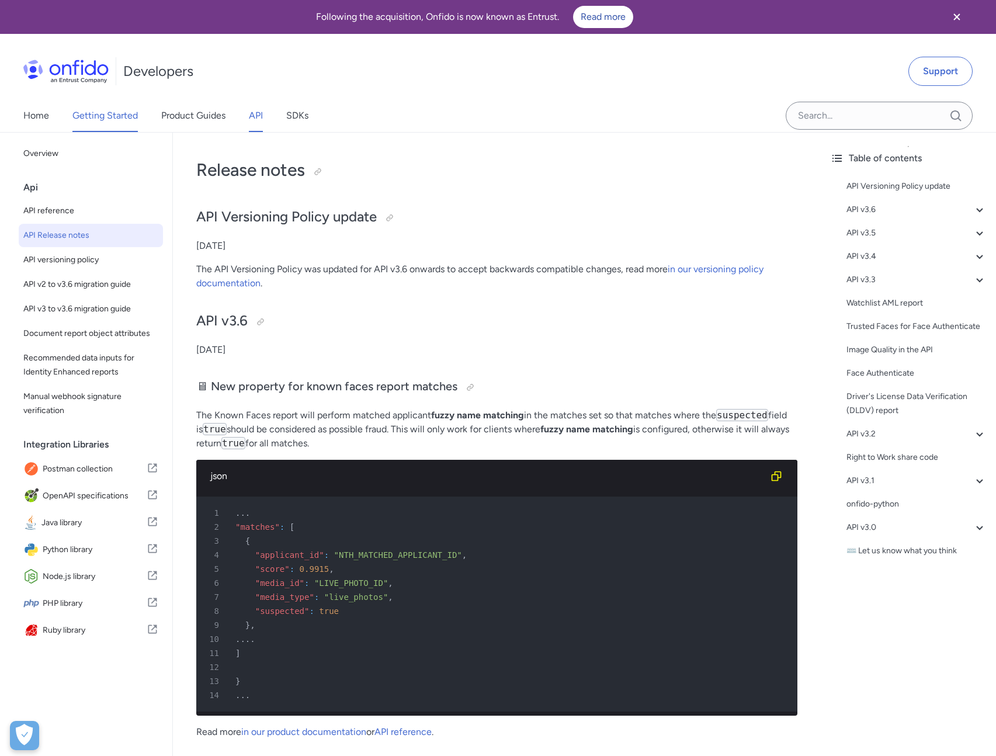
select select "http"
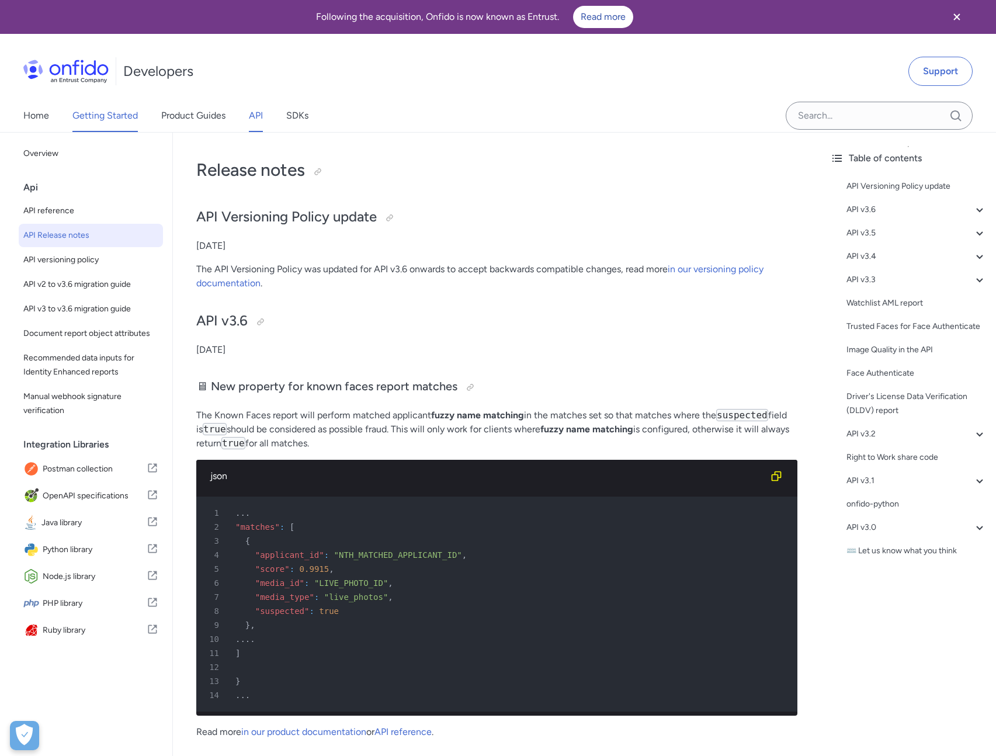
select select "http"
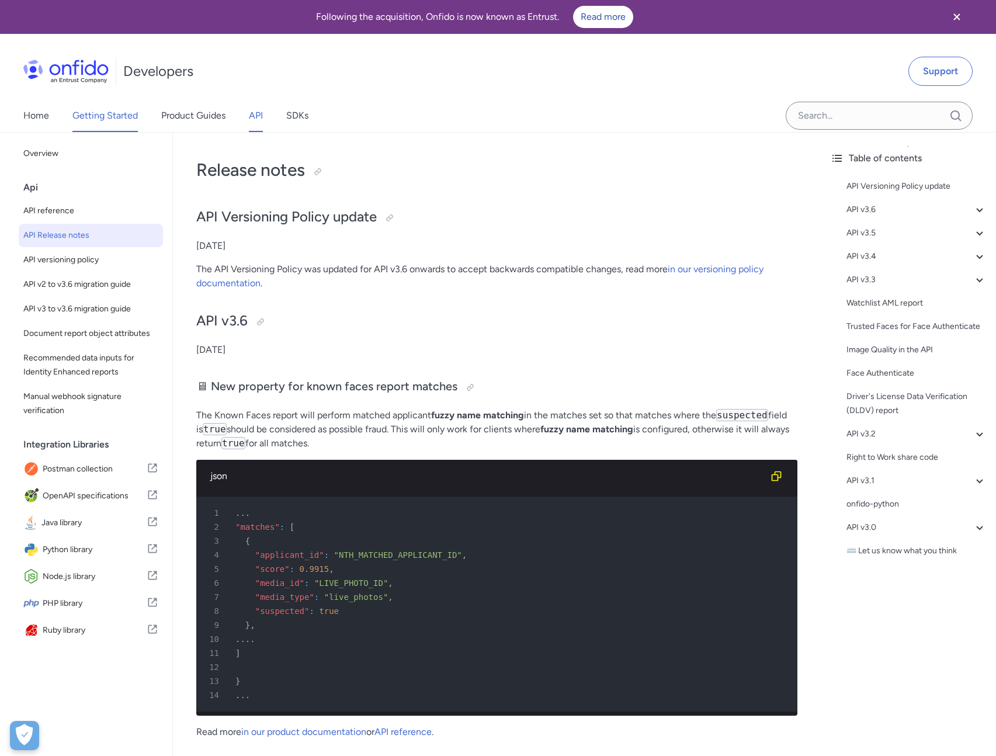
select select "http"
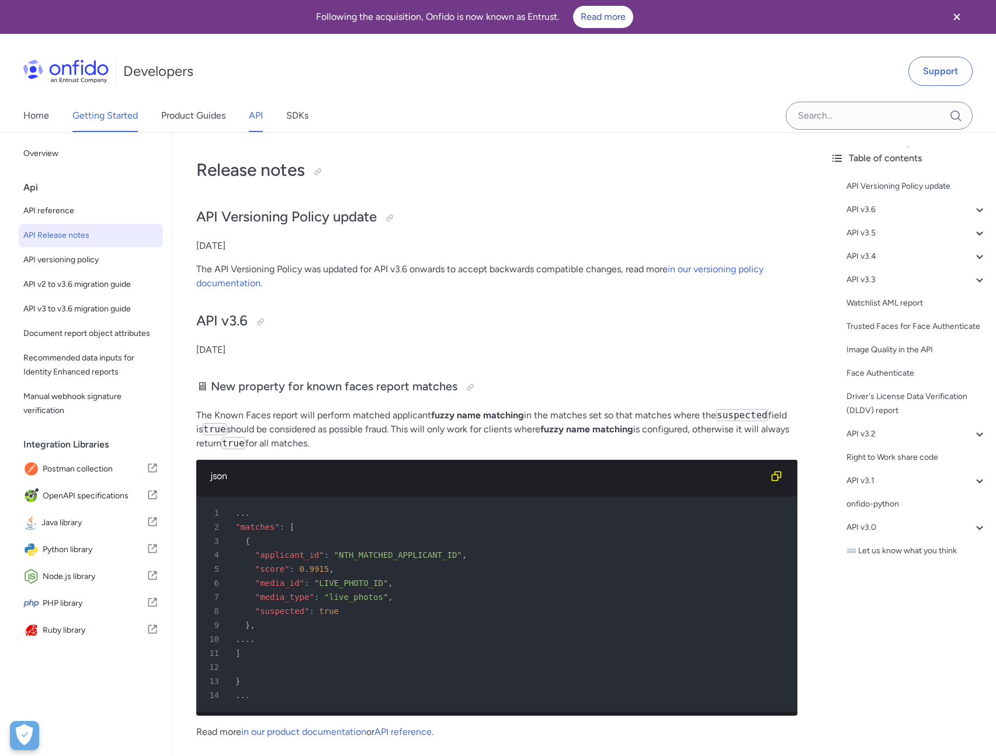
select select "http"
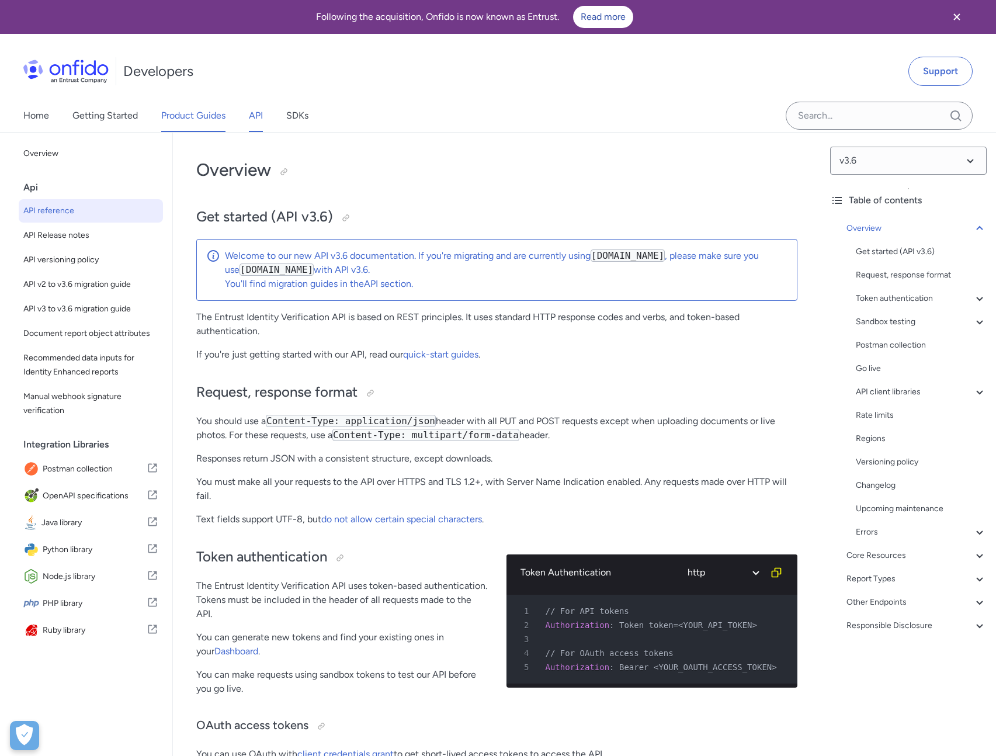
click at [171, 115] on link "Product Guides" at bounding box center [193, 115] width 64 height 33
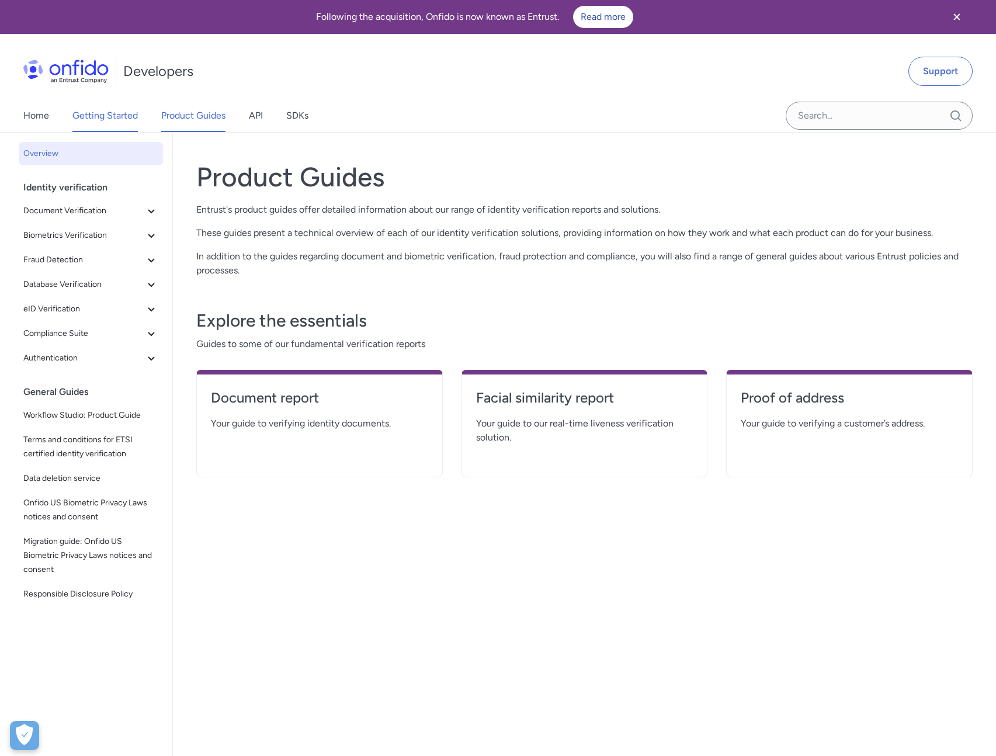
click at [127, 113] on link "Getting Started" at bounding box center [104, 115] width 65 height 33
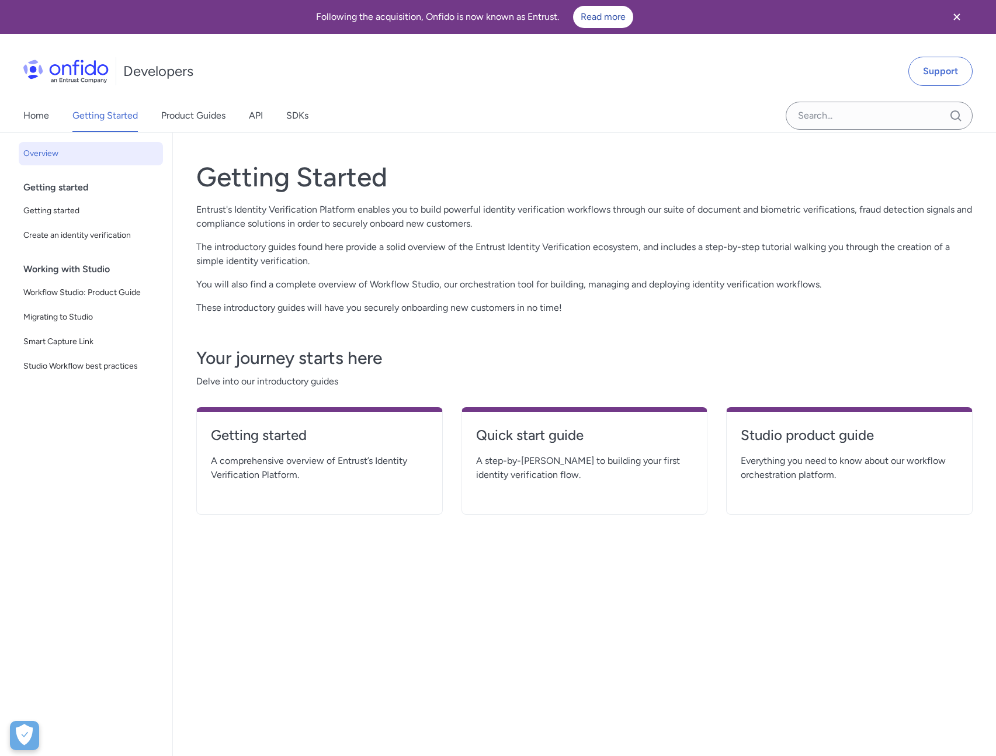
scroll to position [15, 0]
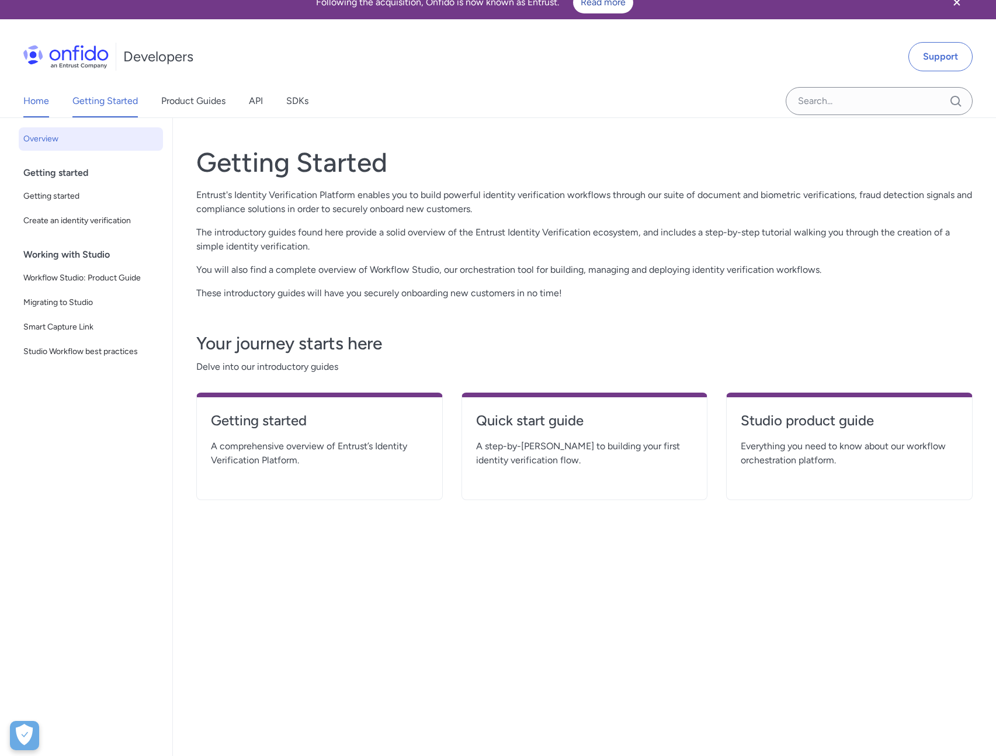
click at [45, 96] on link "Home" at bounding box center [36, 101] width 26 height 33
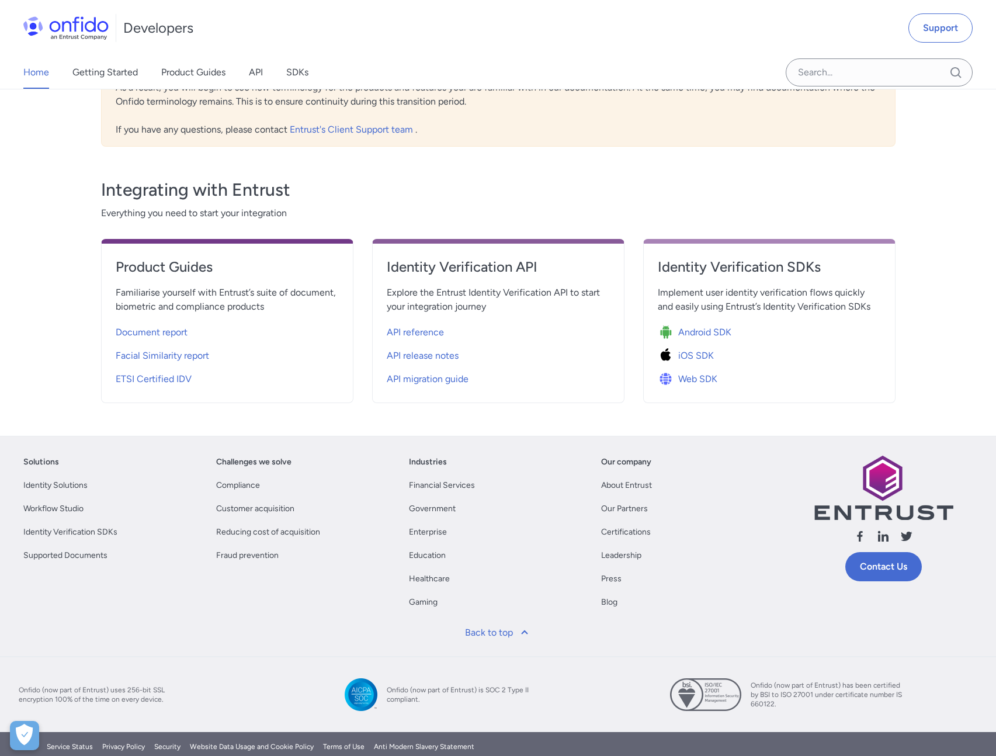
scroll to position [337, 0]
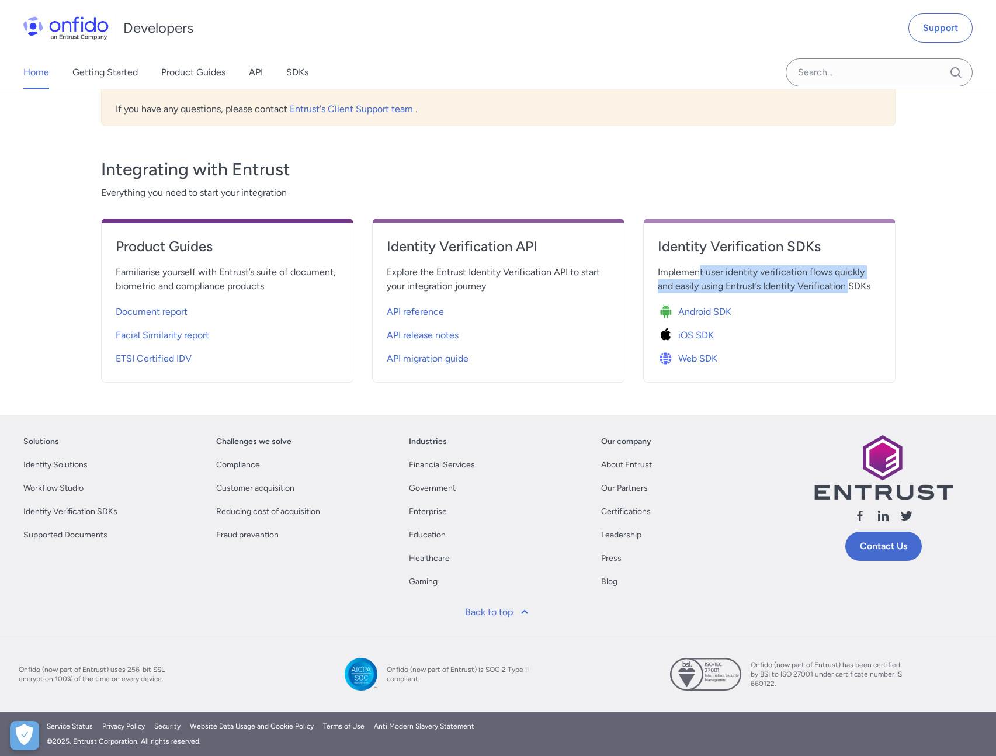
drag, startPoint x: 729, startPoint y: 275, endPoint x: 832, endPoint y: 283, distance: 103.2
click at [832, 283] on span "Implement user identity verification flows quickly and easily using Entrust’s I…" at bounding box center [769, 279] width 223 height 28
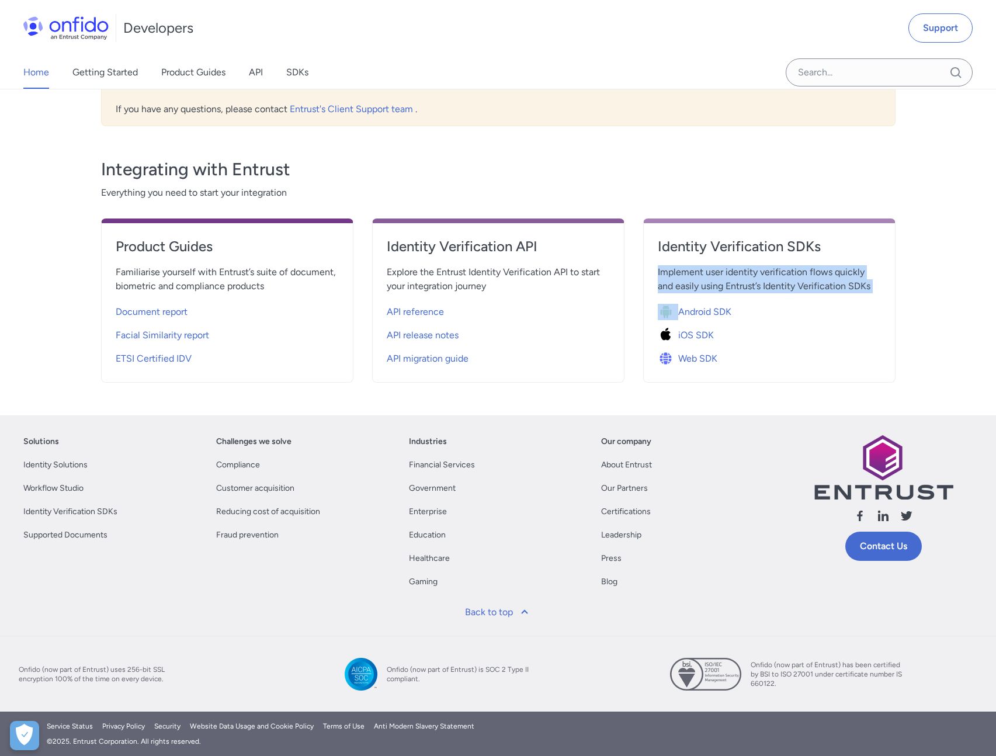
click at [832, 283] on span "Implement user identity verification flows quickly and easily using Entrust’s I…" at bounding box center [769, 279] width 223 height 28
click at [627, 284] on div "Product Guides Familiarise yourself with Entrust’s suite of document, biometric…" at bounding box center [498, 301] width 795 height 164
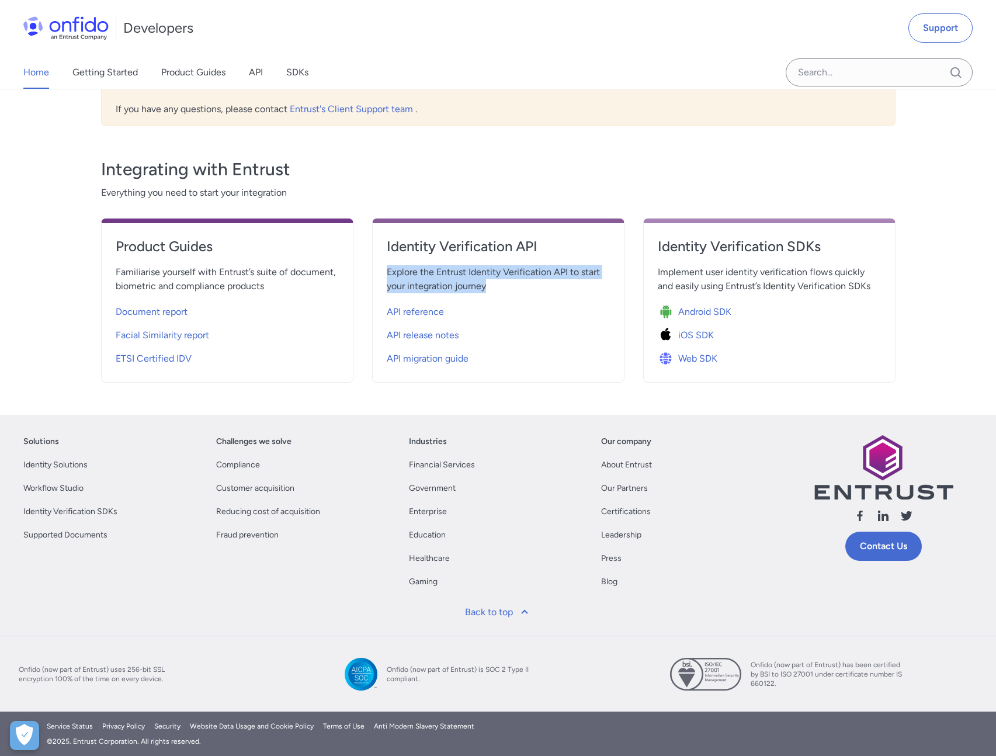
drag, startPoint x: 618, startPoint y: 282, endPoint x: 412, endPoint y: 265, distance: 206.4
click at [412, 265] on div "Identity Verification API Explore the Entrust Identity Verification API to star…" at bounding box center [498, 301] width 252 height 164
click at [414, 268] on span "Explore the Entrust Identity Verification API to start your integration journey" at bounding box center [498, 279] width 223 height 28
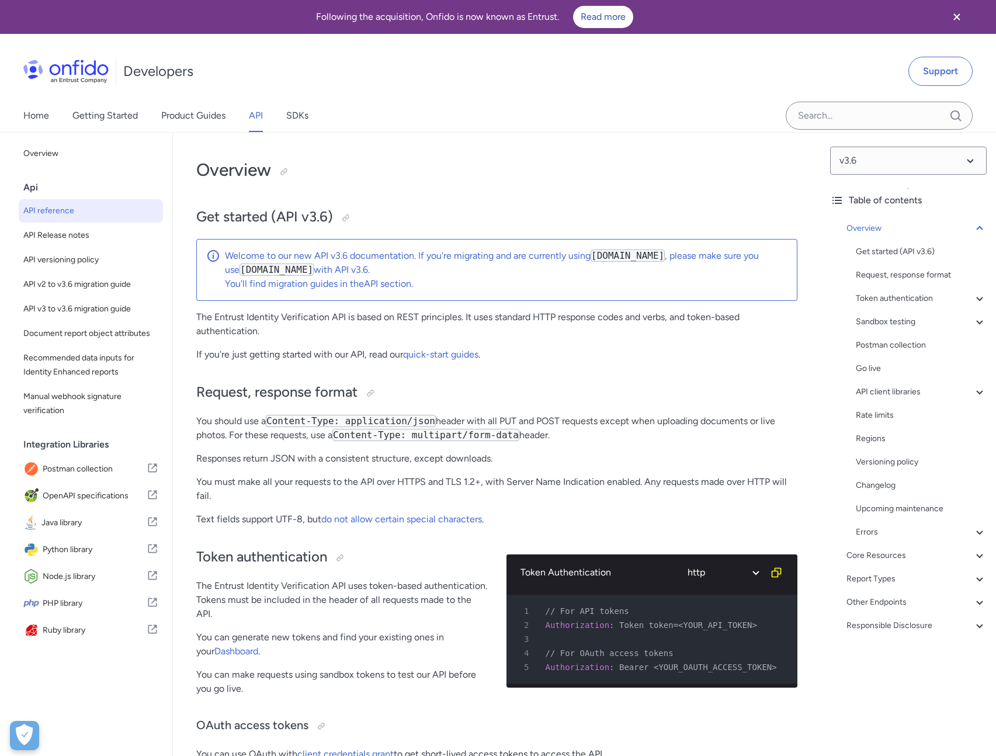
click at [505, 96] on div "Developers Support" at bounding box center [498, 71] width 996 height 56
click at [955, 12] on icon "Close banner" at bounding box center [957, 17] width 14 height 14
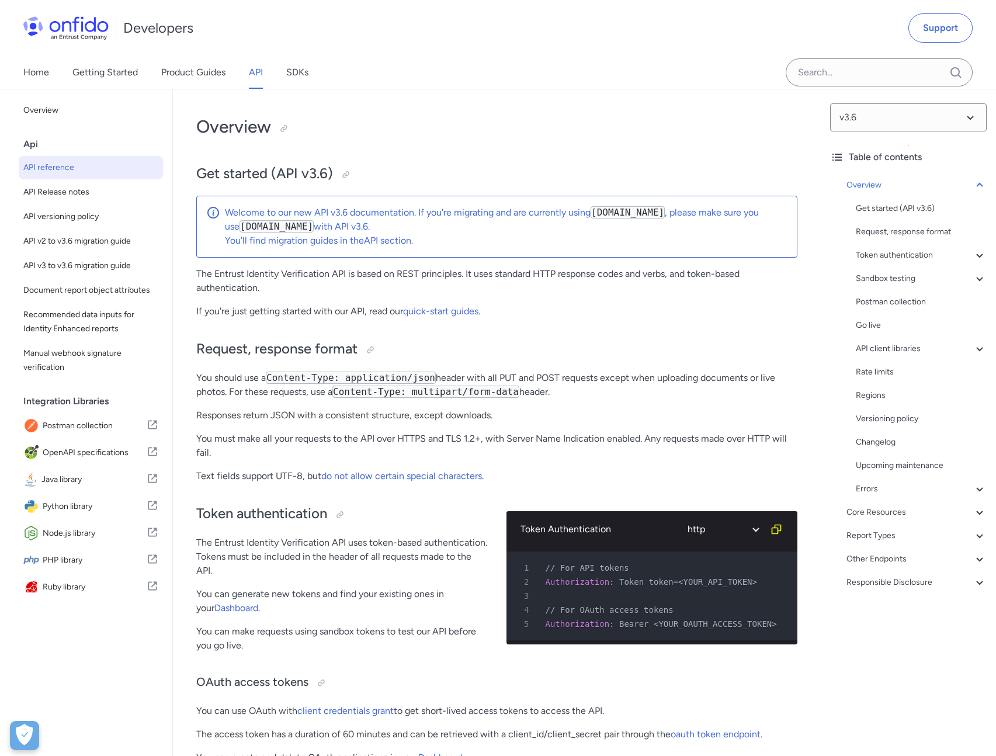
click at [640, 22] on div "Developers Support" at bounding box center [498, 28] width 996 height 56
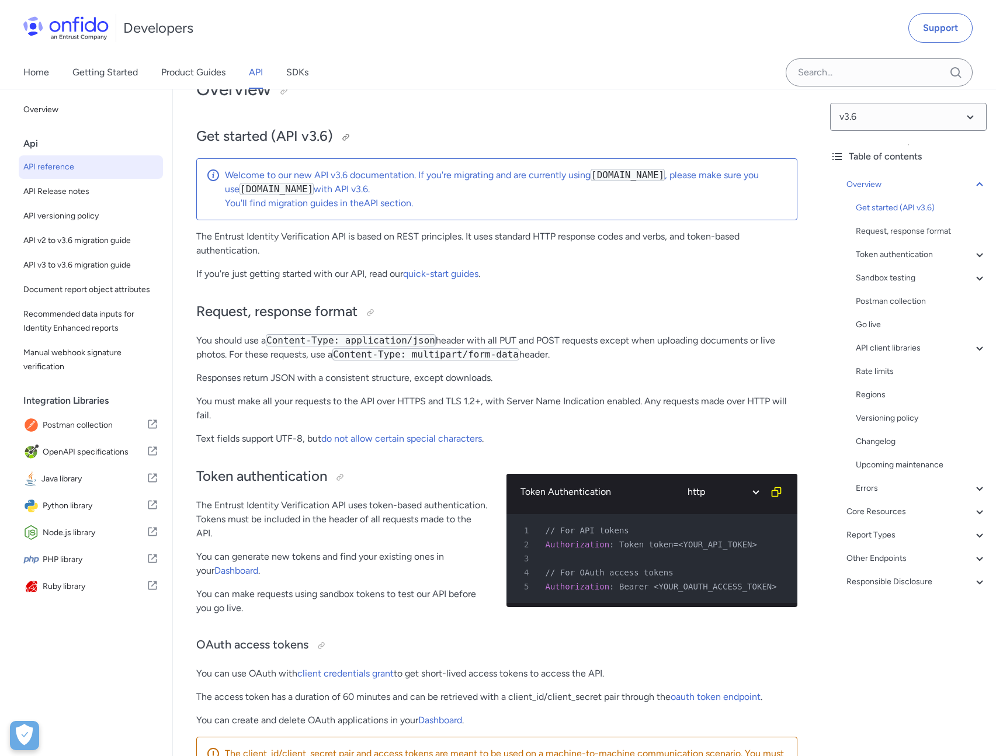
scroll to position [45, 0]
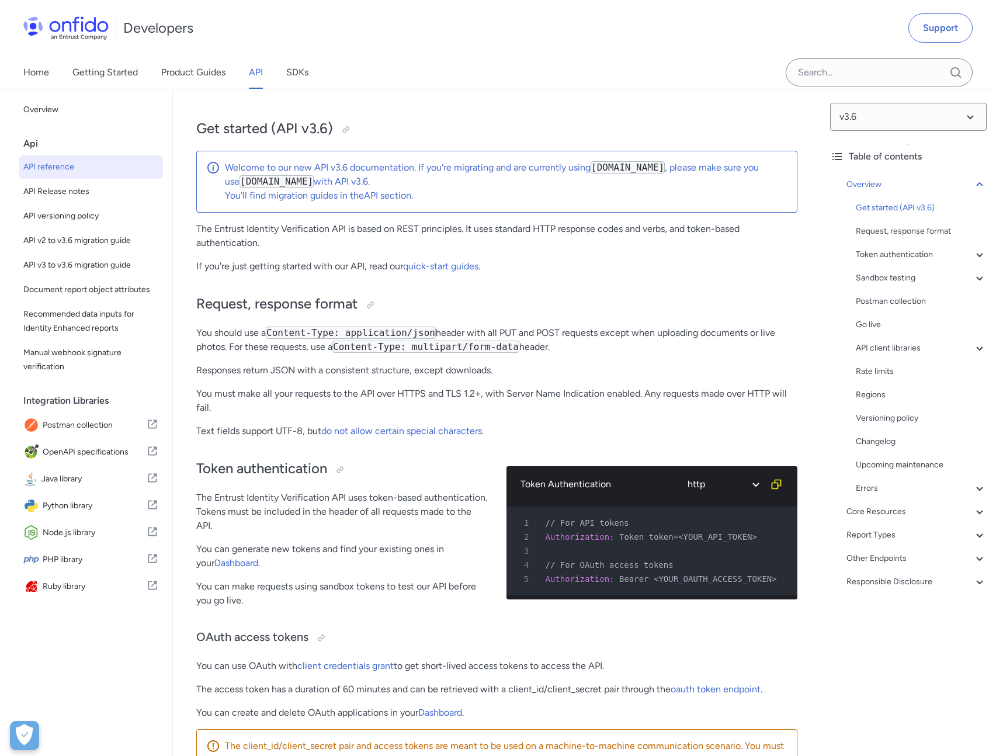
click at [502, 233] on p "The Entrust Identity Verification API is based on REST principles. It uses stan…" at bounding box center [496, 236] width 601 height 28
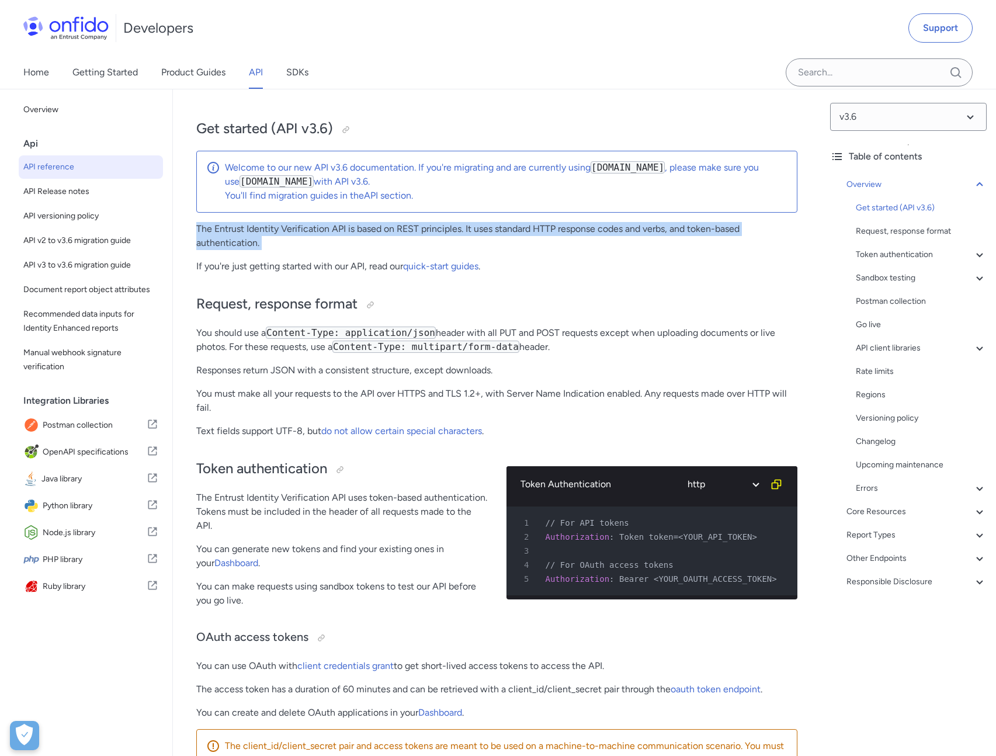
click at [502, 233] on p "The Entrust Identity Verification API is based on REST principles. It uses stan…" at bounding box center [496, 236] width 601 height 28
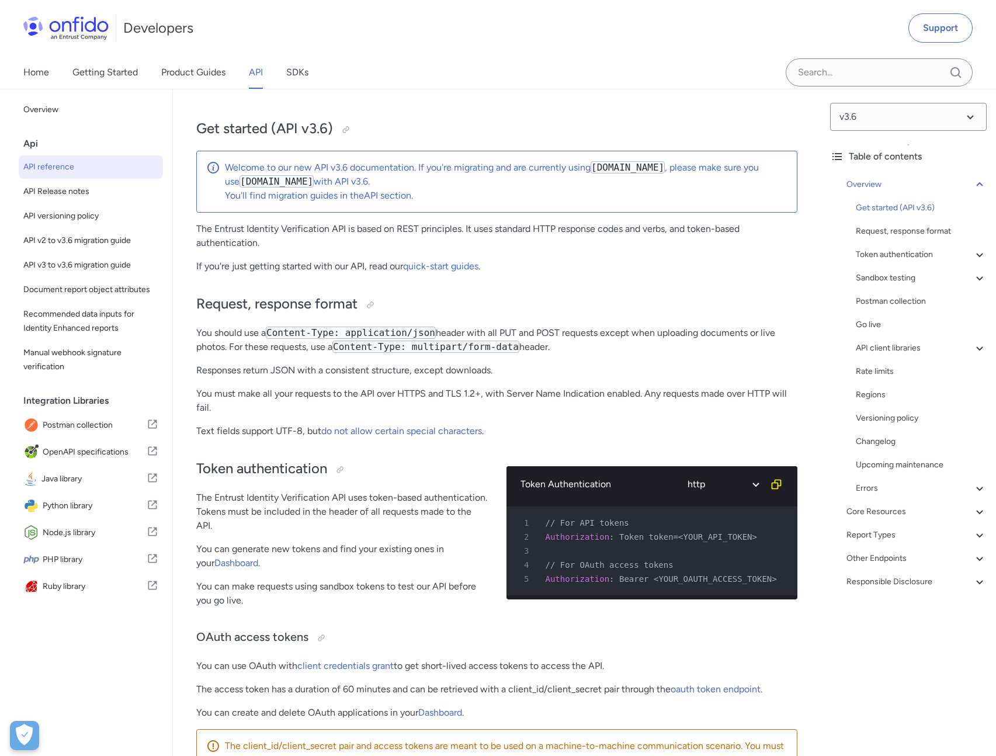
click at [498, 248] on p "The Entrust Identity Verification API is based on REST principles. It uses stan…" at bounding box center [496, 236] width 601 height 28
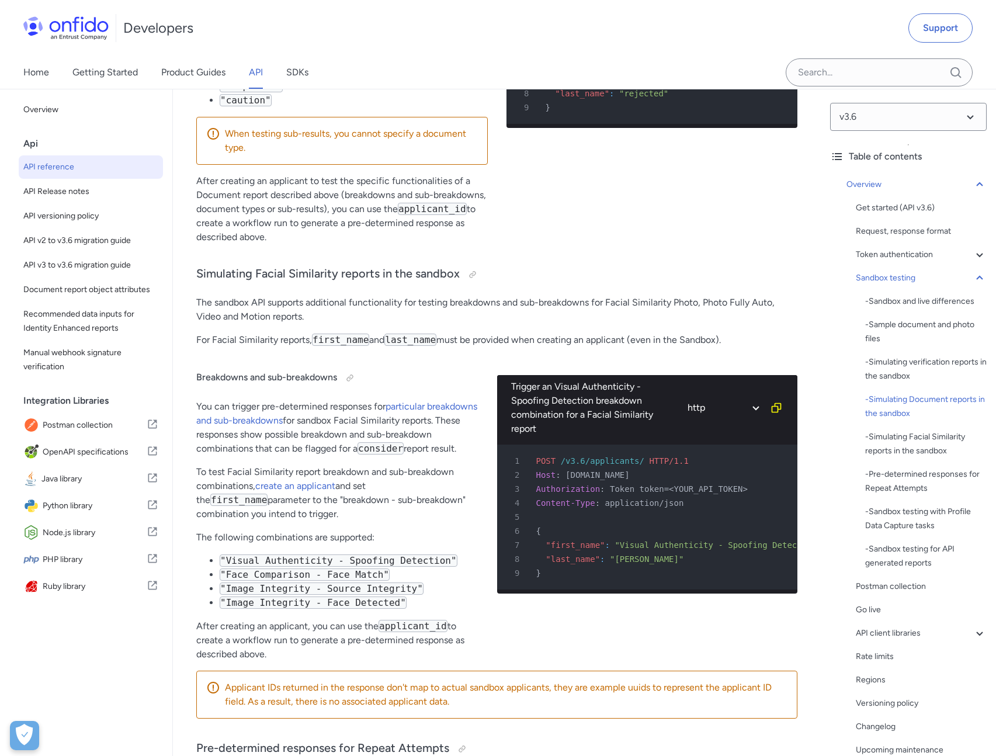
scroll to position [4403, 0]
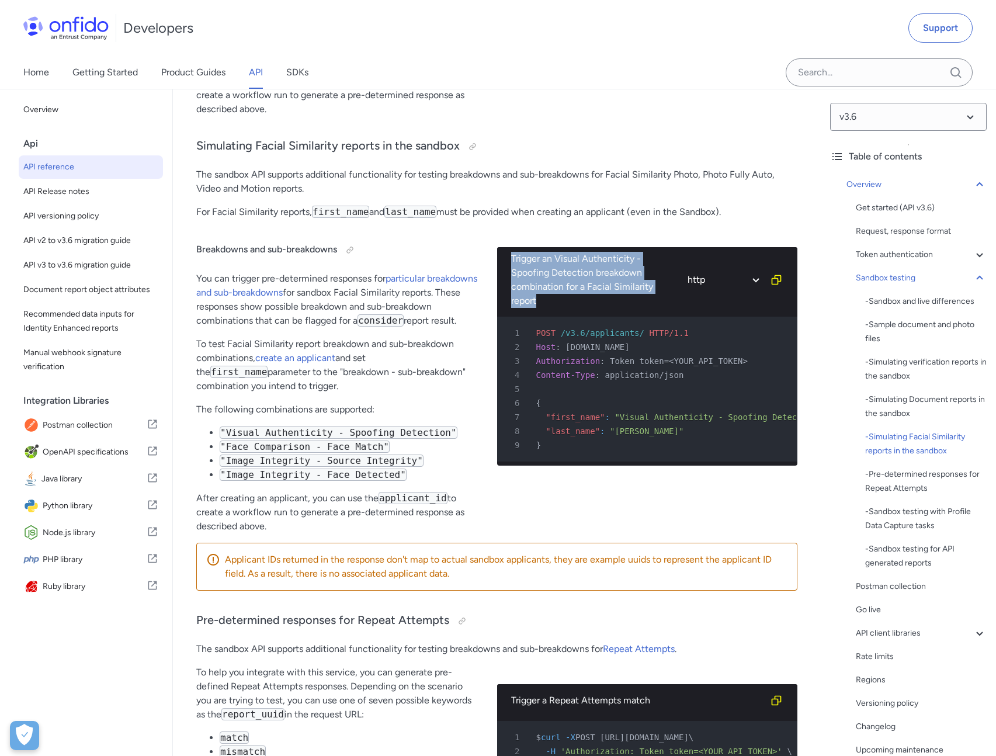
drag, startPoint x: 518, startPoint y: 246, endPoint x: 561, endPoint y: 289, distance: 60.3
click at [561, 289] on div "Trigger an Visual Authenticity - Spoofing Detection breakdown combination for a…" at bounding box center [647, 279] width 301 height 65
click at [561, 289] on div "Trigger an Visual Authenticity - Spoofing Detection breakdown combination for a…" at bounding box center [594, 280] width 167 height 56
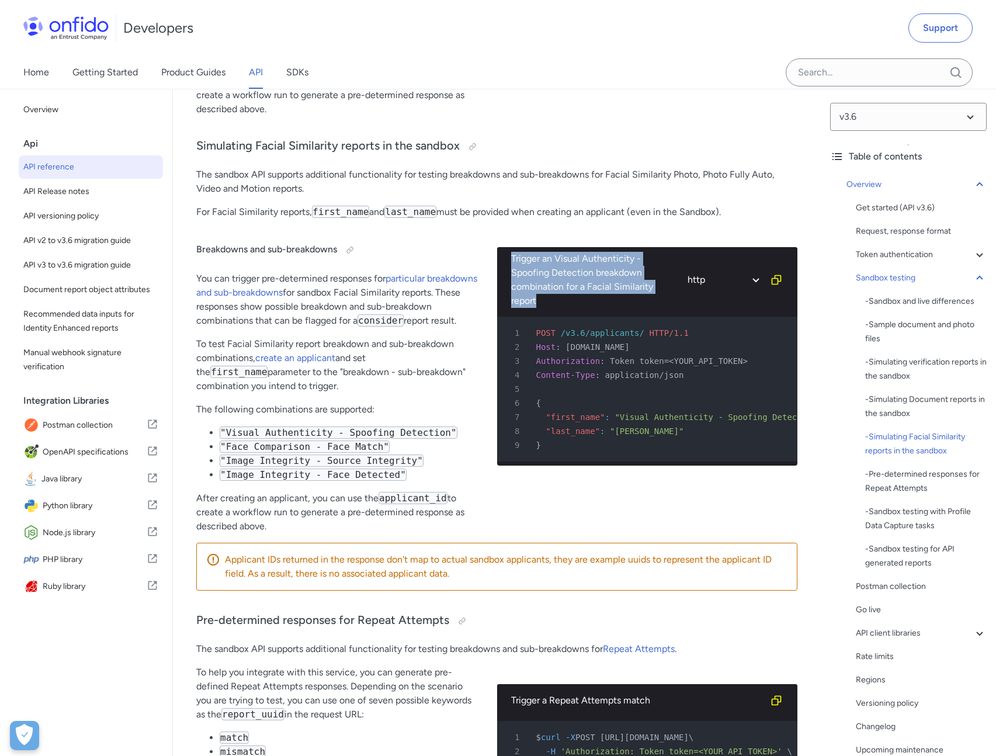
click at [561, 289] on div "Trigger an Visual Authenticity - Spoofing Detection breakdown combination for a…" at bounding box center [594, 280] width 167 height 56
click at [518, 262] on div "Trigger an Visual Authenticity - Spoofing Detection breakdown combination for a…" at bounding box center [594, 280] width 167 height 56
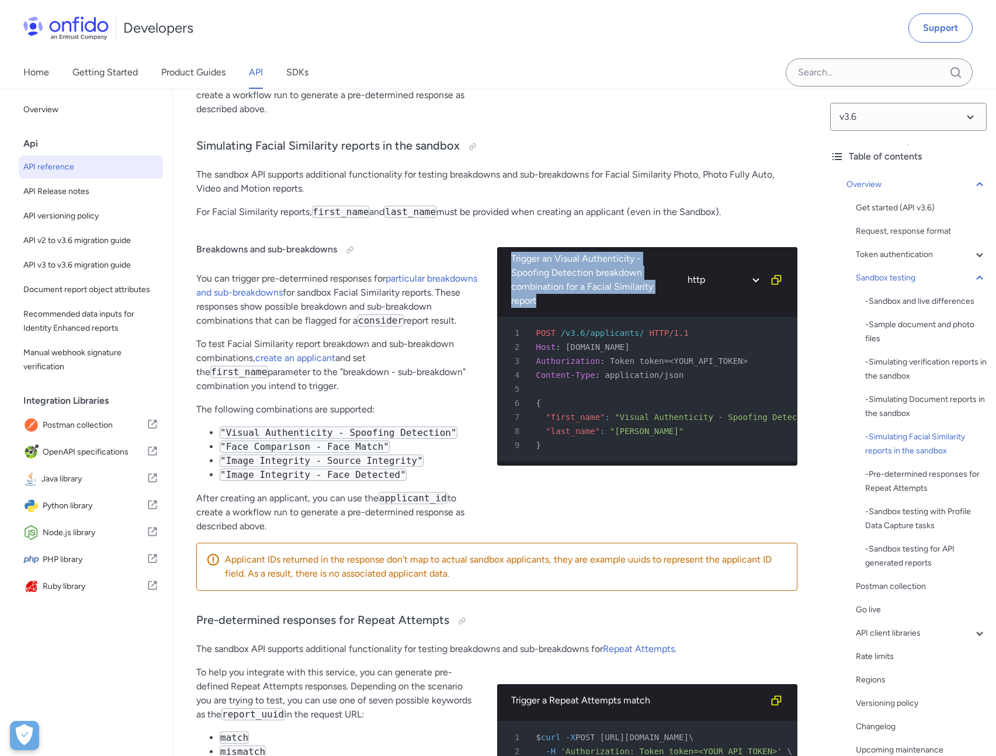
click at [518, 262] on div "Trigger an Visual Authenticity - Spoofing Detection breakdown combination for a…" at bounding box center [594, 280] width 167 height 56
drag, startPoint x: 518, startPoint y: 262, endPoint x: 489, endPoint y: 245, distance: 33.8
click at [489, 245] on div "Breakdowns and sub-breakdowns You can trigger pre-determined responses for part…" at bounding box center [496, 385] width 601 height 315
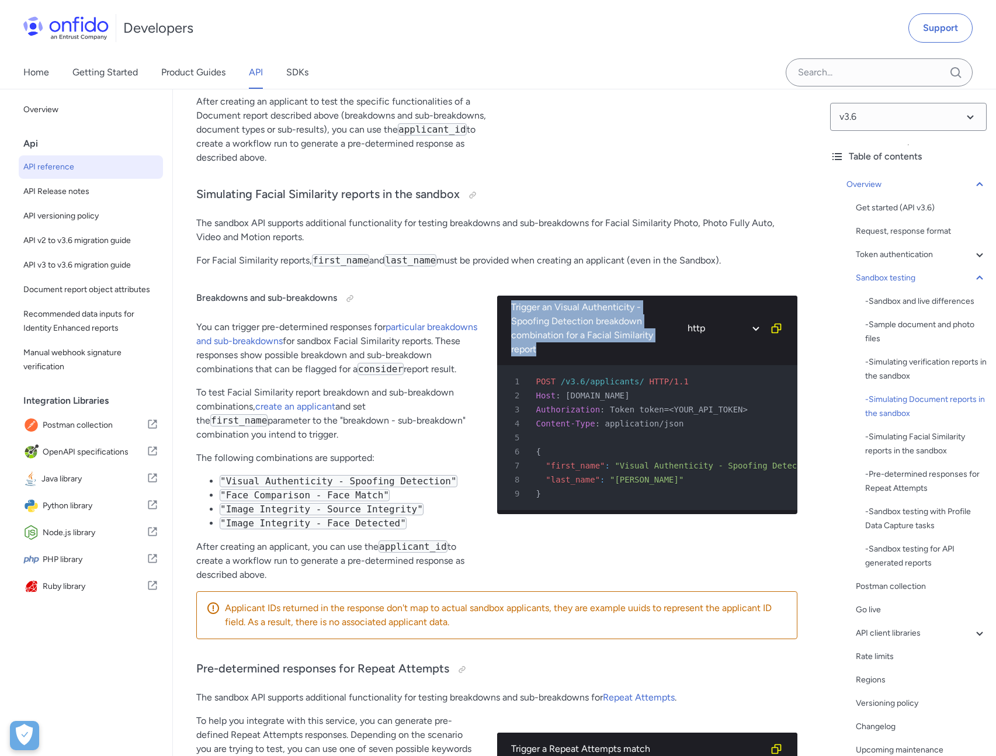
click at [543, 300] on div "Trigger an Visual Authenticity - Spoofing Detection breakdown combination for a…" at bounding box center [594, 328] width 167 height 56
click at [490, 277] on div "Breakdowns and sub-breakdowns You can trigger pre-determined responses for part…" at bounding box center [496, 434] width 601 height 315
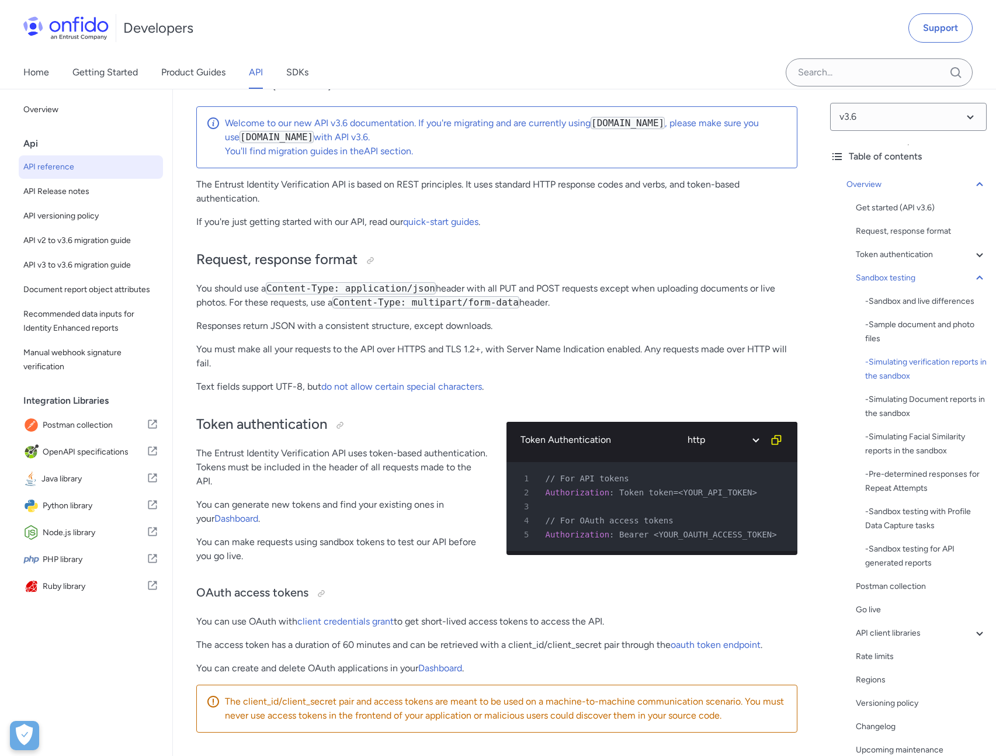
scroll to position [0, 0]
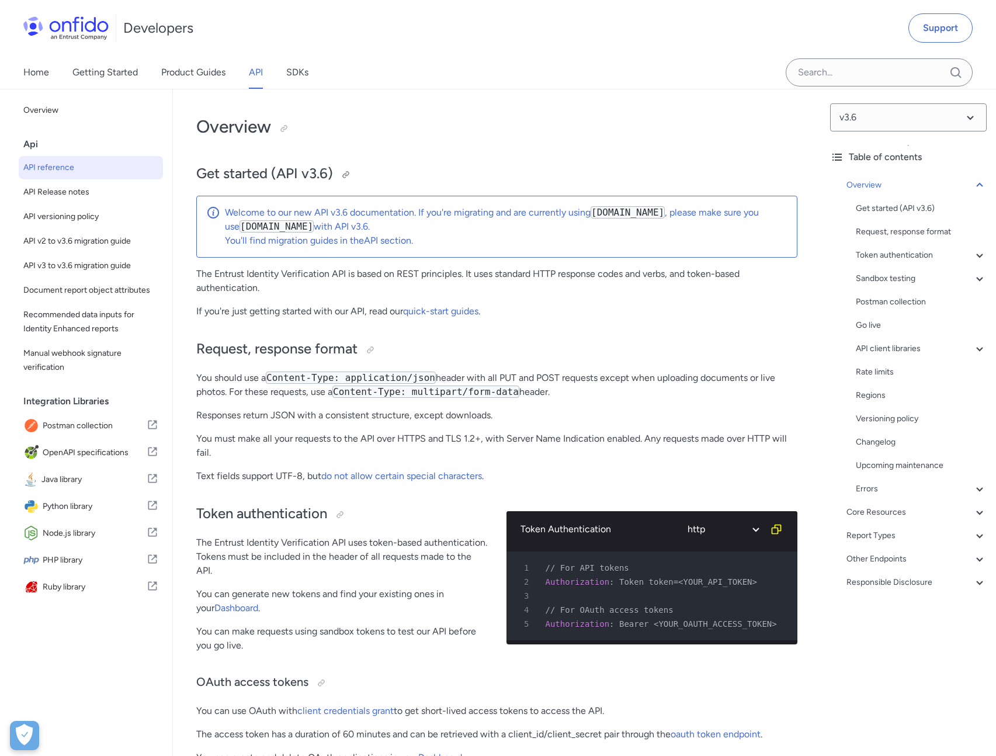
click at [465, 166] on h2 "Get started (API v3.6)" at bounding box center [496, 174] width 601 height 20
click at [279, 171] on h2 "Get started (API v3.6)" at bounding box center [496, 174] width 601 height 20
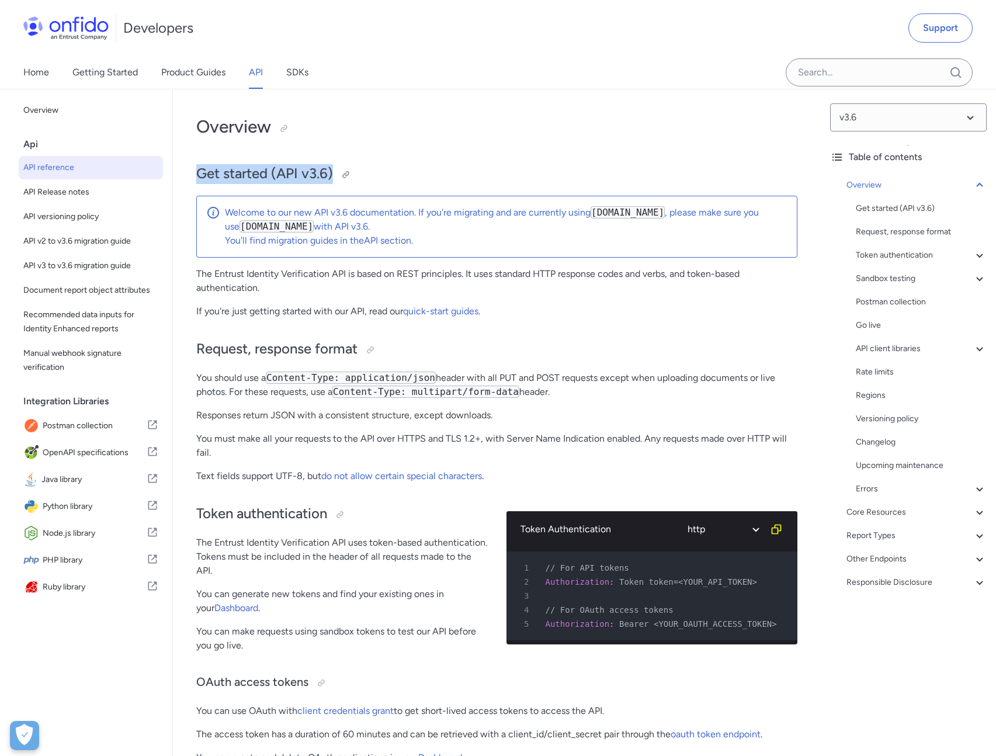
click at [279, 171] on h2 "Get started (API v3.6)" at bounding box center [496, 174] width 601 height 20
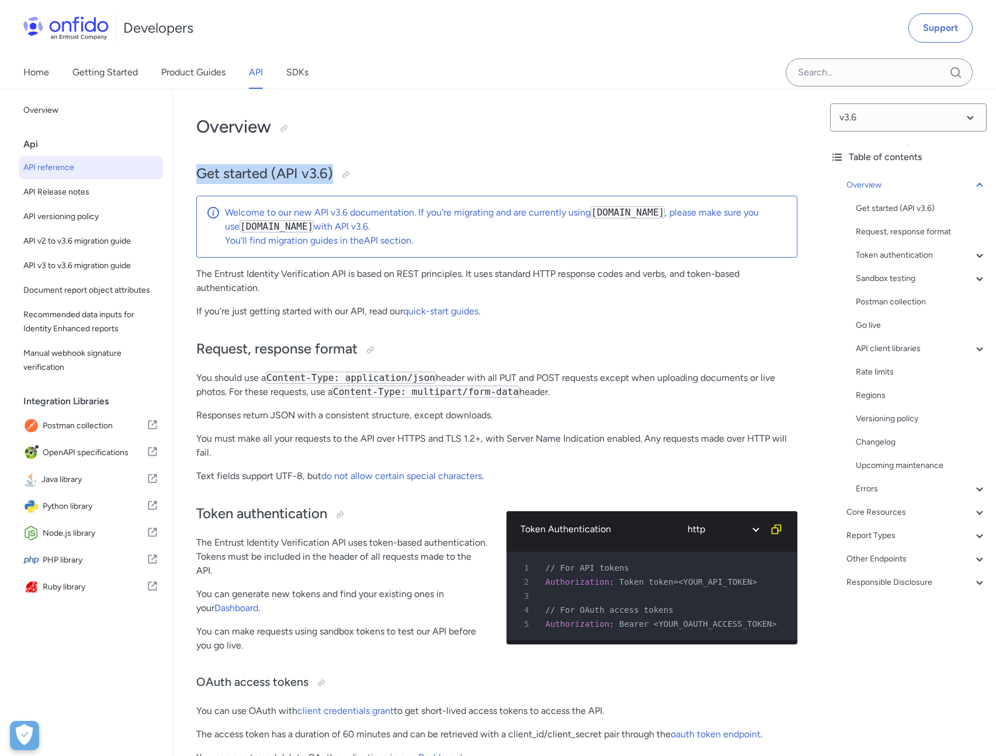
drag, startPoint x: 282, startPoint y: 167, endPoint x: 271, endPoint y: 148, distance: 22.0
click at [294, 169] on h2 "Get started (API v3.6)" at bounding box center [496, 174] width 601 height 20
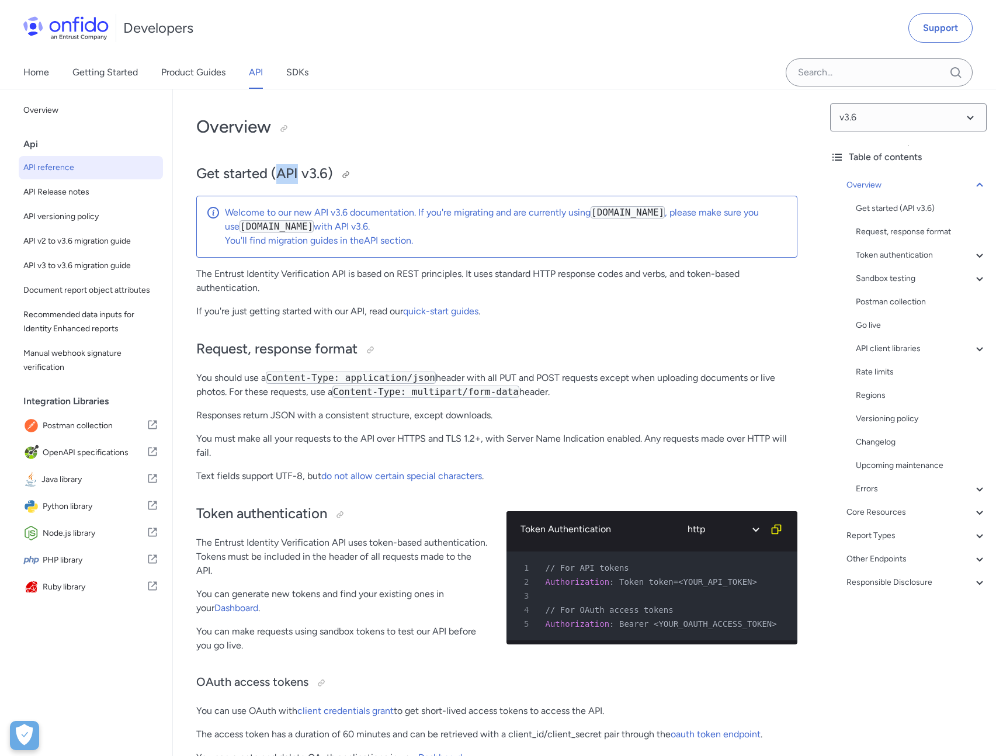
click at [294, 169] on h2 "Get started (API v3.6)" at bounding box center [496, 174] width 601 height 20
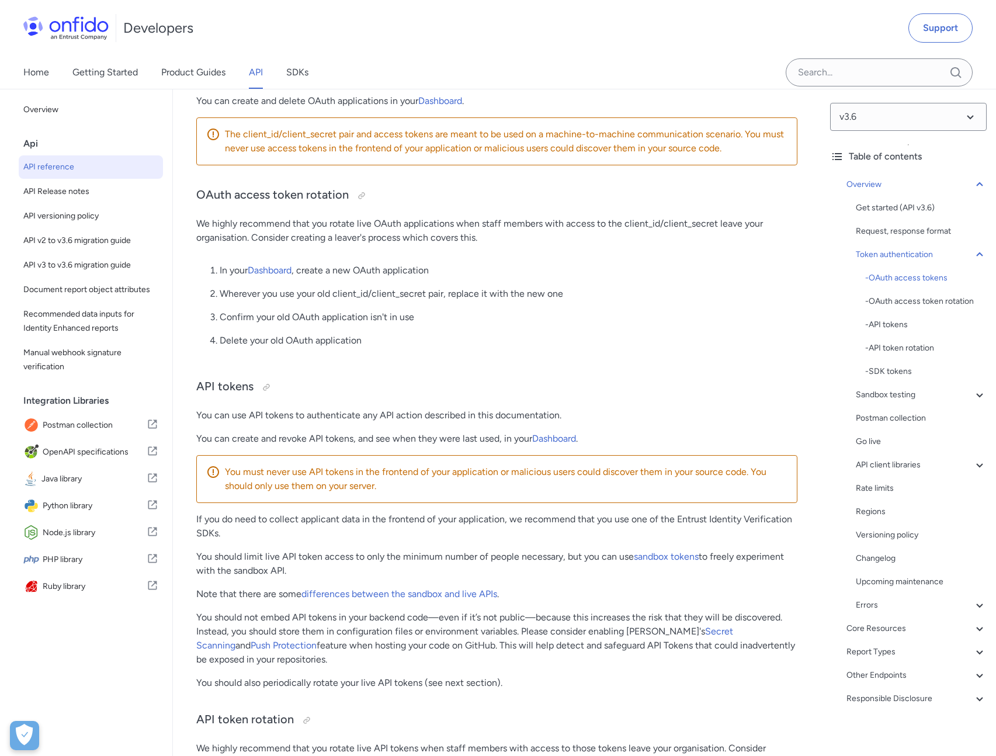
scroll to position [672, 0]
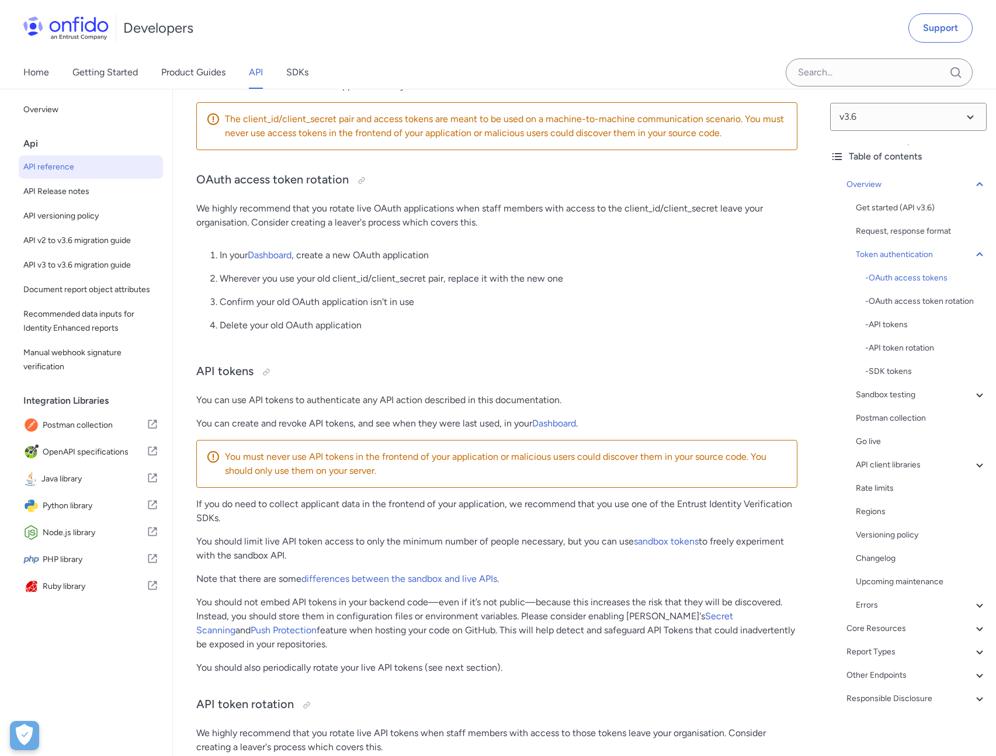
click at [353, 326] on p "Delete your old OAuth application" at bounding box center [509, 325] width 578 height 14
click at [353, 325] on p "Delete your old OAuth application" at bounding box center [509, 325] width 578 height 14
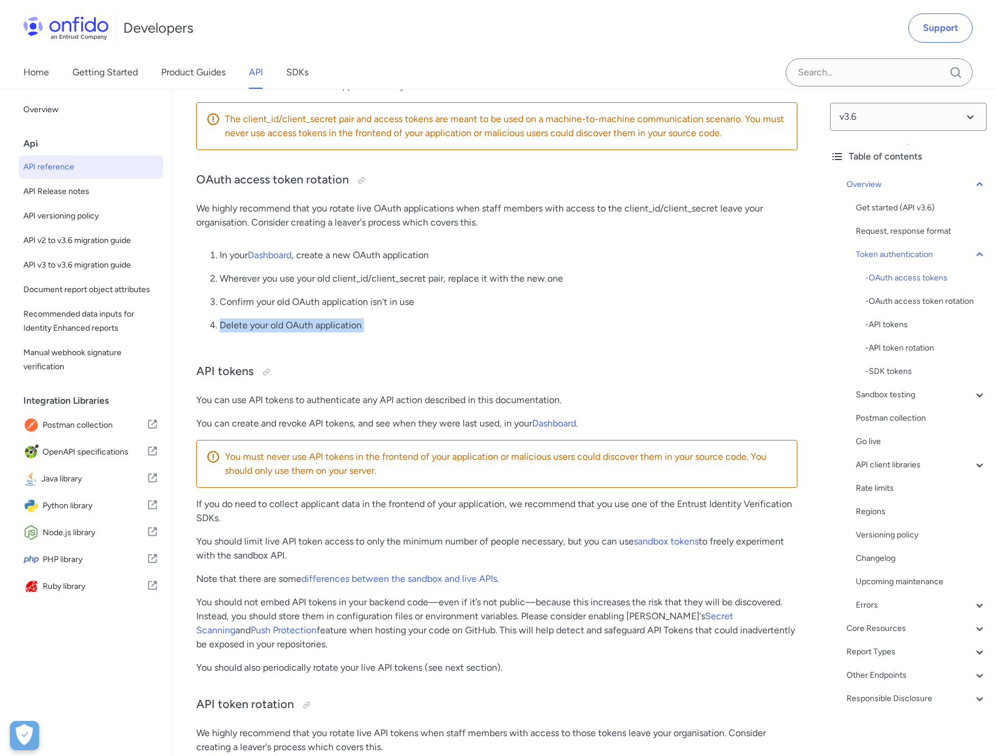
click at [353, 325] on p "Delete your old OAuth application" at bounding box center [509, 325] width 578 height 14
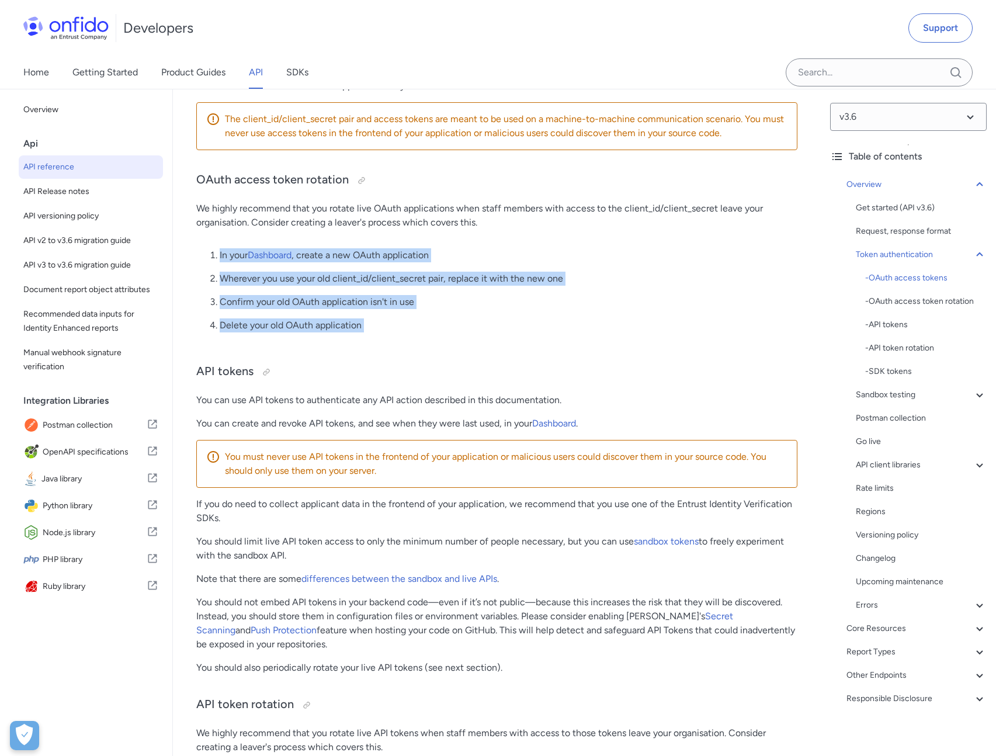
drag, startPoint x: 353, startPoint y: 325, endPoint x: 211, endPoint y: 245, distance: 162.7
click at [583, 262] on p "In your Dashboard , create a new OAuth application" at bounding box center [509, 255] width 578 height 14
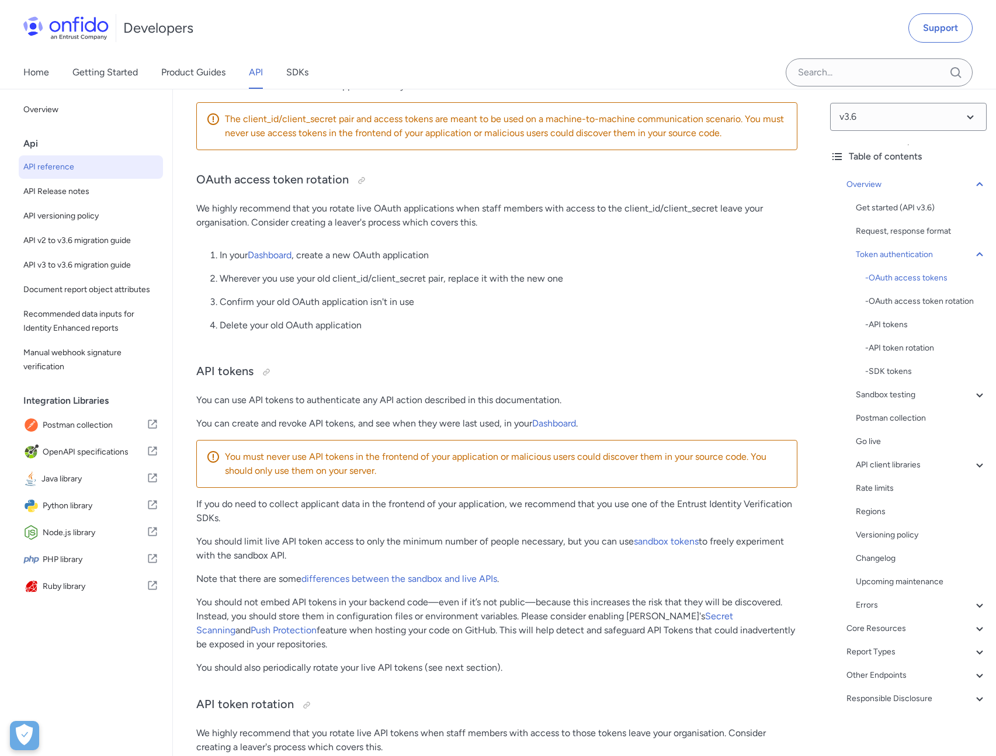
click at [583, 262] on p "In your Dashboard , create a new OAuth application" at bounding box center [509, 255] width 578 height 14
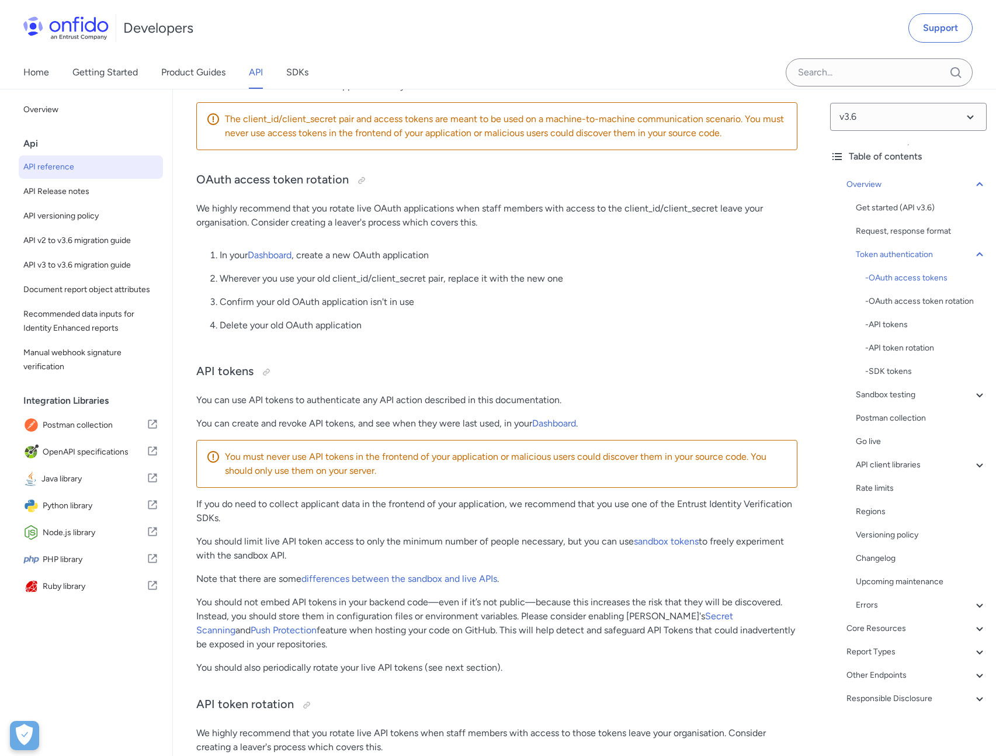
click at [580, 280] on p "Wherever you use your old client_id/client_secret pair, replace it with the new…" at bounding box center [509, 279] width 578 height 14
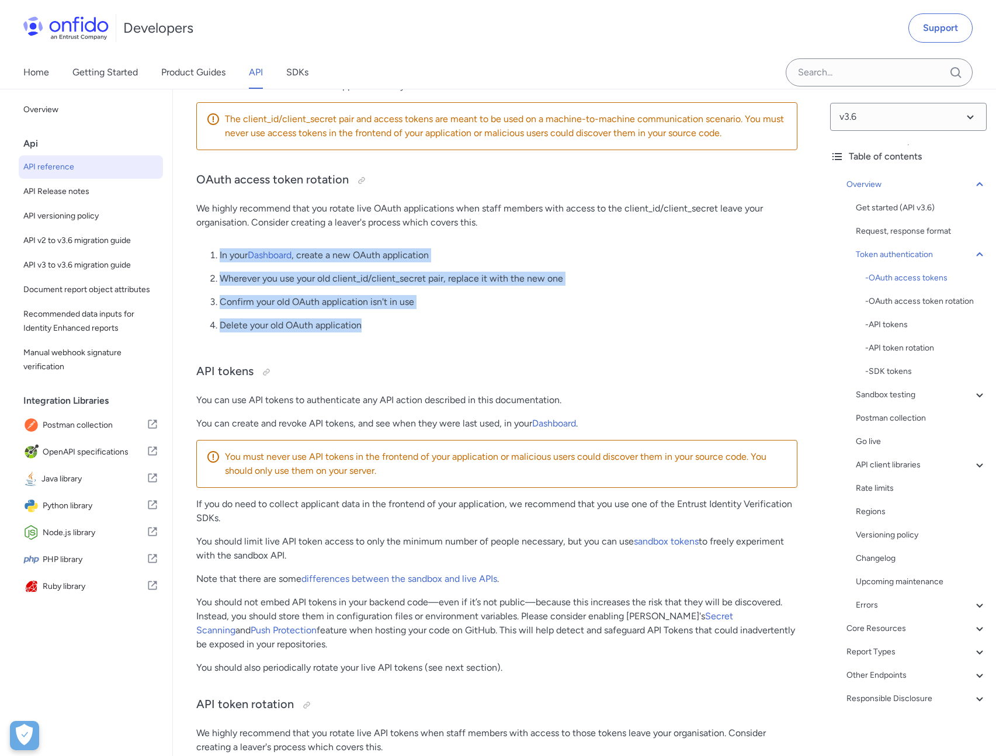
drag, startPoint x: 395, startPoint y: 302, endPoint x: 213, endPoint y: 238, distance: 193.1
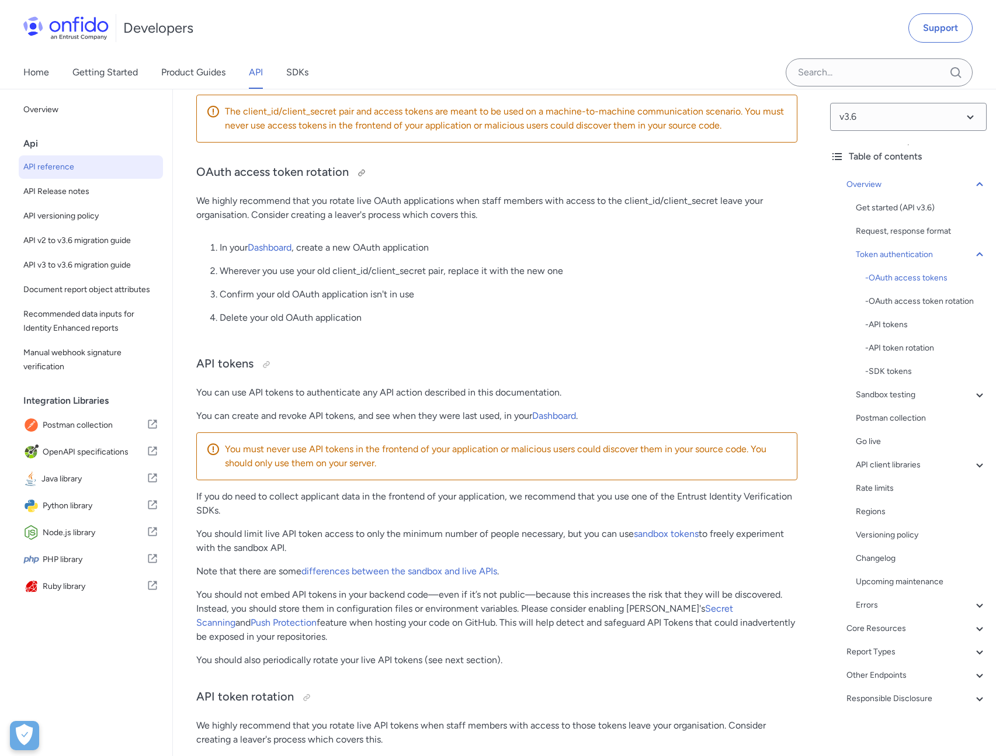
click at [306, 171] on h3 "OAuth access token rotation" at bounding box center [496, 173] width 601 height 19
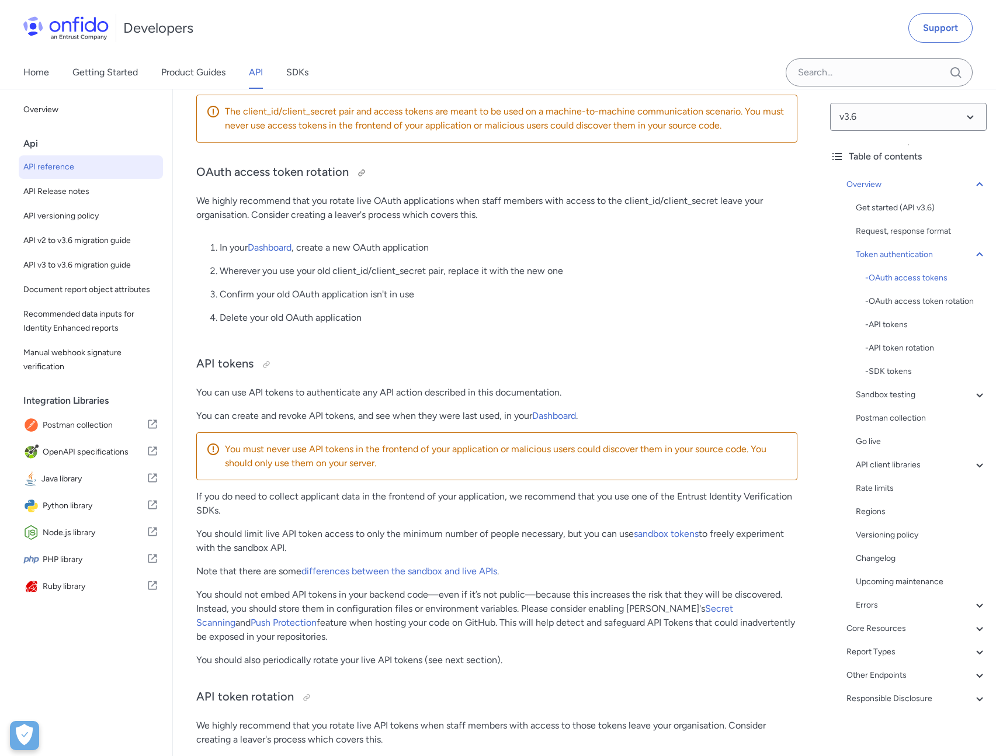
click at [288, 167] on h3 "OAuth access token rotation" at bounding box center [496, 173] width 601 height 19
click at [257, 171] on h3 "OAuth access token rotation" at bounding box center [496, 173] width 601 height 19
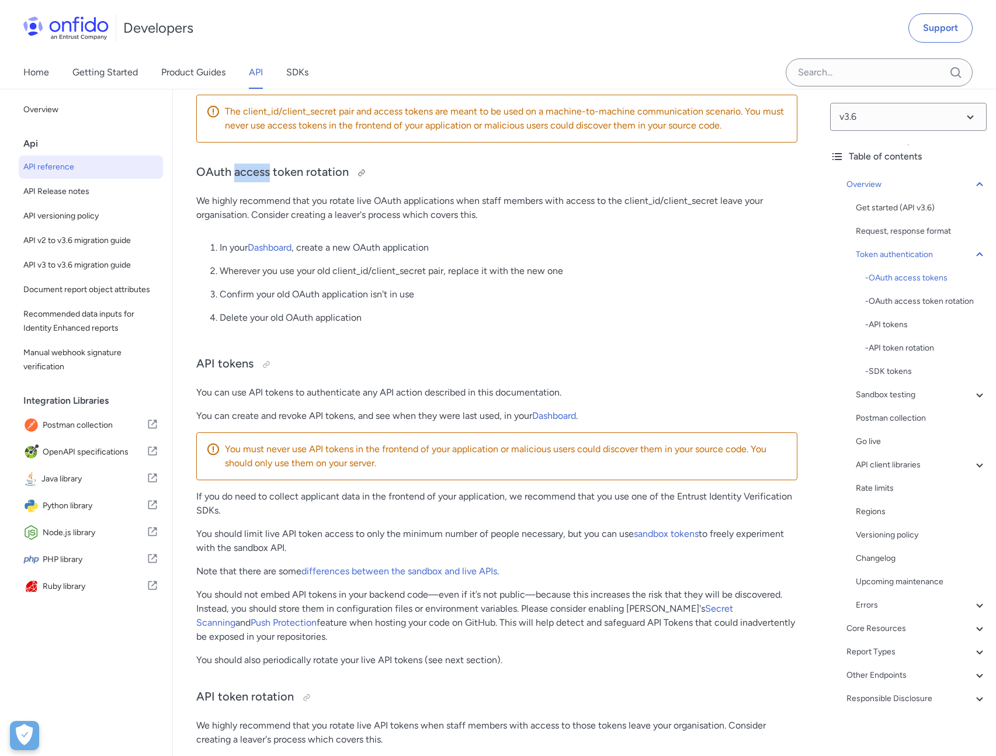
click at [257, 171] on h3 "OAuth access token rotation" at bounding box center [496, 173] width 601 height 19
click at [205, 174] on h3 "OAuth access token rotation" at bounding box center [496, 173] width 601 height 19
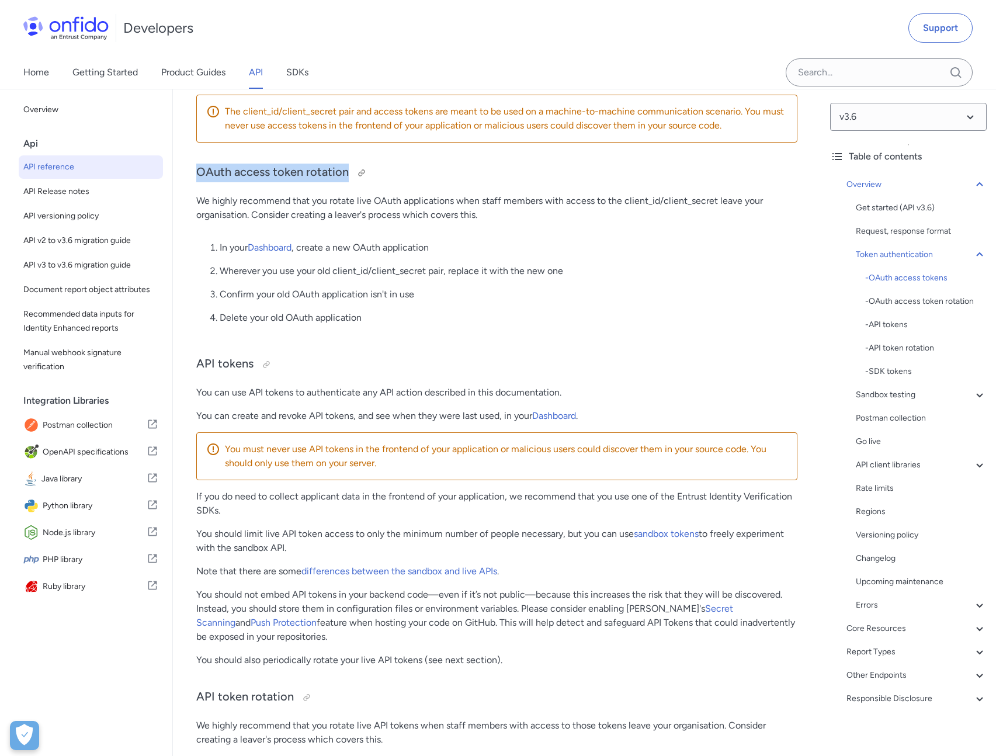
click at [205, 174] on h3 "OAuth access token rotation" at bounding box center [496, 173] width 601 height 19
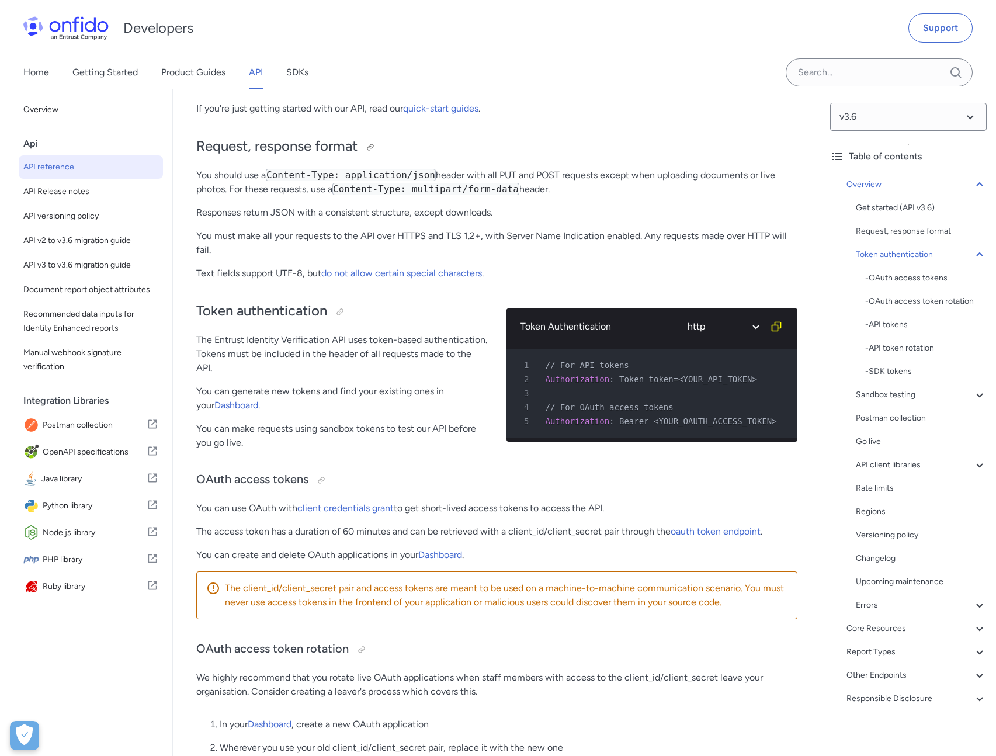
scroll to position [195, 0]
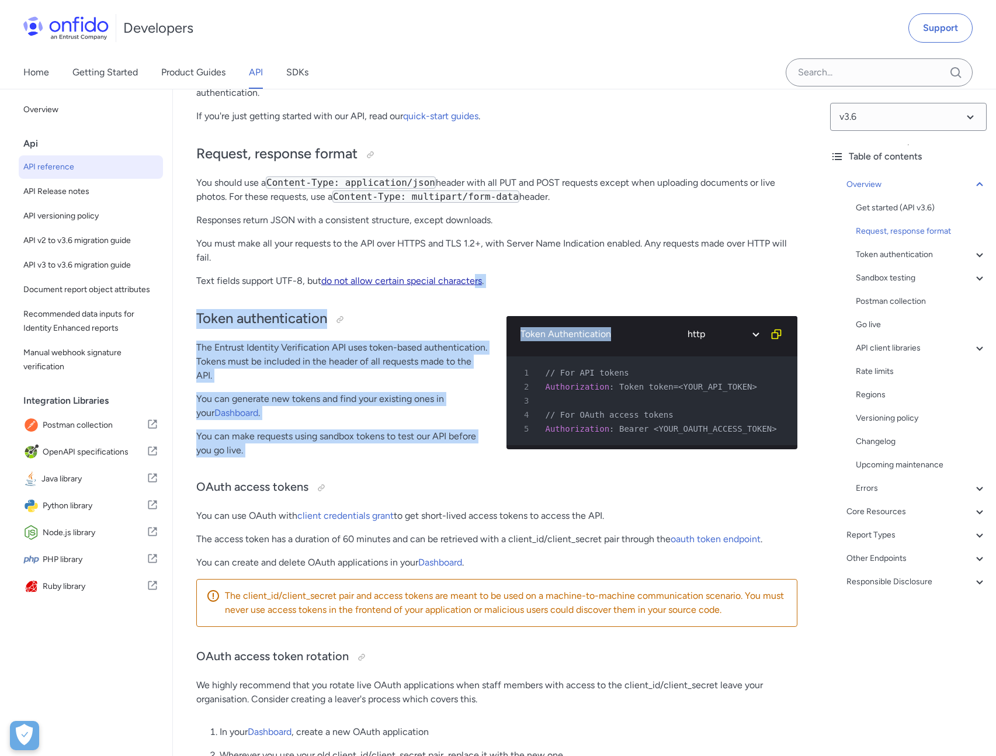
drag, startPoint x: 555, startPoint y: 335, endPoint x: 475, endPoint y: 285, distance: 94.5
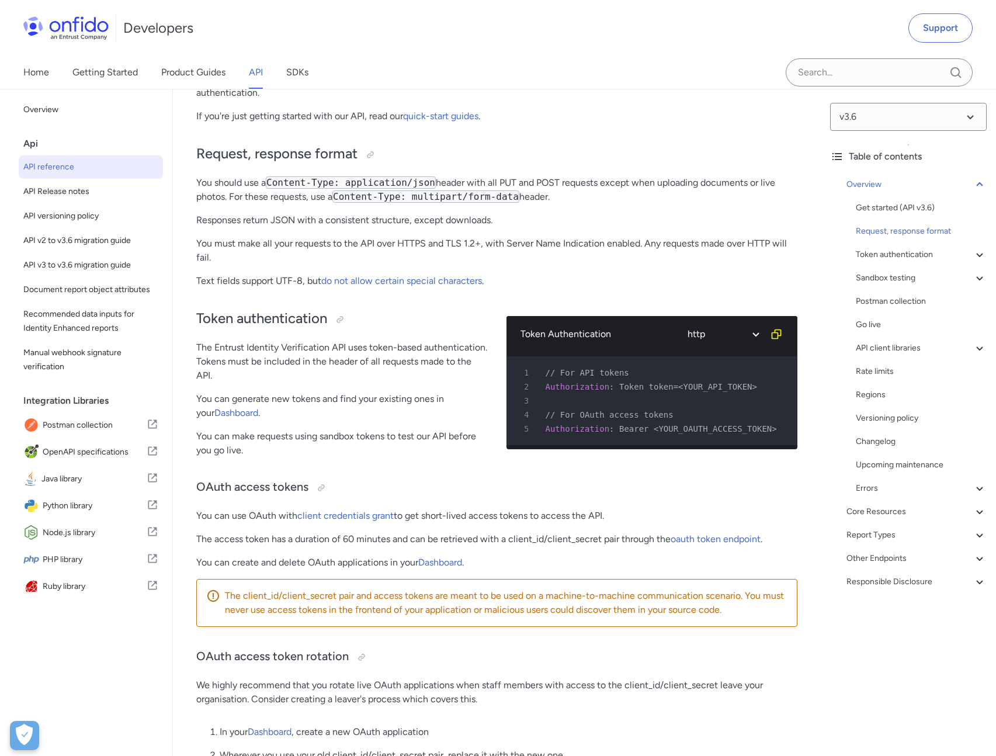
click at [396, 250] on p "You must make all your requests to the API over HTTPS and TLS 1.2+, with Server…" at bounding box center [496, 251] width 601 height 28
click at [395, 250] on p "You must make all your requests to the API over HTTPS and TLS 1.2+, with Server…" at bounding box center [496, 251] width 601 height 28
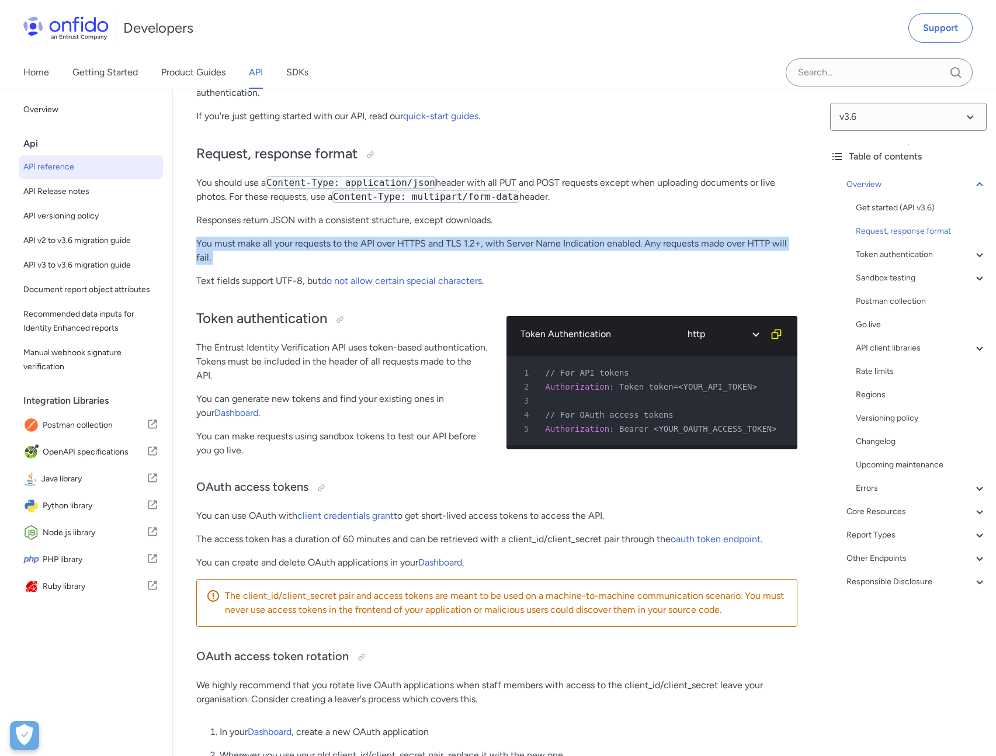
click at [395, 249] on p "You must make all your requests to the API over HTTPS and TLS 1.2+, with Server…" at bounding box center [496, 251] width 601 height 28
drag, startPoint x: 390, startPoint y: 247, endPoint x: 389, endPoint y: 238, distance: 8.9
click at [389, 238] on p "You must make all your requests to the API over HTTPS and TLS 1.2+, with Server…" at bounding box center [496, 251] width 601 height 28
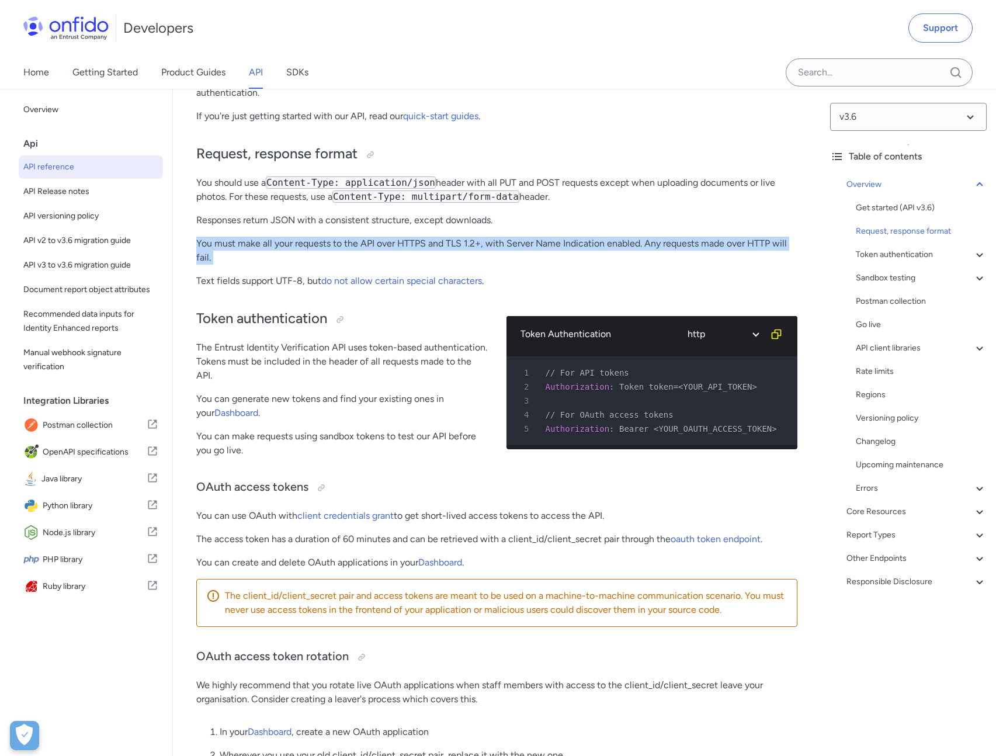
click at [409, 254] on p "You must make all your requests to the API over HTTPS and TLS 1.2+, with Server…" at bounding box center [496, 251] width 601 height 28
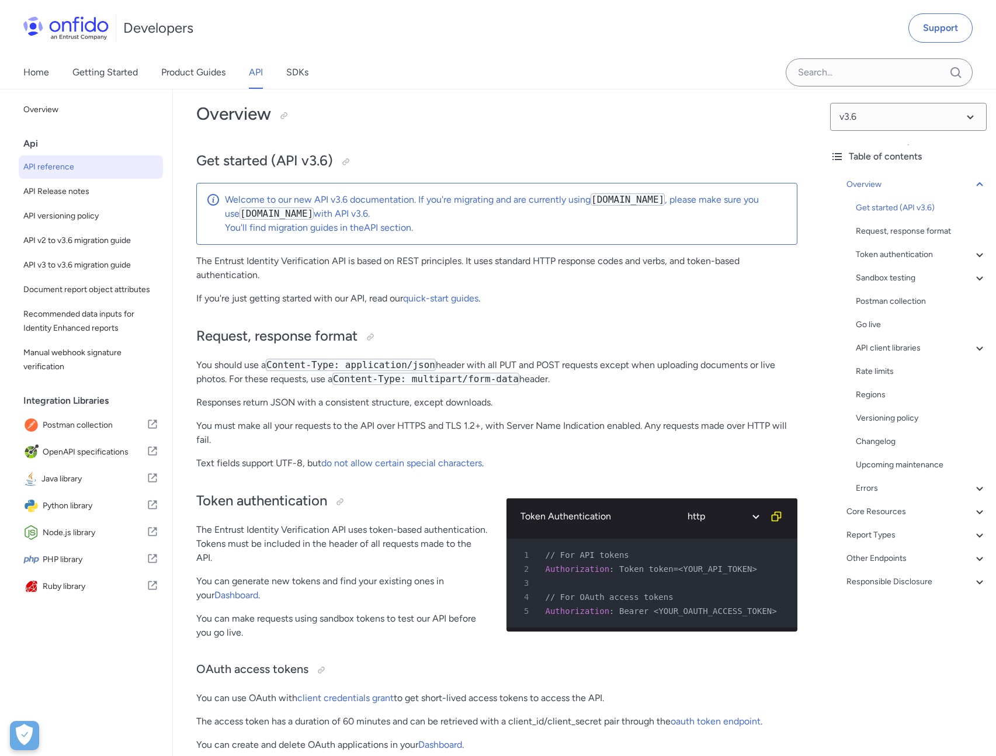
scroll to position [0, 0]
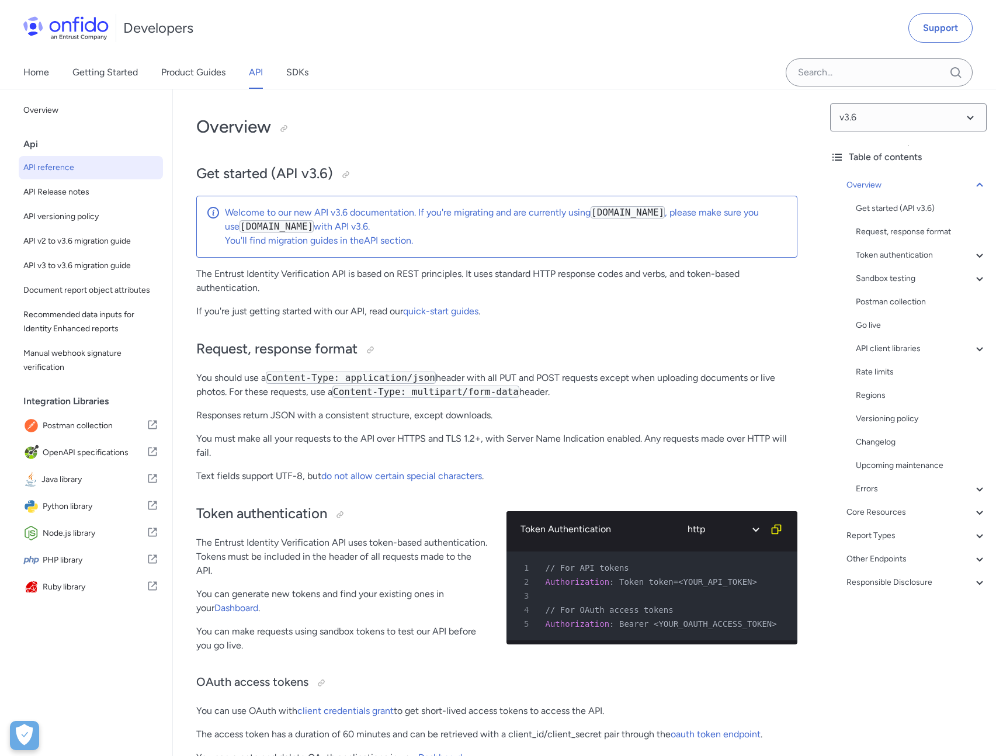
click at [257, 72] on link "API" at bounding box center [256, 72] width 14 height 33
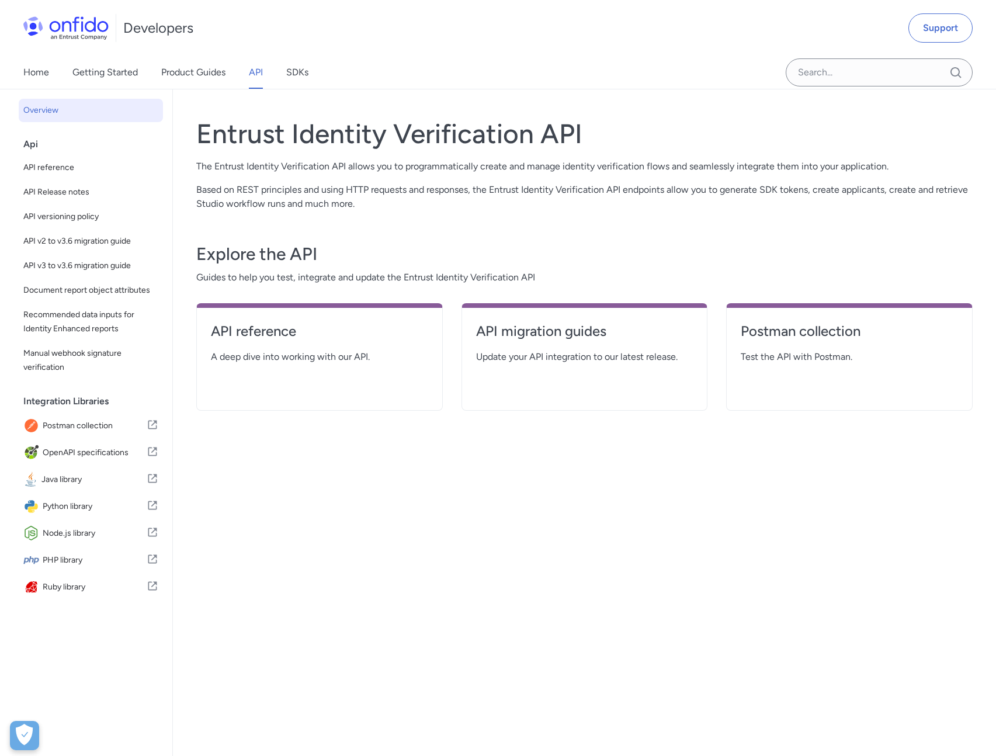
select select "http"
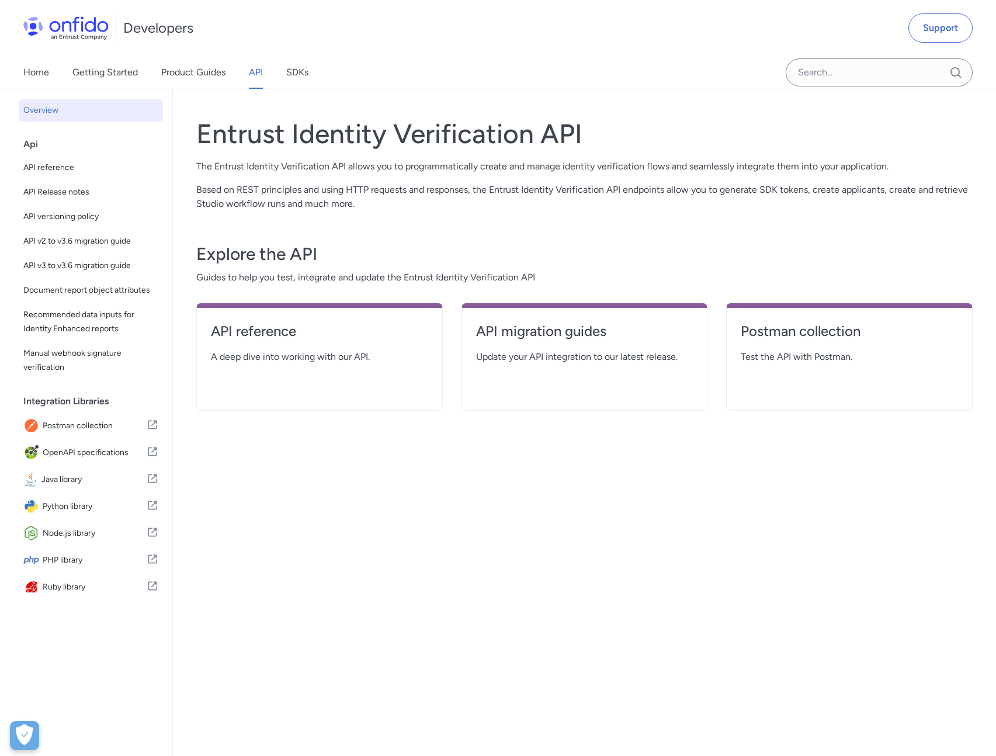
select select "http"
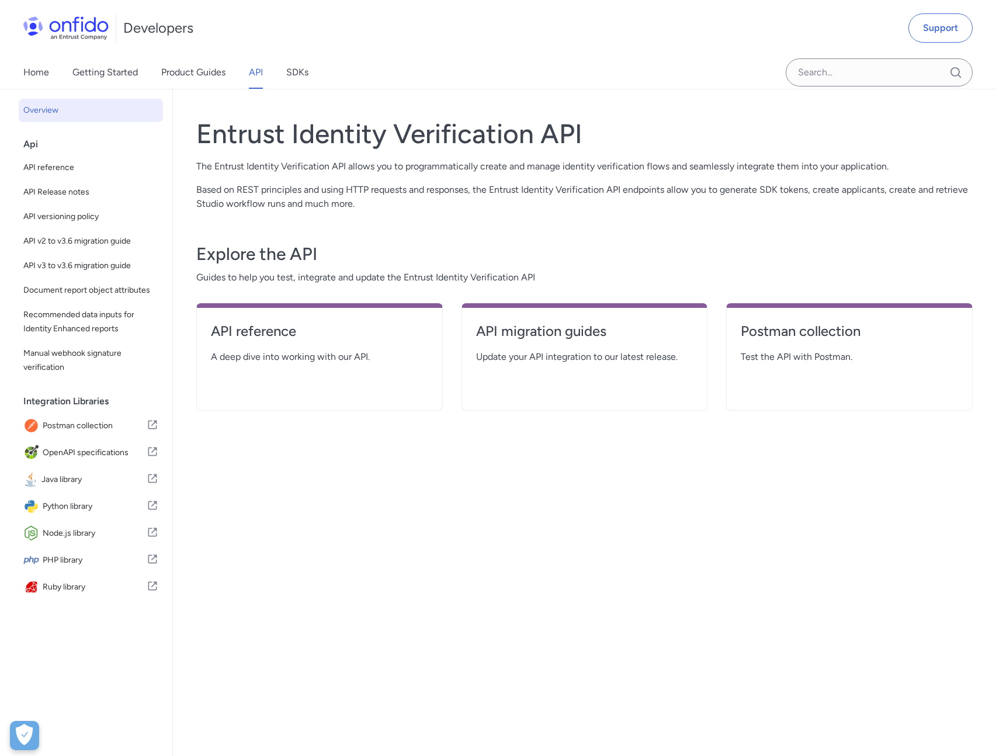
select select "http"
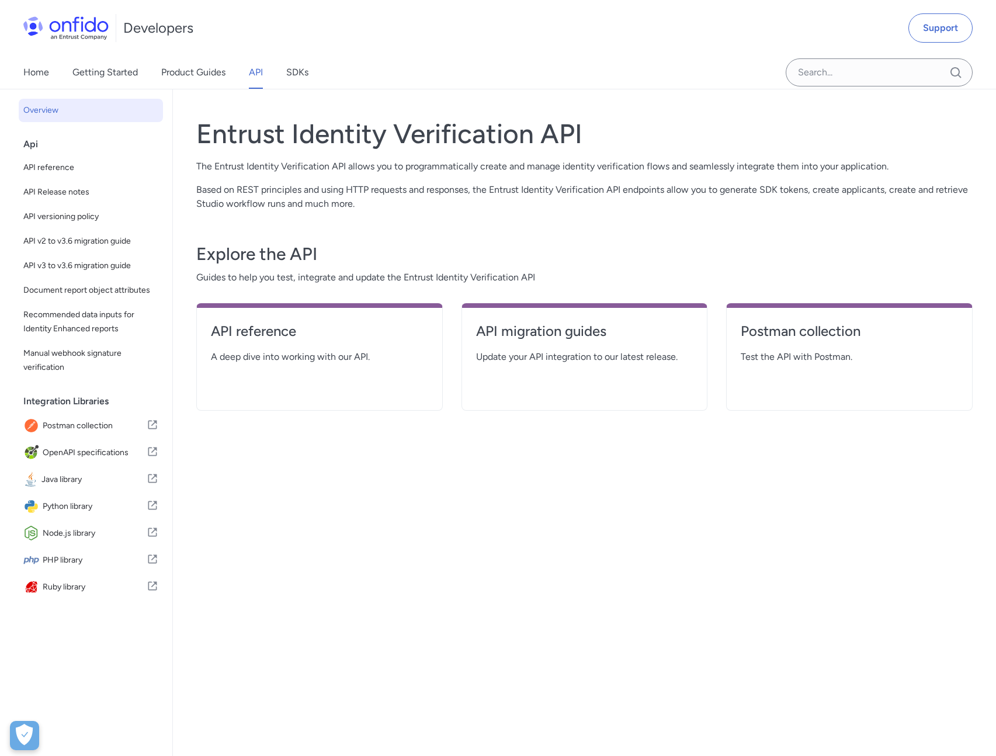
select select "http"
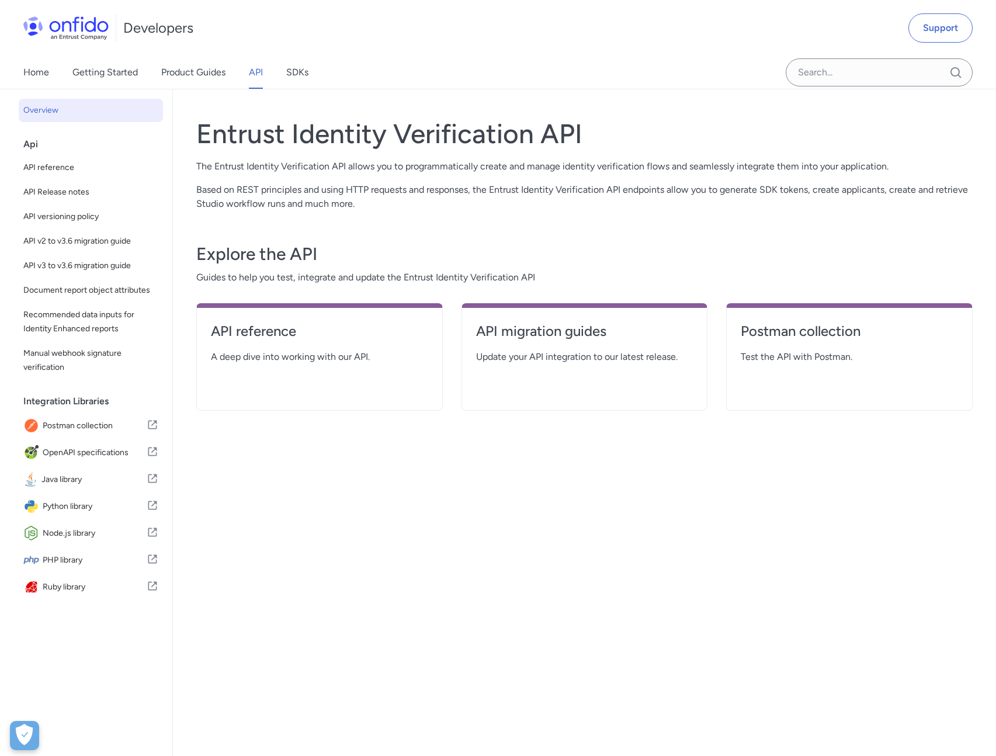
select select "http"
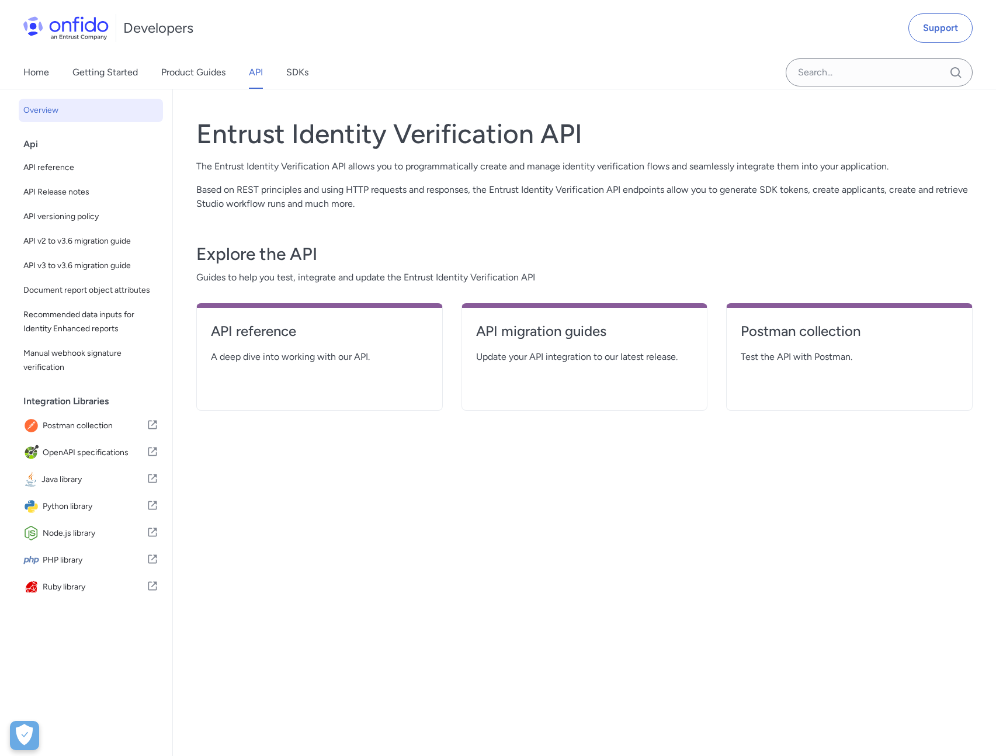
select select "http"
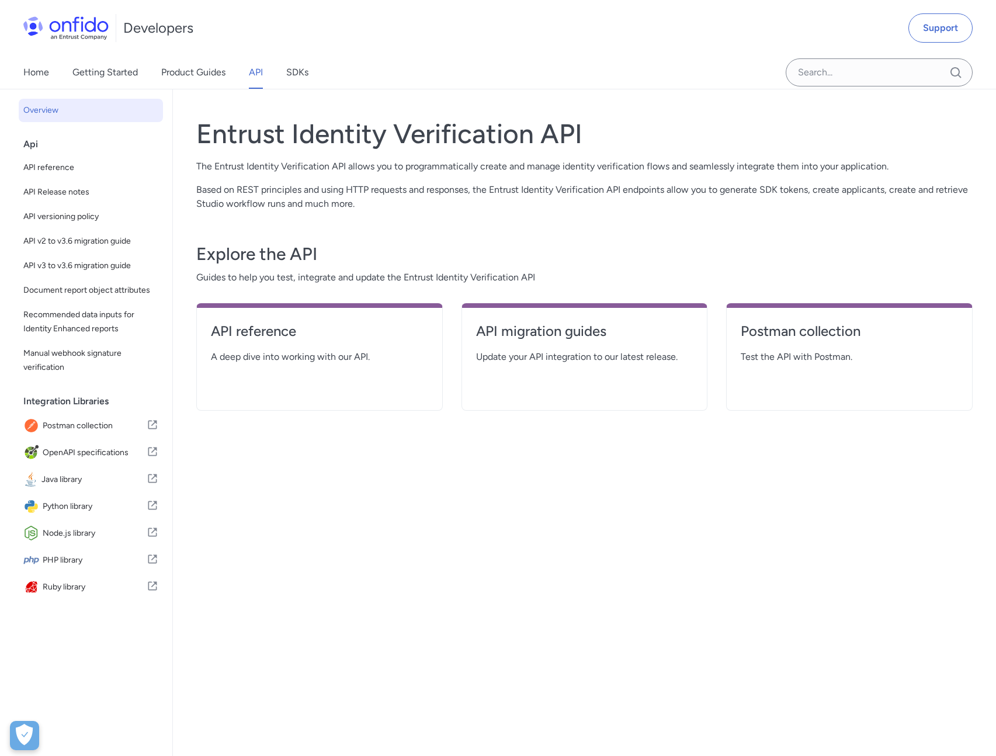
select select "http"
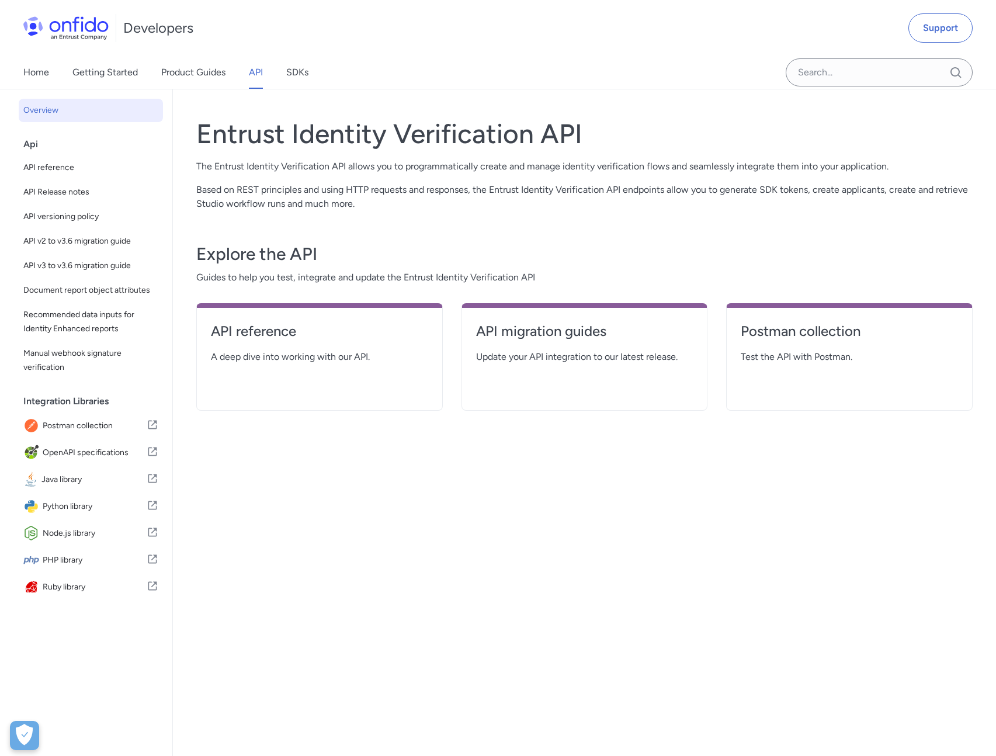
select select "http"
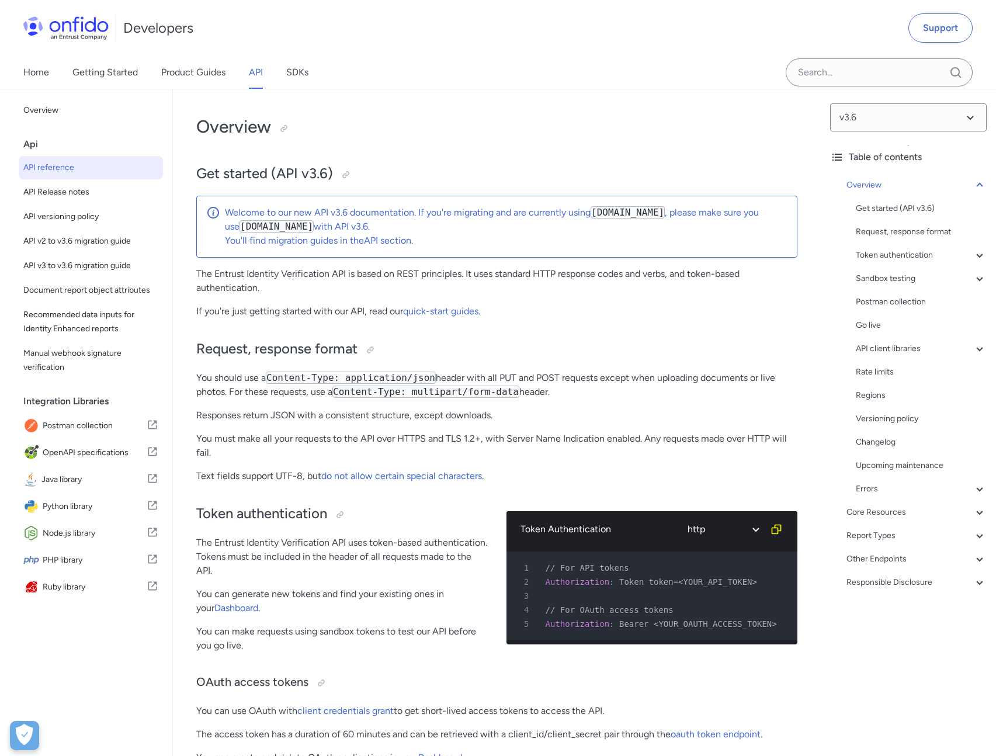
click at [209, 15] on div "Developers Support" at bounding box center [498, 28] width 996 height 56
click at [321, 274] on p "The Entrust Identity Verification API is based on REST principles. It uses stan…" at bounding box center [496, 281] width 601 height 28
click at [321, 273] on p "The Entrust Identity Verification API is based on REST principles. It uses stan…" at bounding box center [496, 281] width 601 height 28
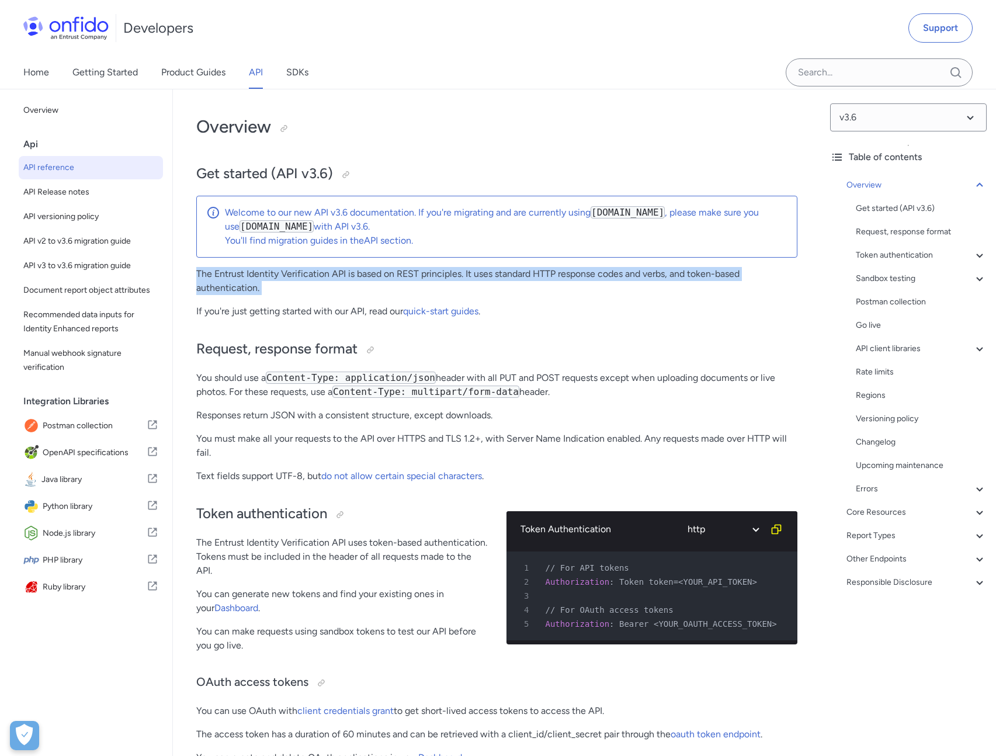
click at [321, 273] on p "The Entrust Identity Verification API is based on REST principles. It uses stan…" at bounding box center [496, 281] width 601 height 28
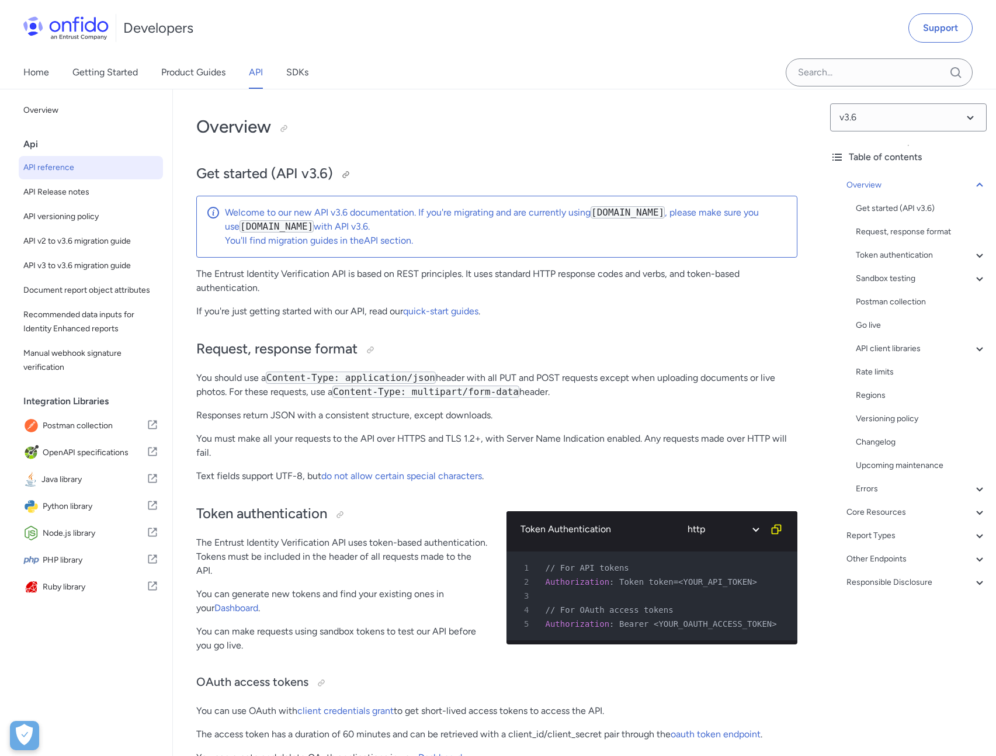
click at [300, 168] on h2 "Get started (API v3.6)" at bounding box center [496, 174] width 601 height 20
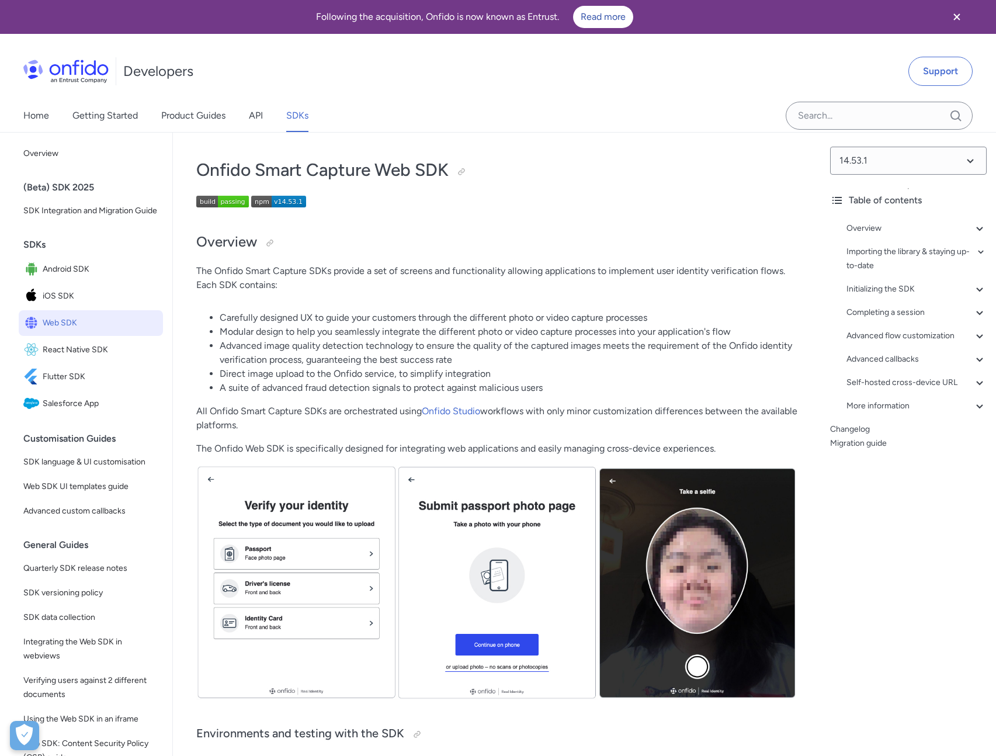
click at [646, 91] on div "Developers Support" at bounding box center [498, 71] width 996 height 56
click at [951, 16] on icon "Close banner" at bounding box center [957, 17] width 14 height 14
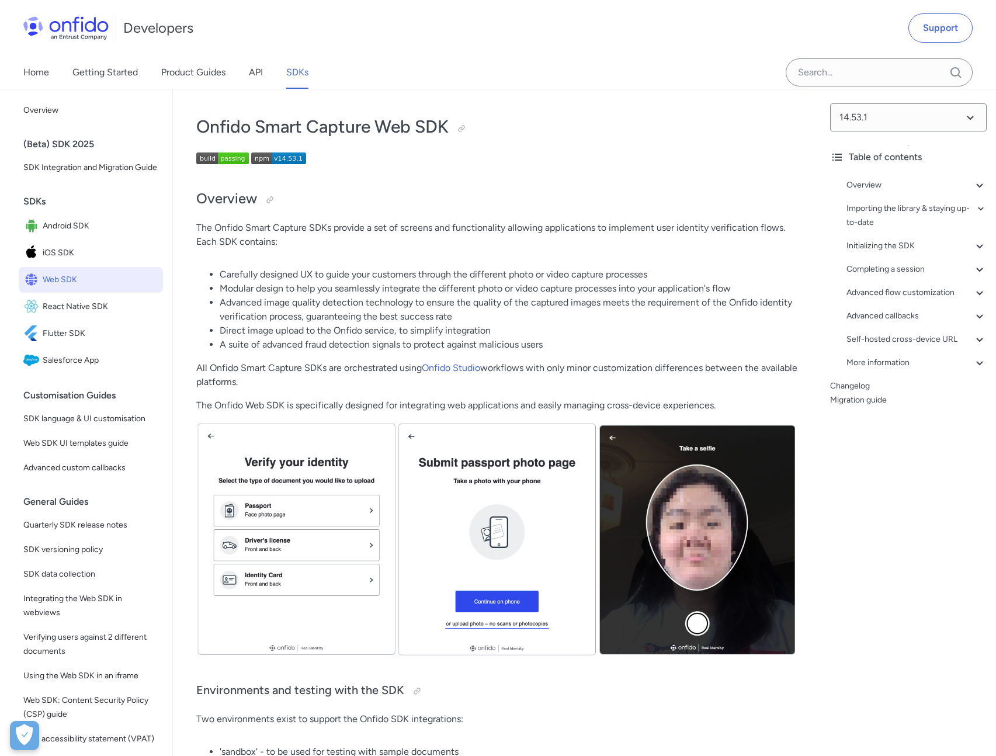
click at [651, 16] on div "Developers Support" at bounding box center [498, 28] width 996 height 56
click at [567, 18] on div "Developers Support" at bounding box center [498, 28] width 996 height 56
